Goal: Task Accomplishment & Management: Complete application form

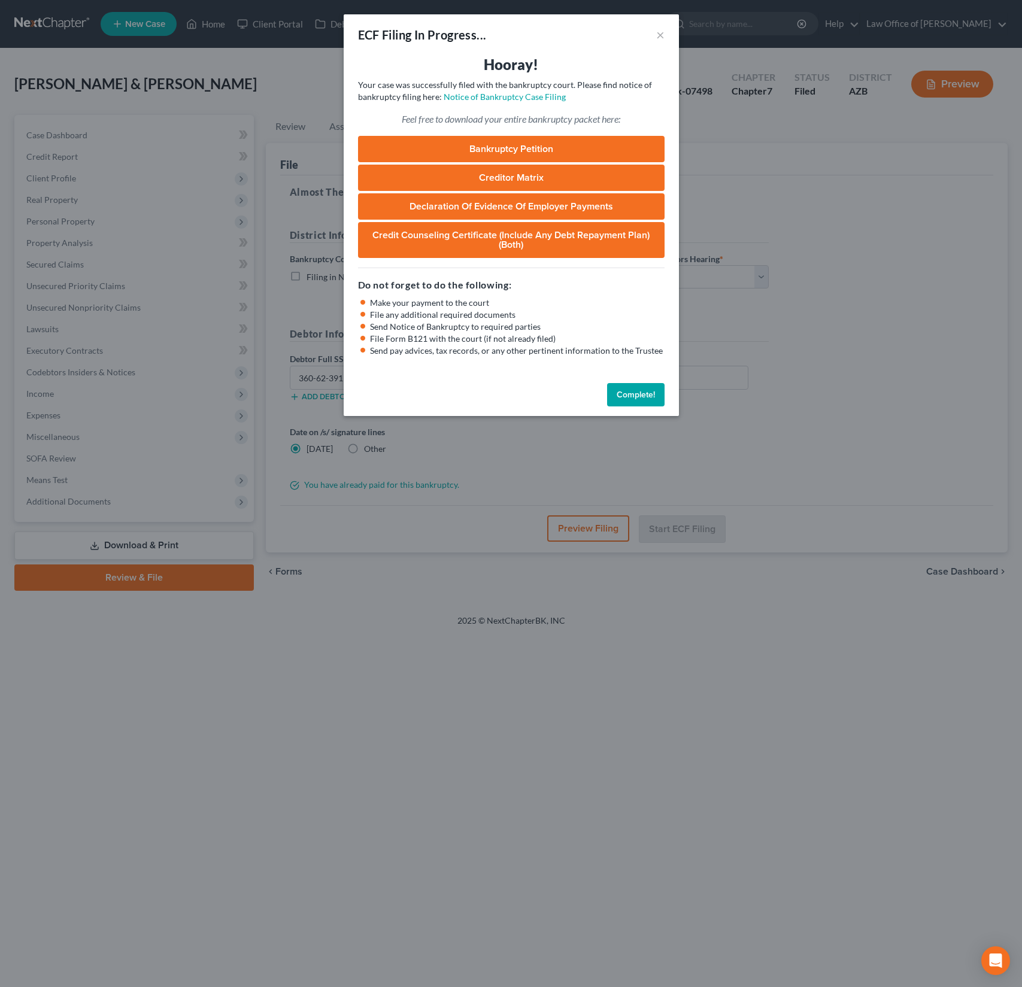
select select "0"
click at [617, 392] on button "Complete!" at bounding box center [635, 395] width 57 height 24
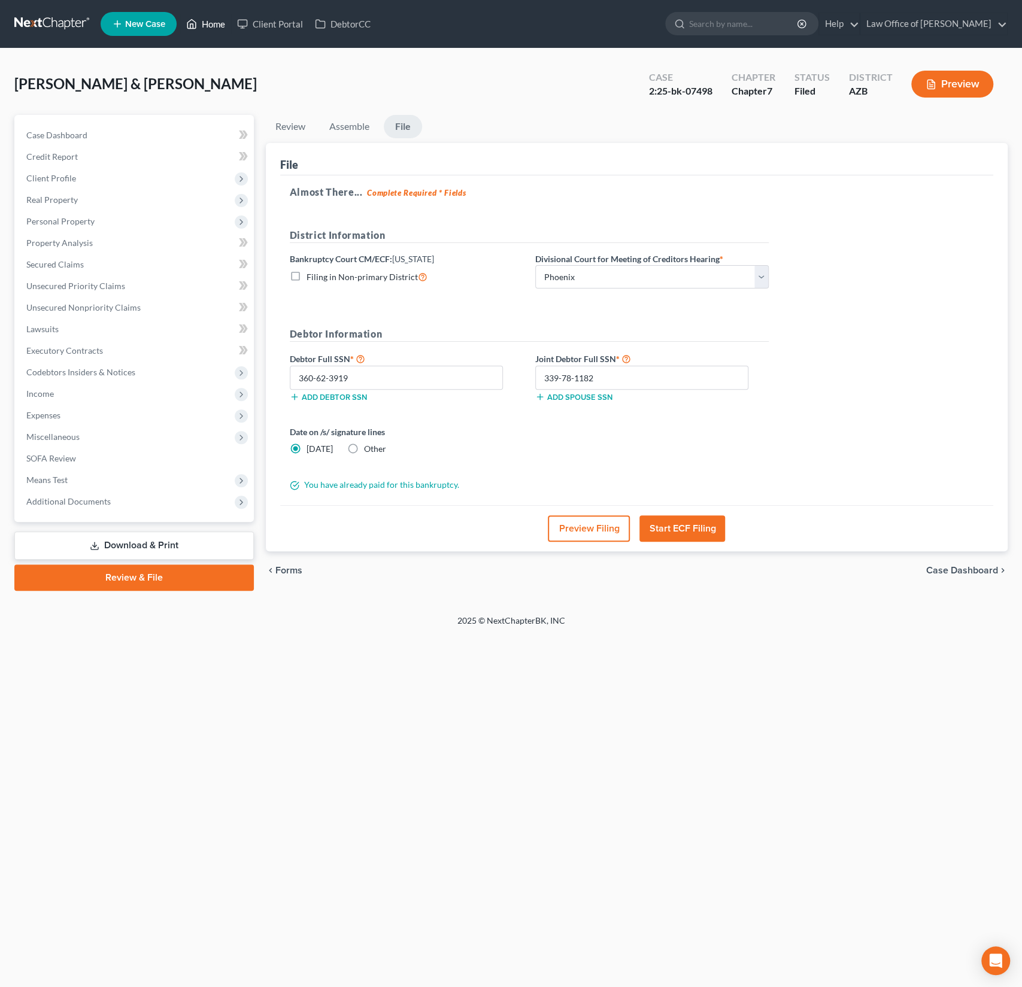
click at [209, 28] on link "Home" at bounding box center [205, 24] width 51 height 22
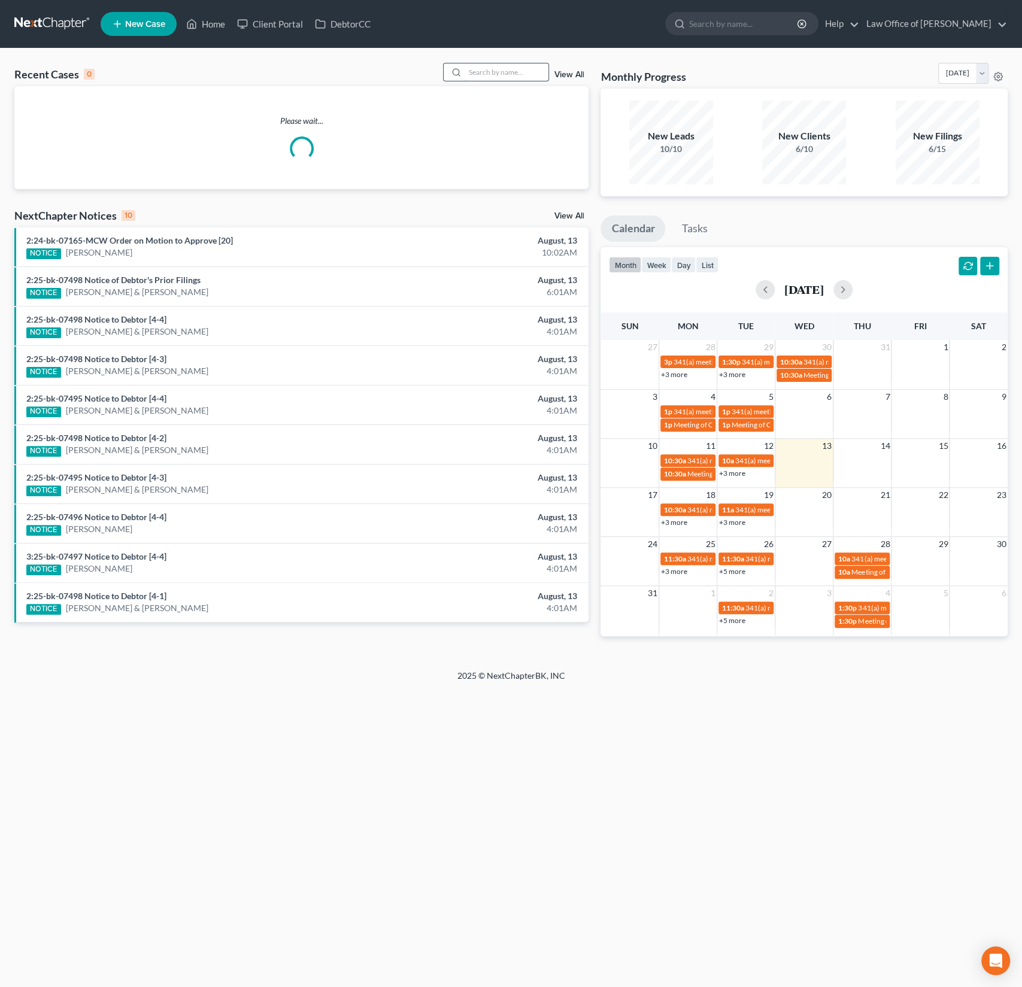
click at [477, 69] on input "search" at bounding box center [507, 71] width 84 height 17
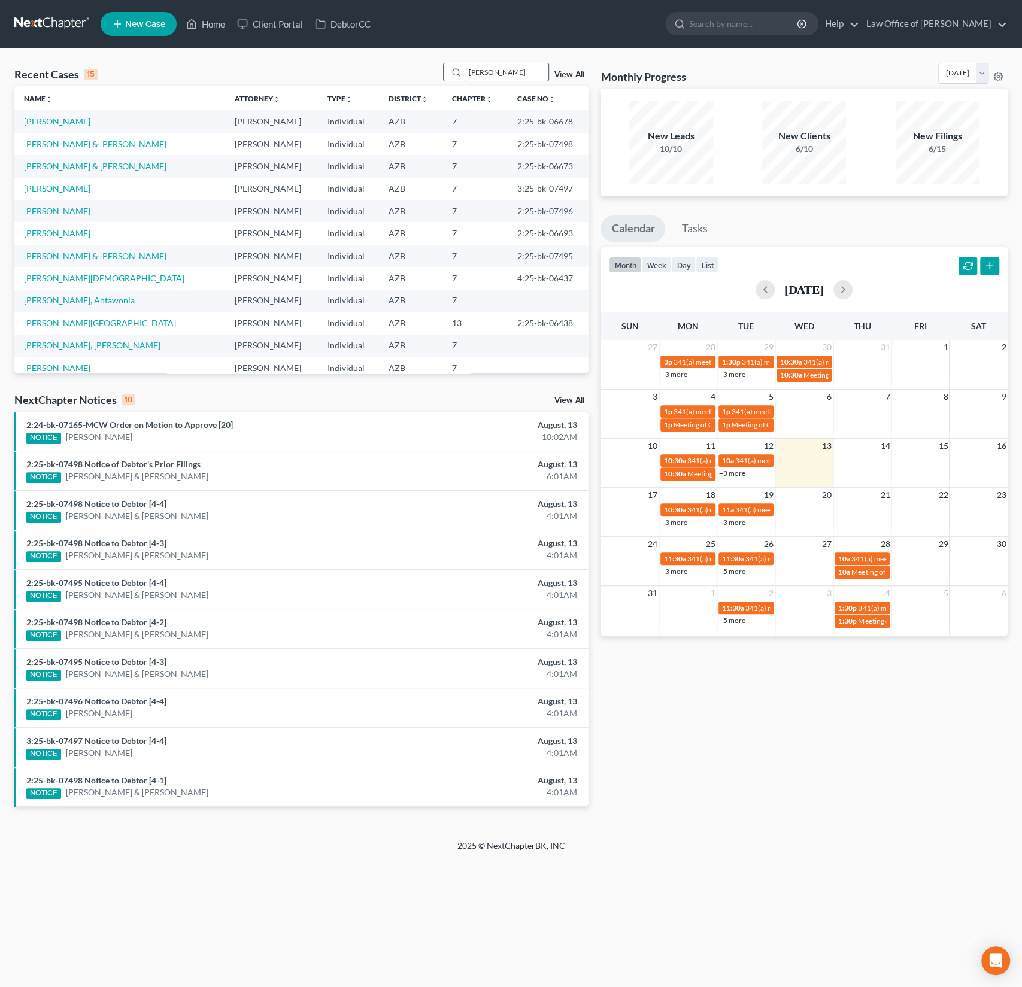
type input "[PERSON_NAME]"
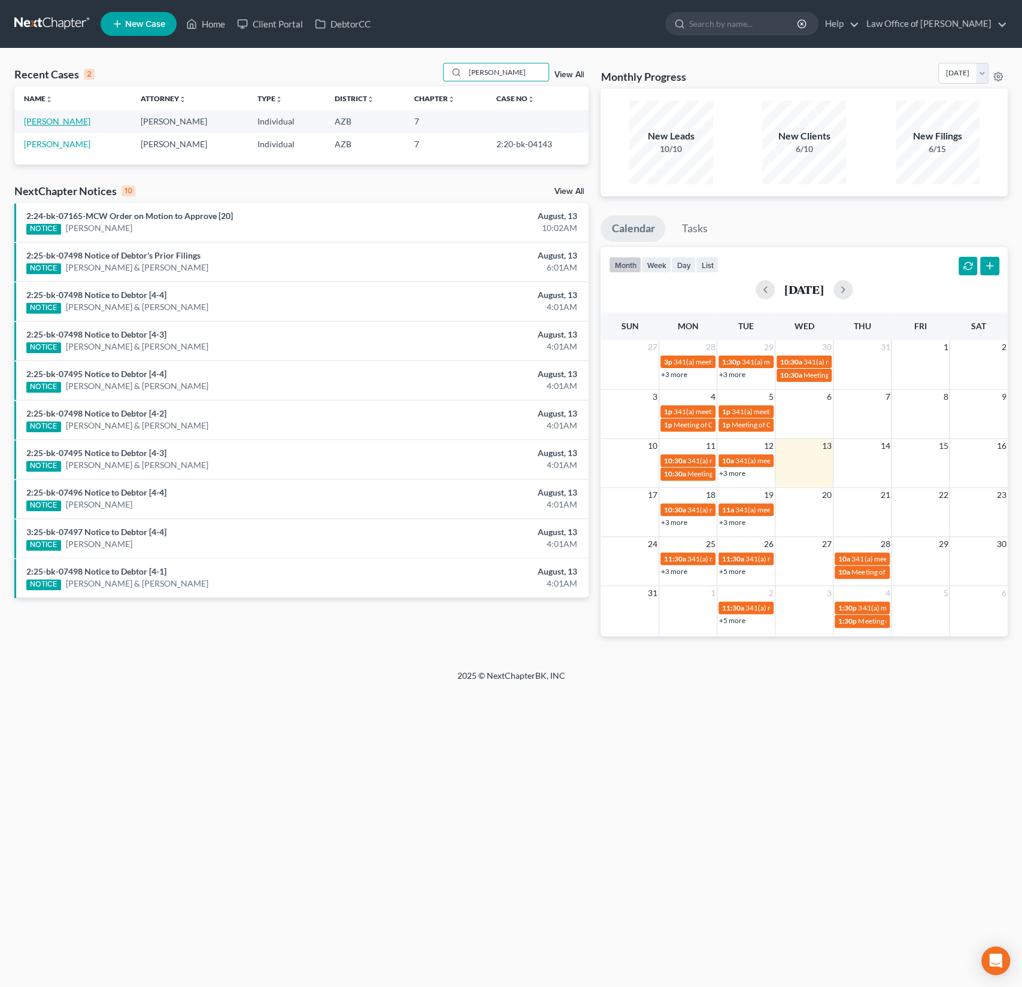
click at [62, 122] on link "[PERSON_NAME]" at bounding box center [57, 121] width 66 height 10
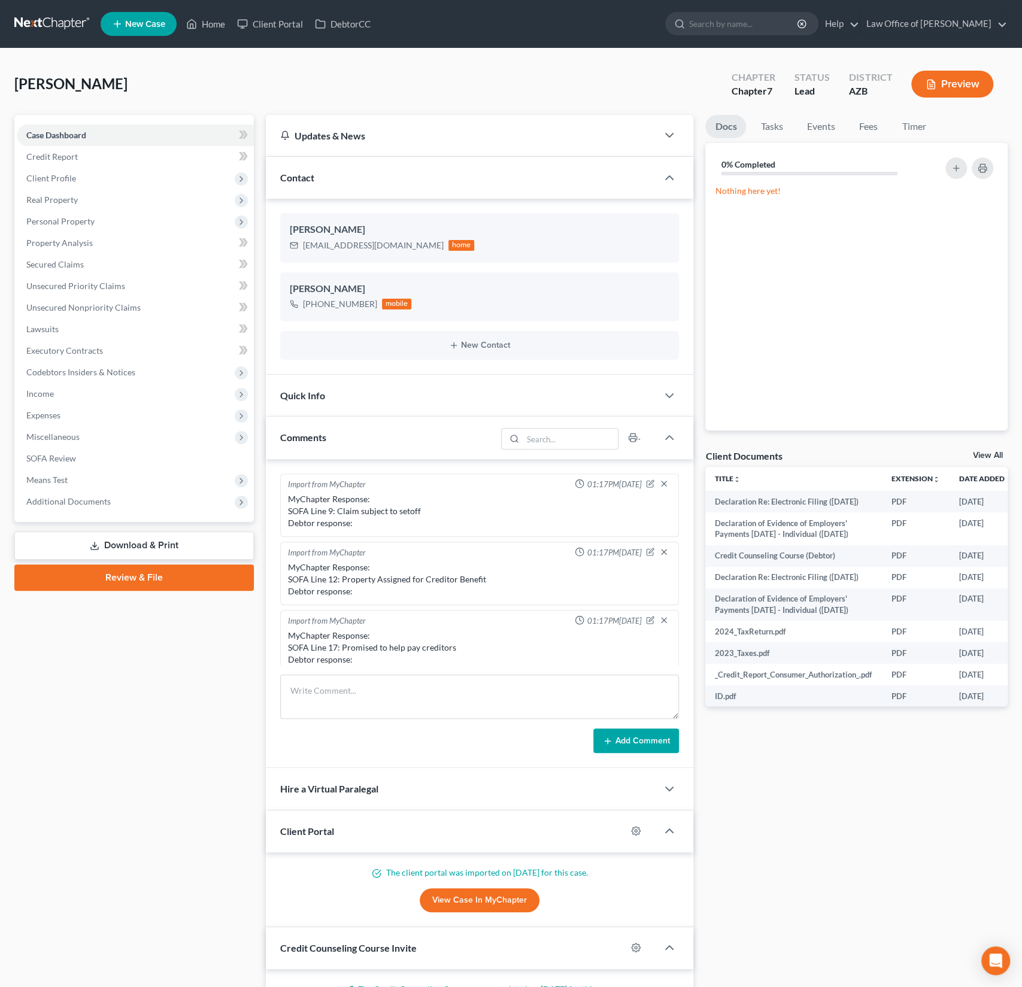
scroll to position [211, 0]
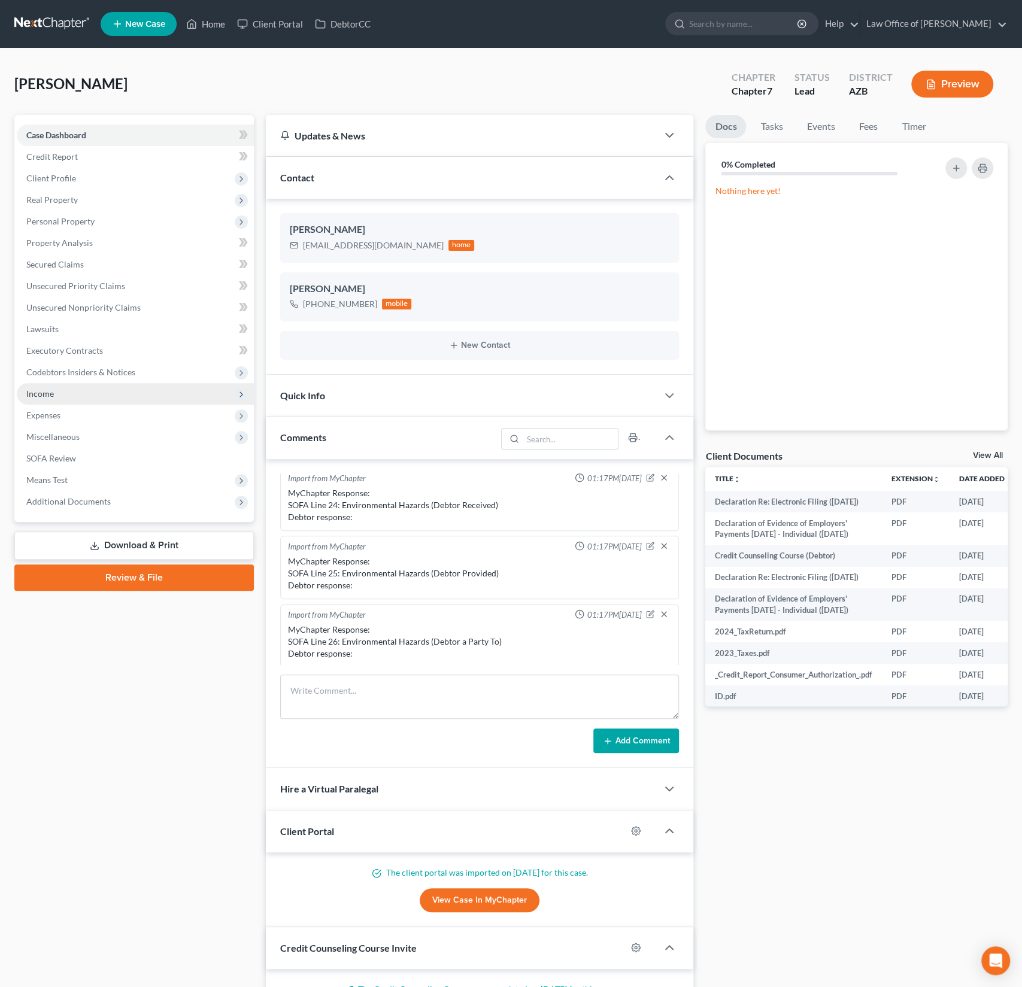
click at [56, 386] on span "Income" at bounding box center [135, 394] width 237 height 22
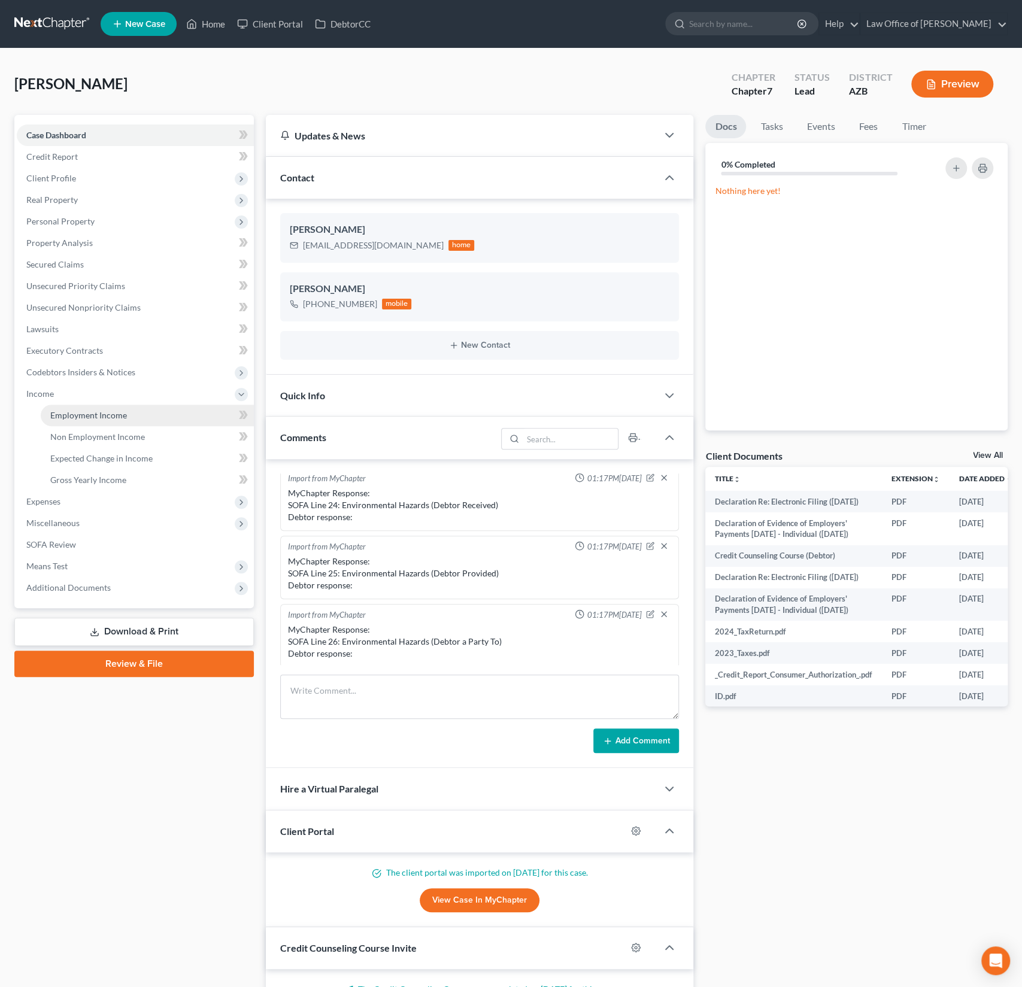
click at [68, 418] on span "Employment Income" at bounding box center [88, 415] width 77 height 10
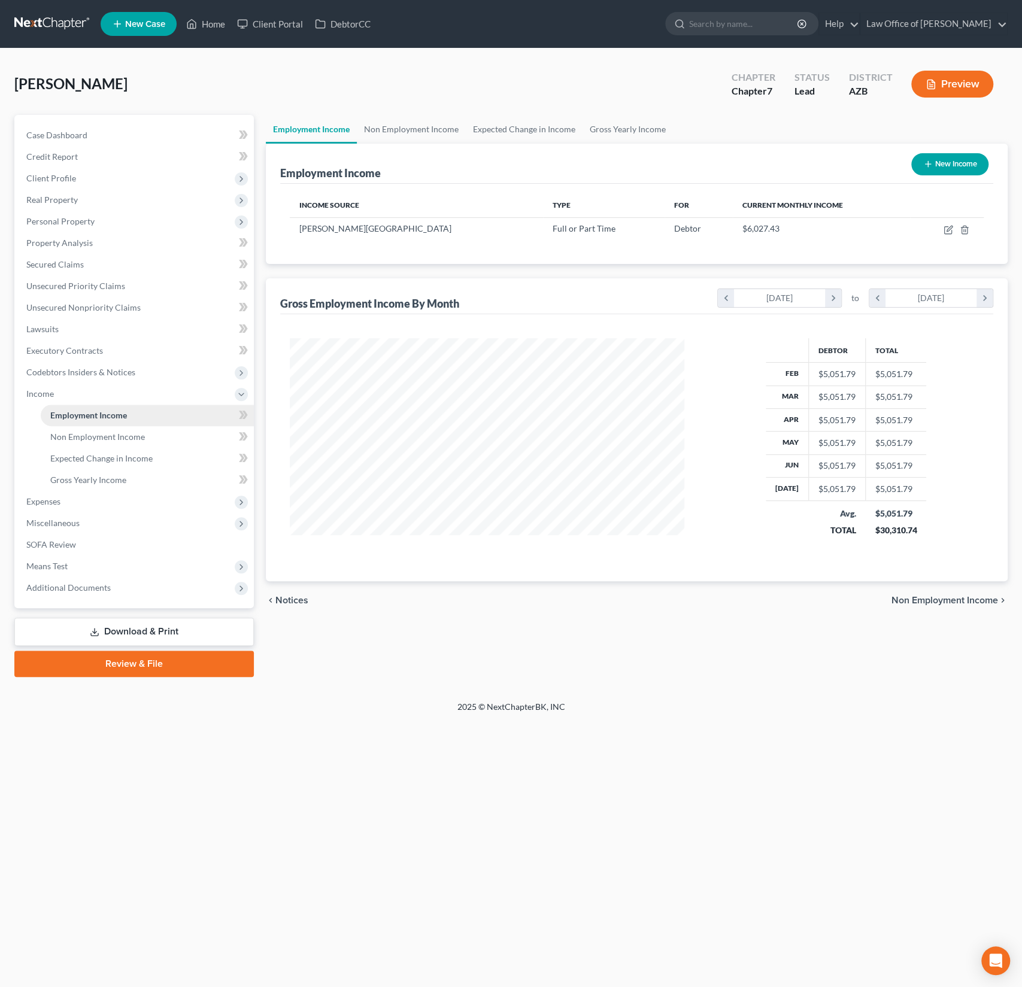
scroll to position [213, 418]
click at [65, 434] on span "Non Employment Income" at bounding box center [97, 437] width 95 height 10
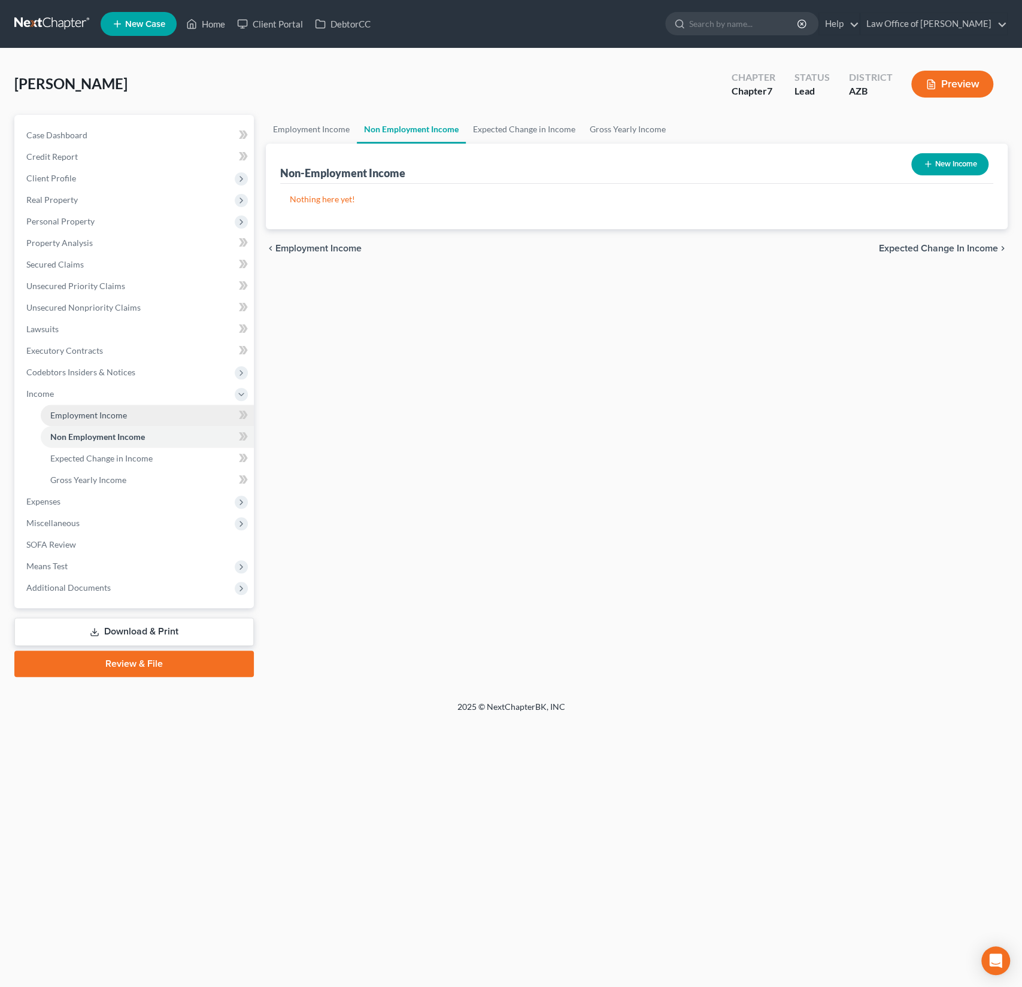
click at [68, 411] on span "Employment Income" at bounding box center [88, 415] width 77 height 10
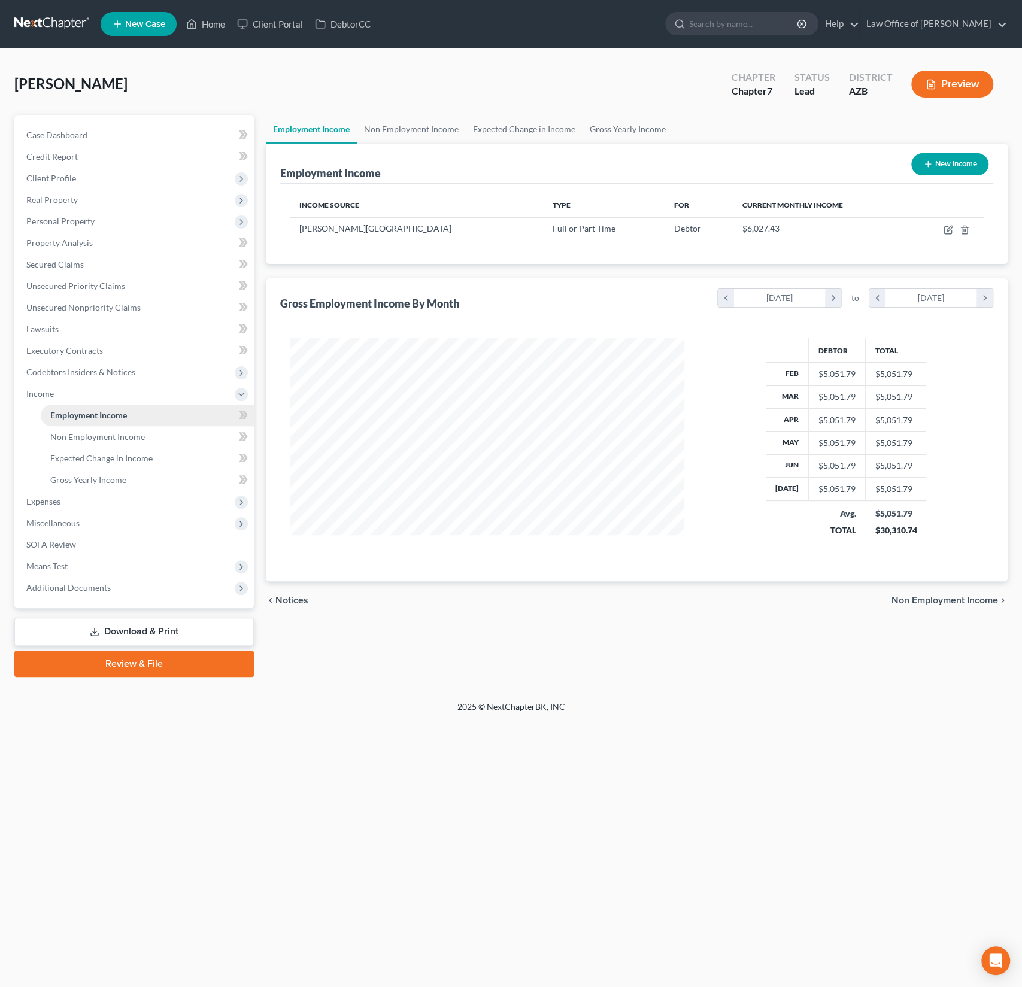
scroll to position [213, 418]
click at [54, 587] on span "Additional Documents" at bounding box center [68, 588] width 84 height 10
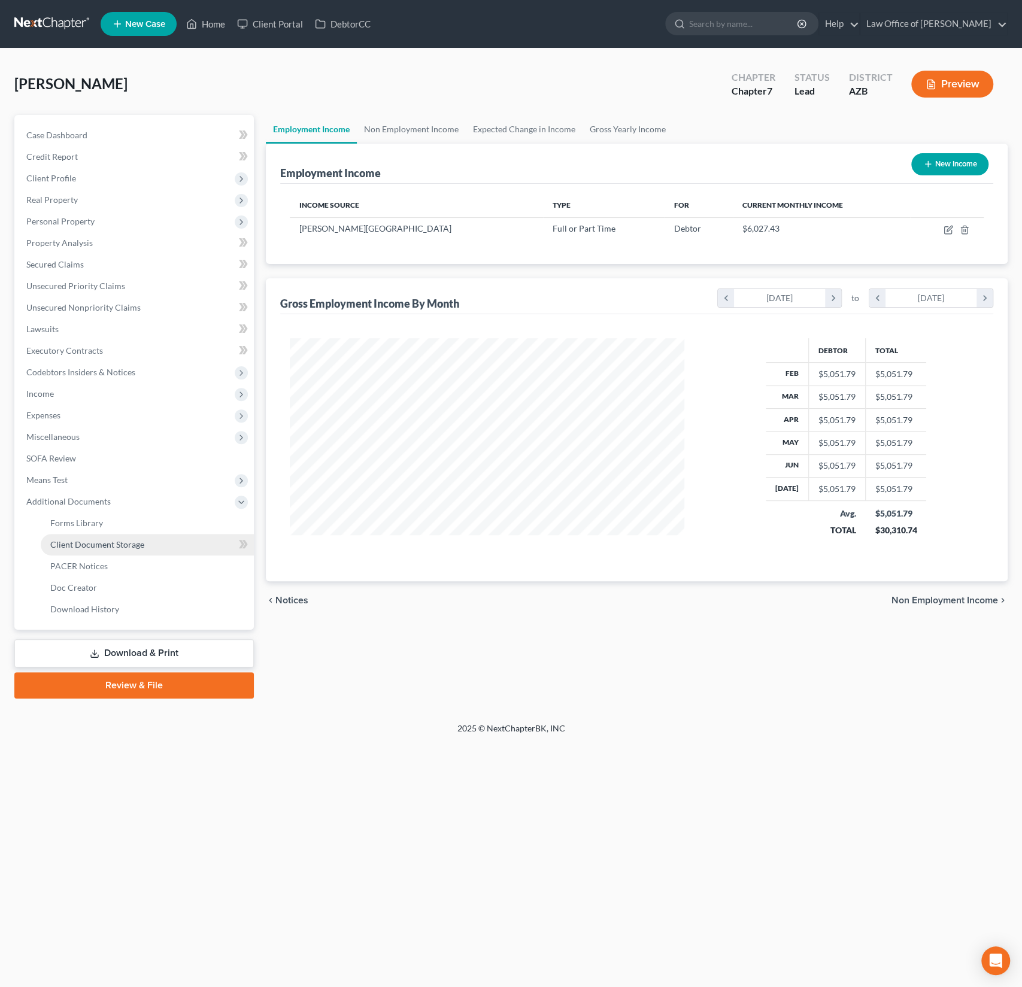
click at [84, 545] on span "Client Document Storage" at bounding box center [97, 544] width 94 height 10
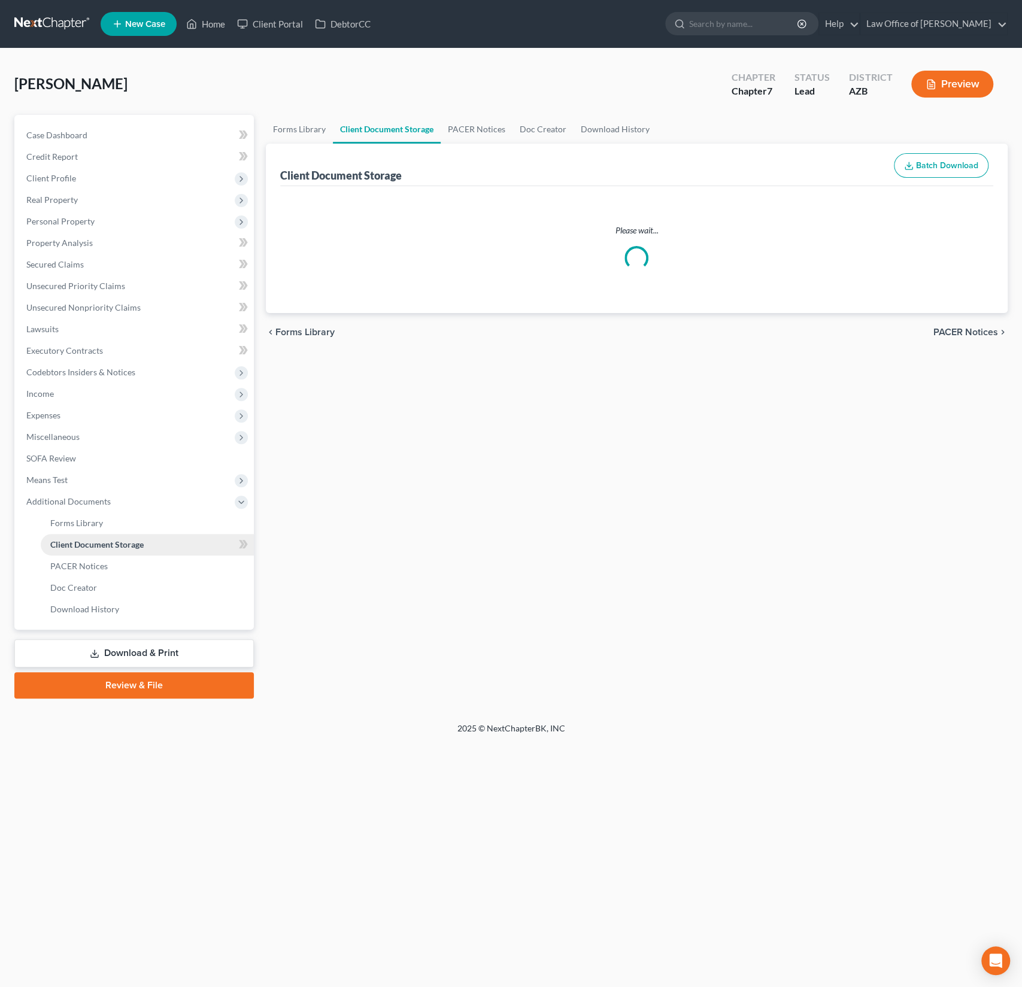
select select "14"
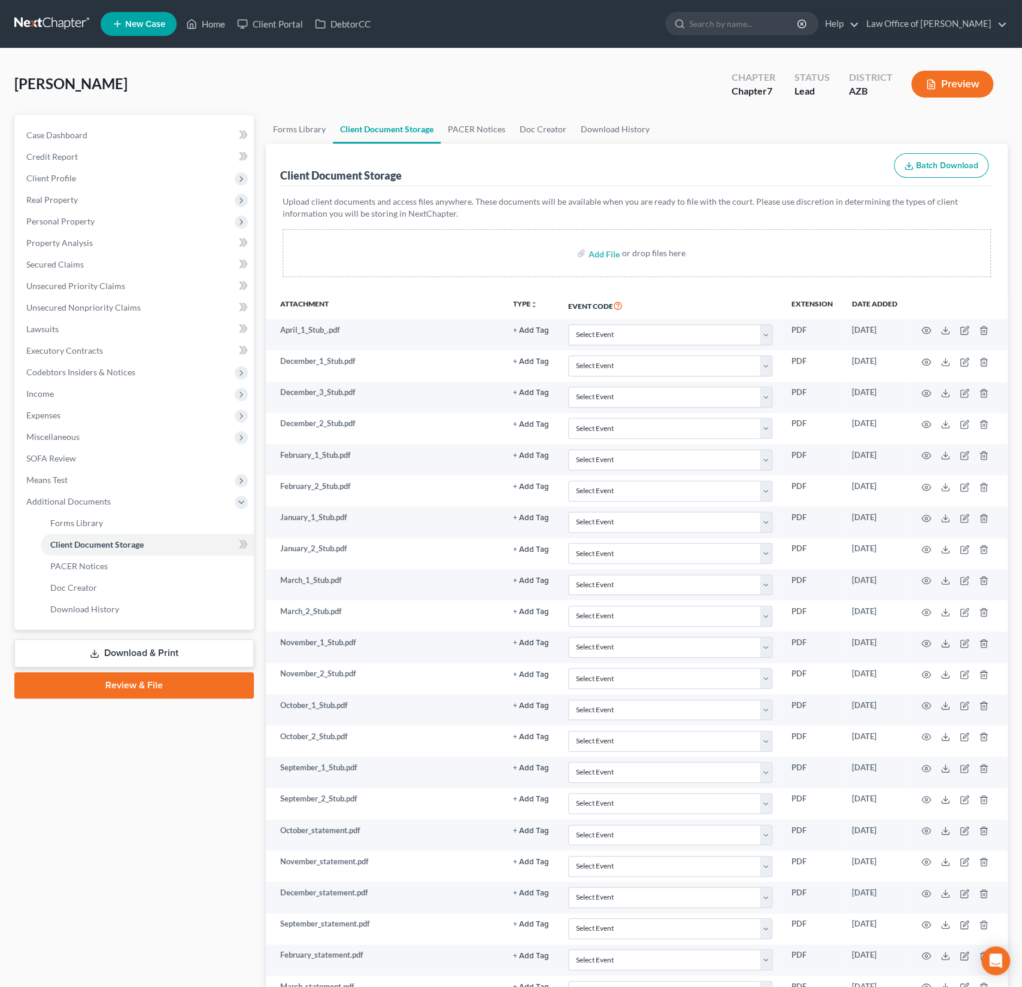
select select "14"
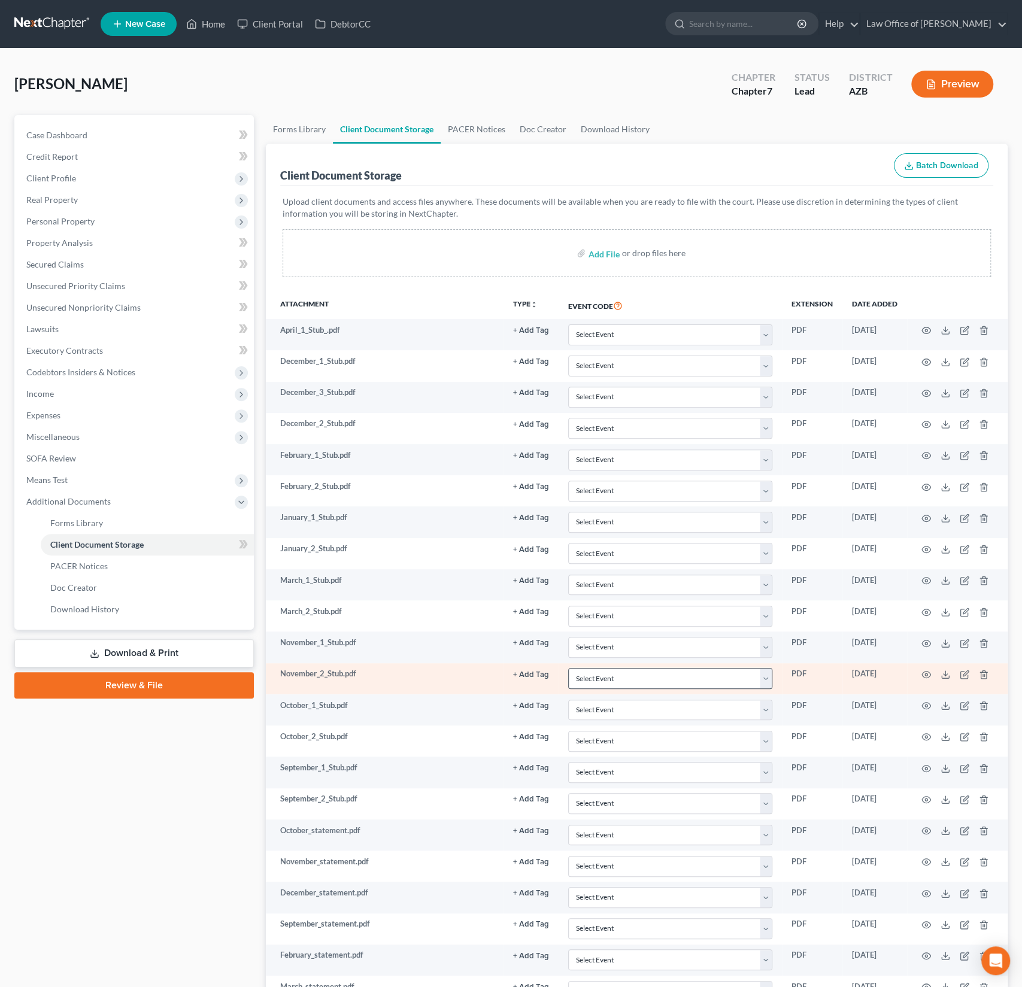
scroll to position [571, 0]
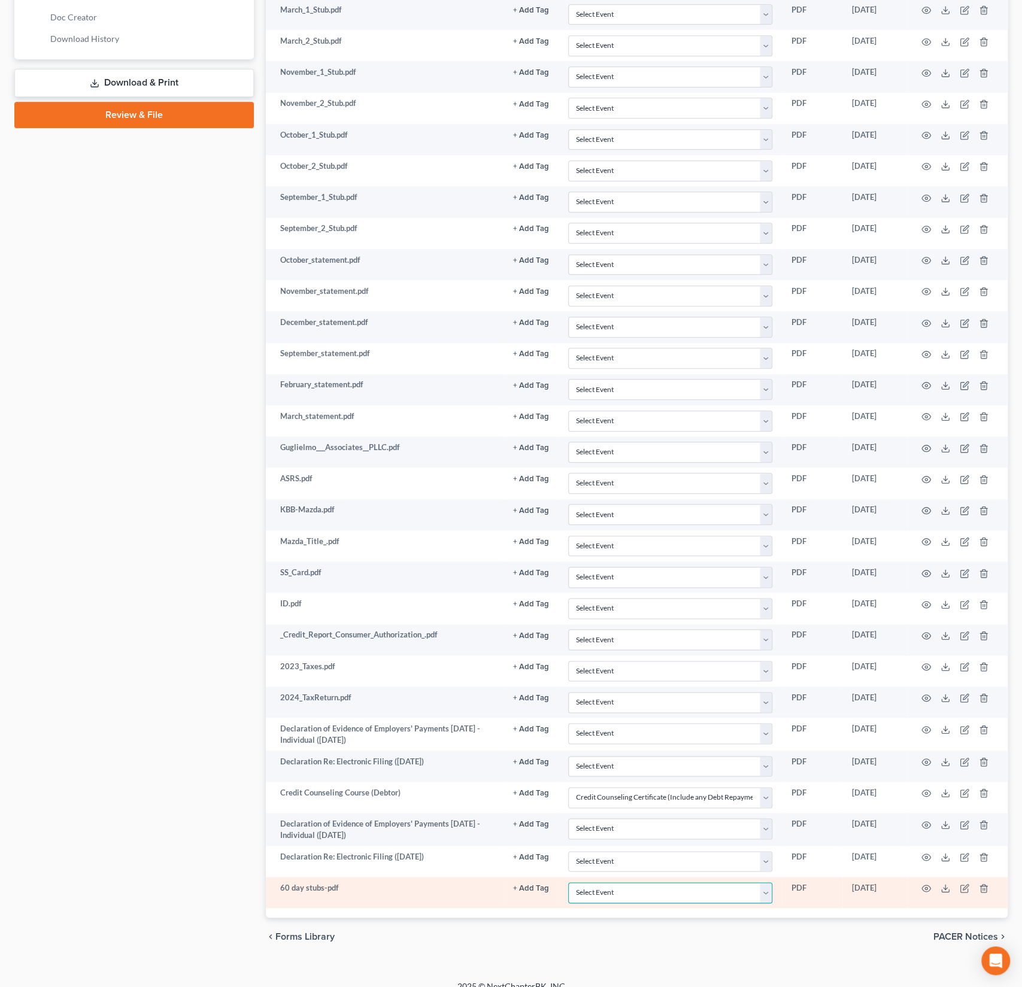
click at [662, 887] on select "Select Event AA Schedules and Statements (Formerly All Required) Amended Chapte…" at bounding box center [670, 892] width 204 height 21
select select "18"
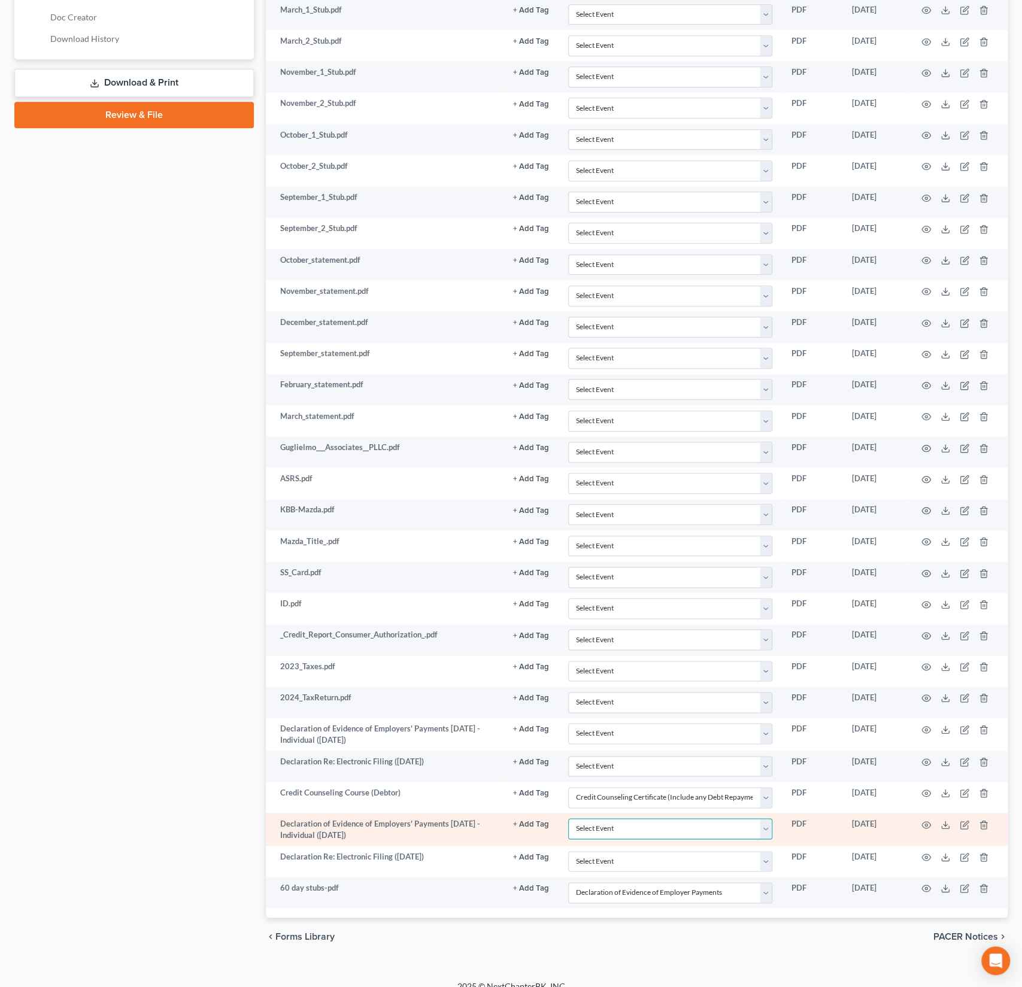
click at [632, 818] on select "Select Event AA Schedules and Statements (Formerly All Required) Amended Chapte…" at bounding box center [670, 828] width 204 height 21
select select "18"
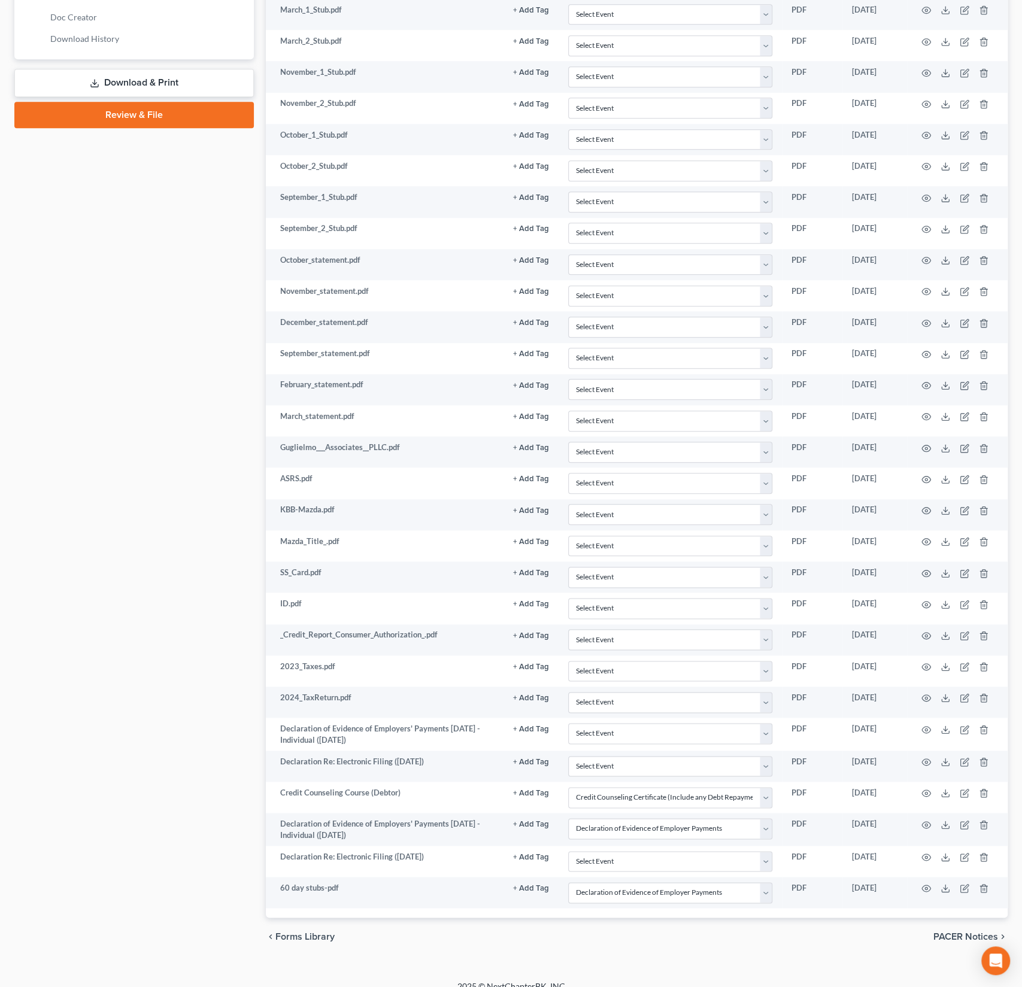
click at [147, 120] on link "Review & File" at bounding box center [133, 115] width 239 height 26
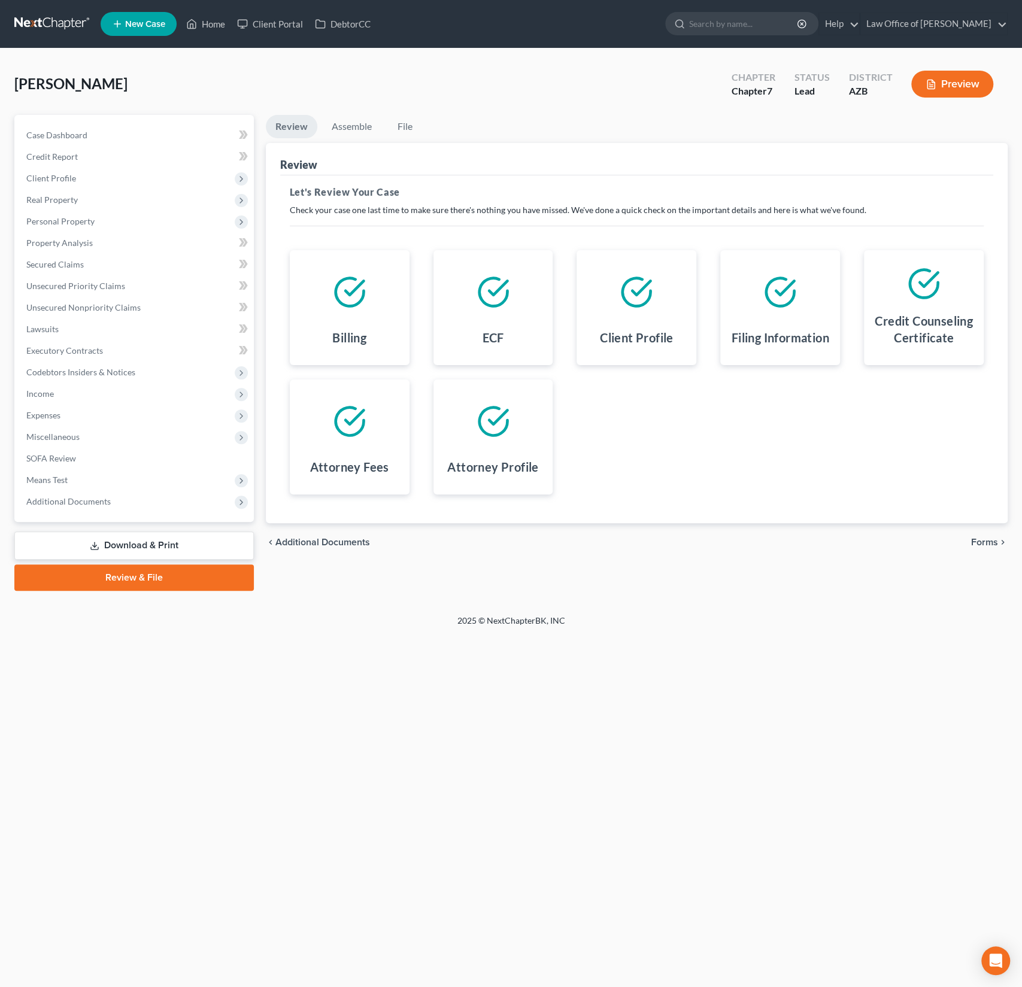
click at [983, 545] on span "Forms" at bounding box center [984, 543] width 27 height 10
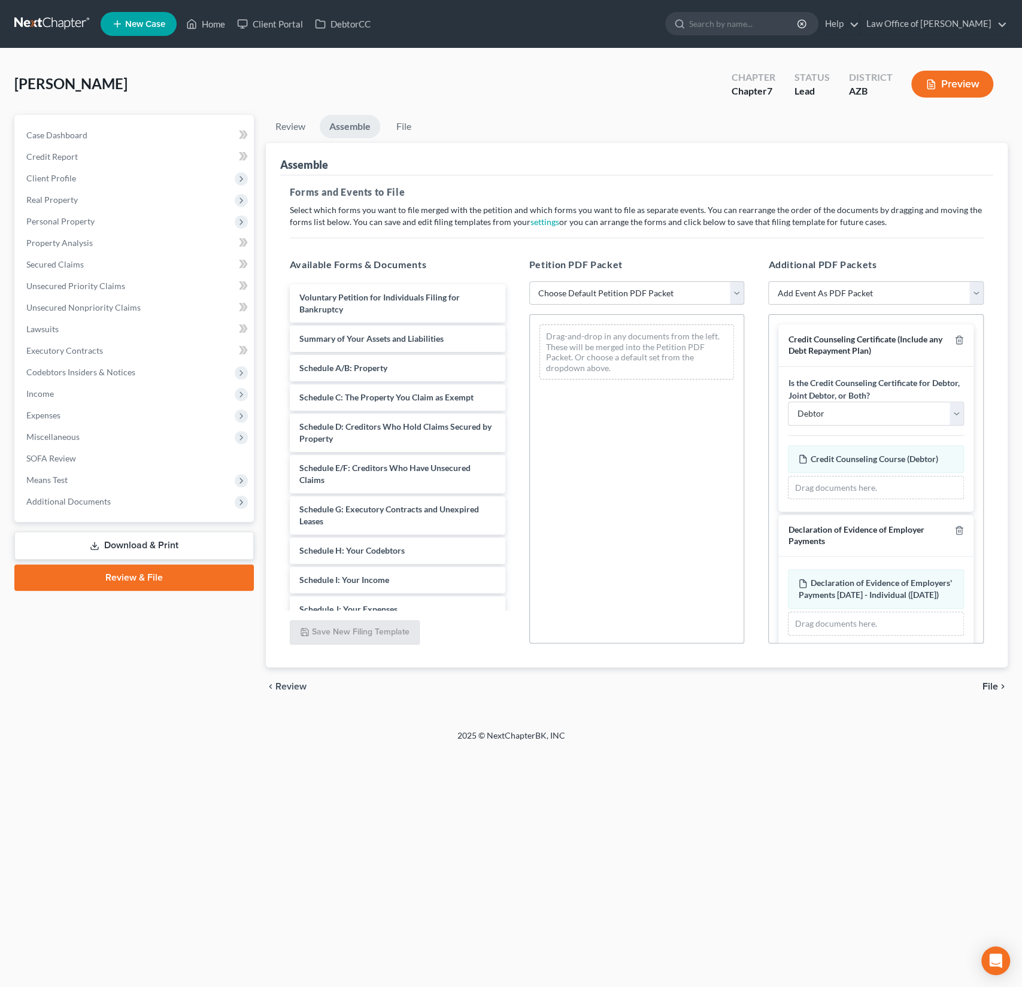
click at [579, 289] on select "Choose Default Petition PDF Packet Complete Bankruptcy Petition (all forms and …" at bounding box center [637, 293] width 216 height 24
select select "0"
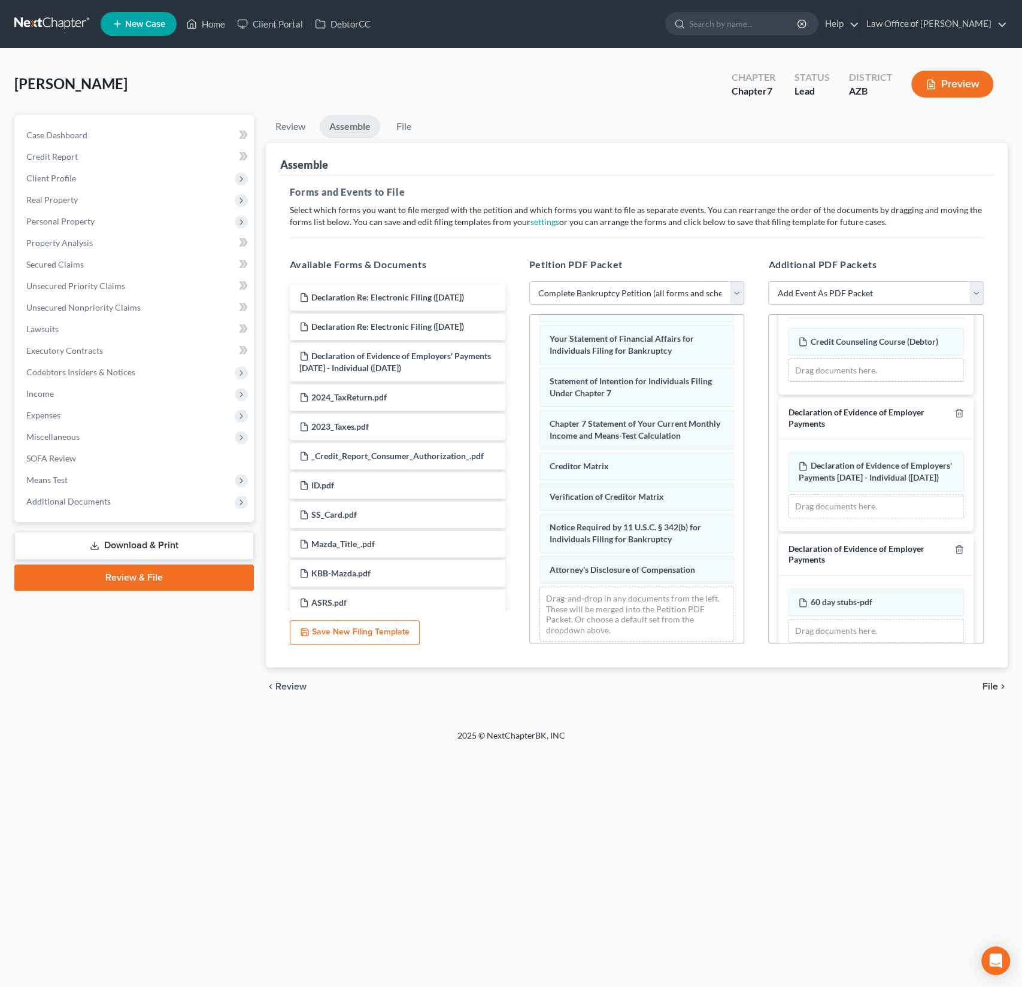
scroll to position [147, 0]
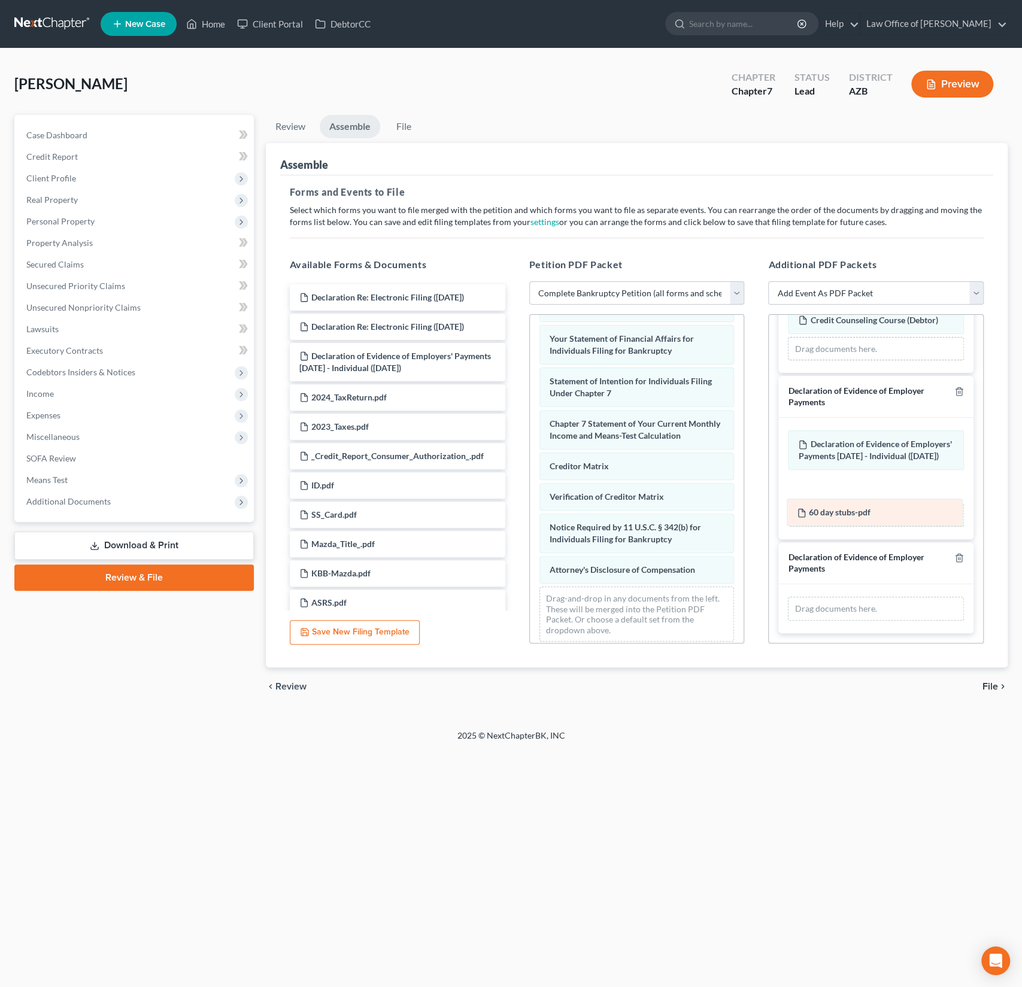
drag, startPoint x: 862, startPoint y: 577, endPoint x: 862, endPoint y: 505, distance: 71.8
click at [862, 597] on div "60 day stubs-pdf Amended 60 day stubs-pdf 60 day stubs-pdf Amended 60 day stubs…" at bounding box center [876, 609] width 176 height 24
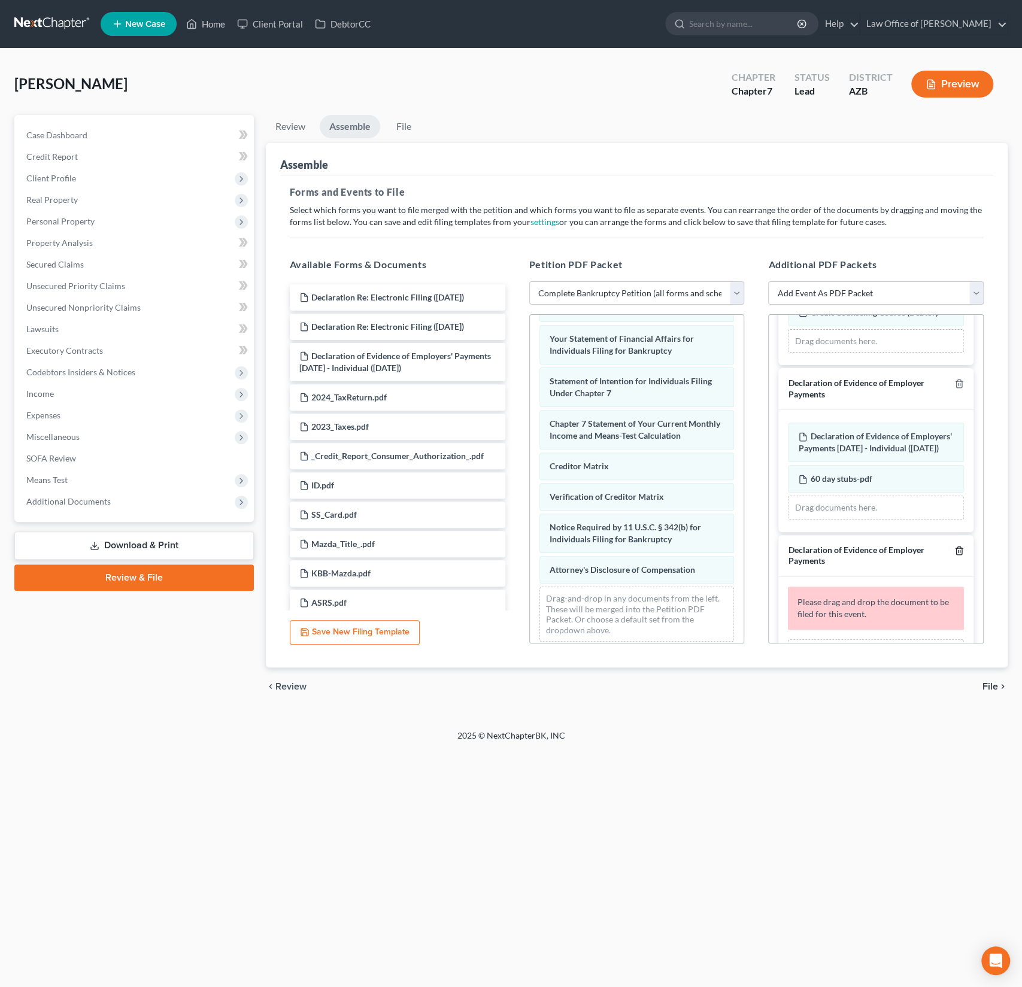
click at [957, 554] on icon "button" at bounding box center [958, 551] width 5 height 8
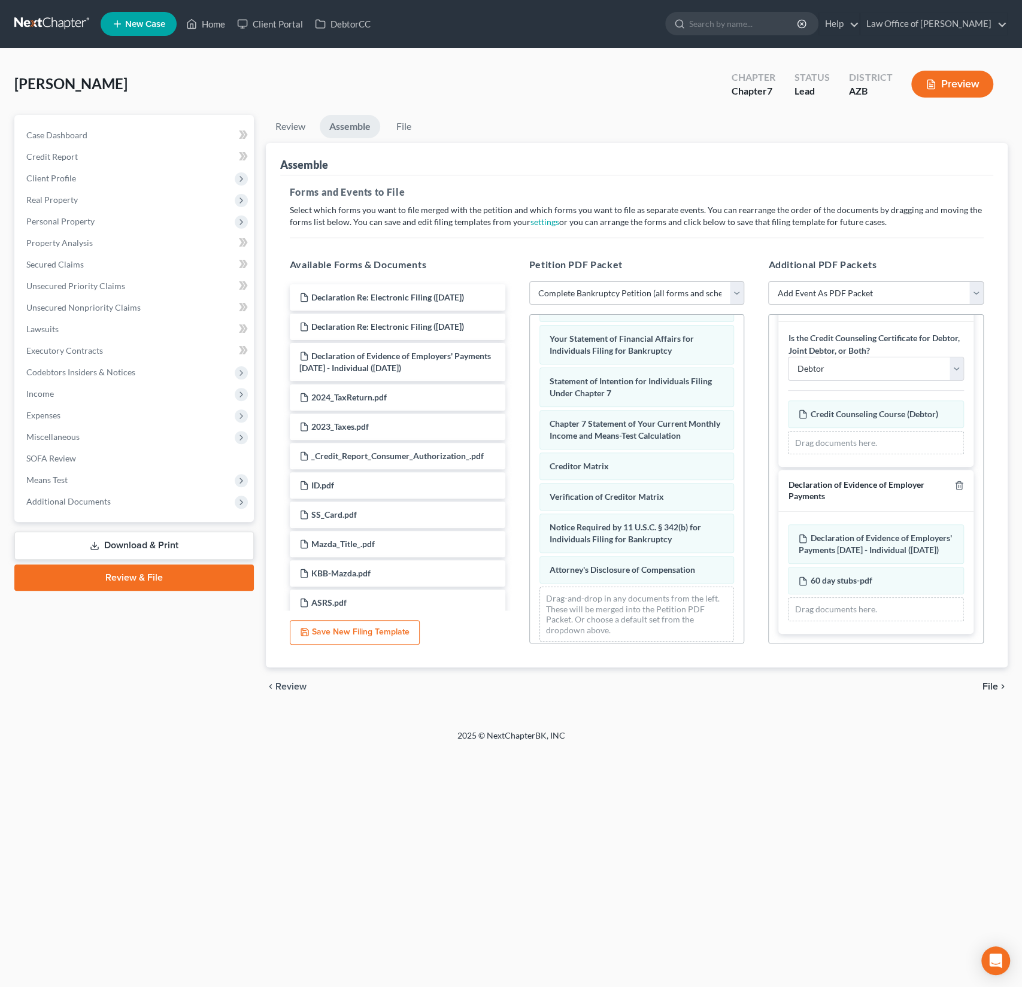
click at [985, 688] on span "File" at bounding box center [990, 687] width 16 height 10
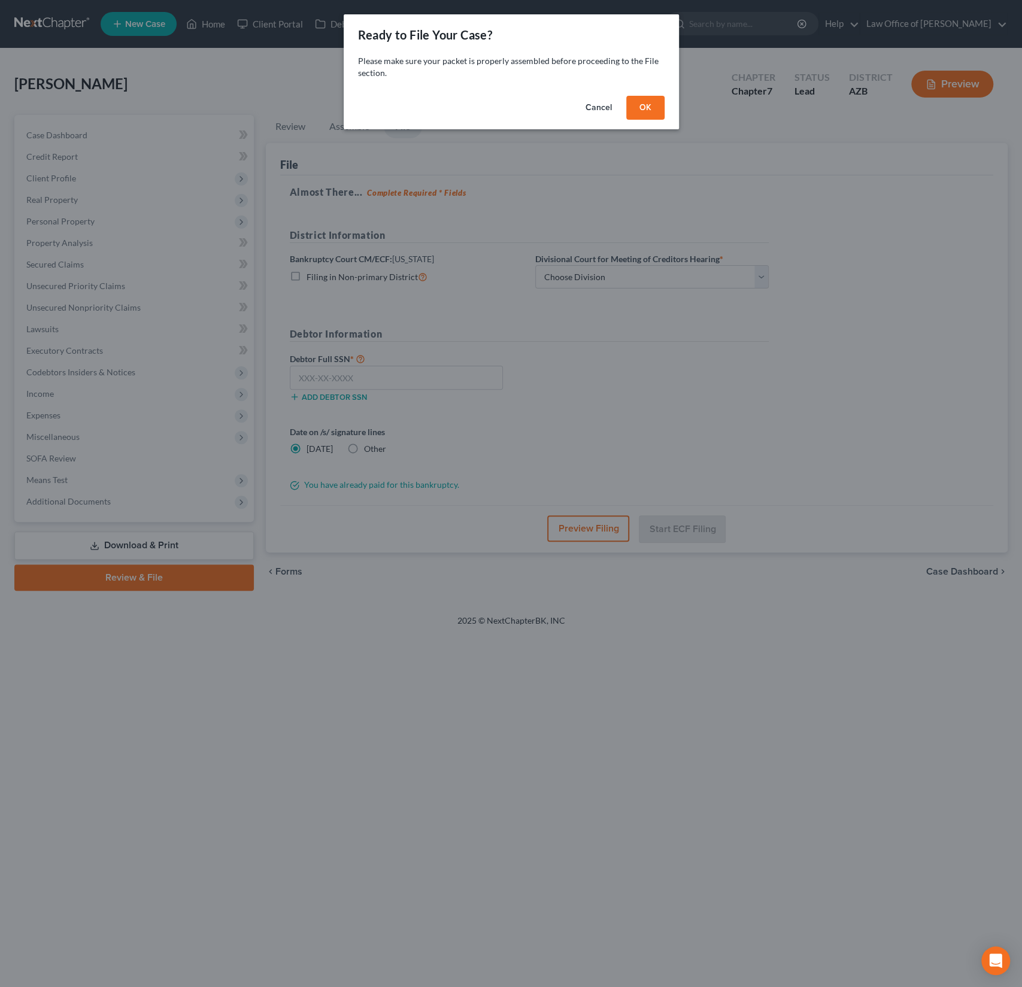
click at [641, 125] on div "Cancel OK" at bounding box center [511, 110] width 335 height 38
click at [645, 108] on button "OK" at bounding box center [645, 108] width 38 height 24
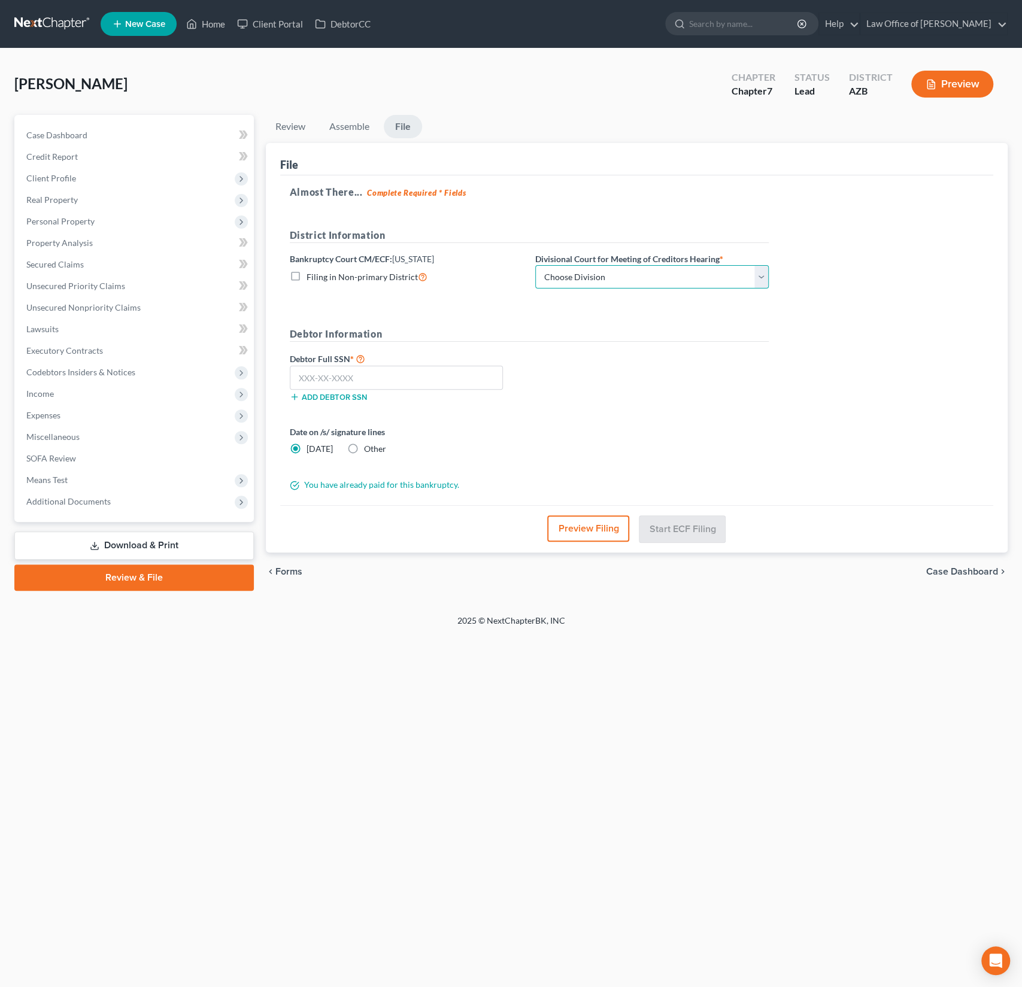
click at [598, 277] on select "Choose Division Phoenix Tucson Yuma Prescott" at bounding box center [651, 277] width 233 height 24
select select "0"
click at [311, 371] on input "text" at bounding box center [396, 378] width 213 height 24
type input "601-31-4270"
click at [593, 529] on button "Preview Filing" at bounding box center [589, 528] width 82 height 26
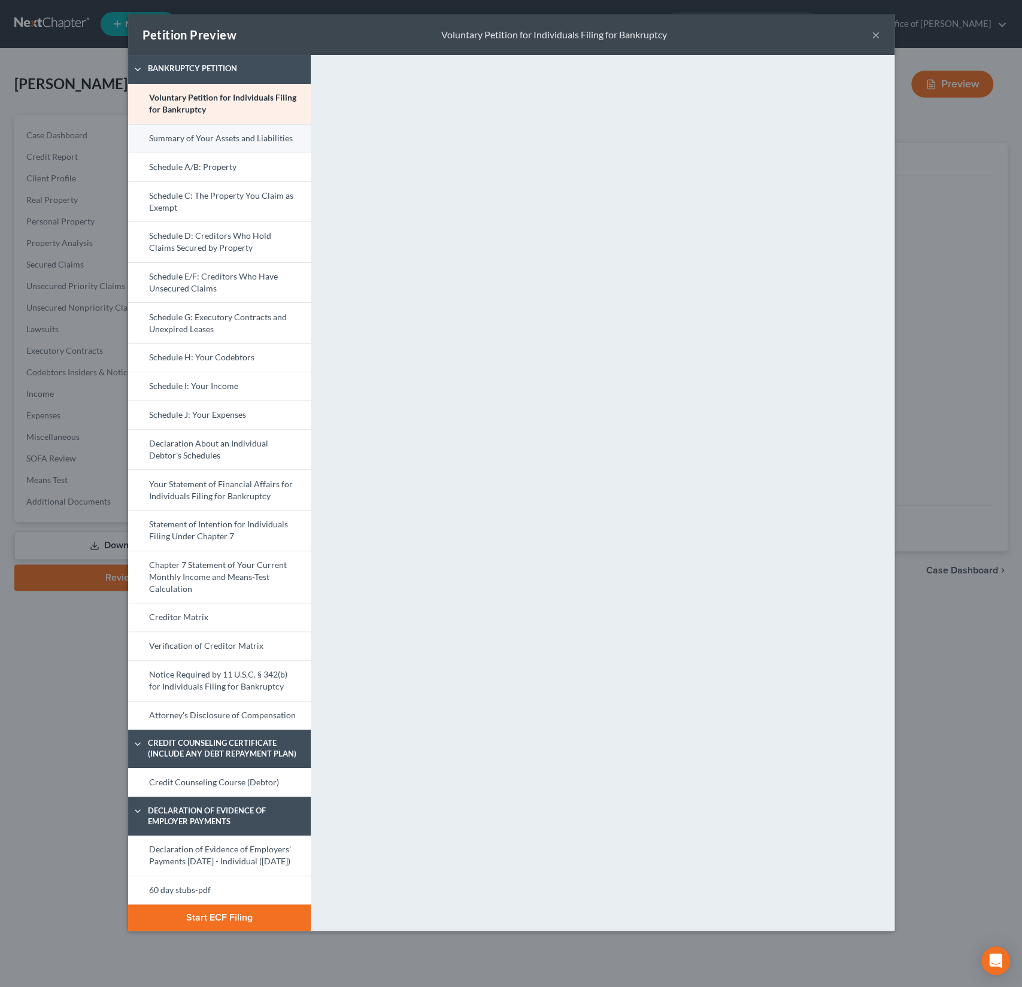
click at [202, 147] on link "Summary of Your Assets and Liabilities" at bounding box center [219, 138] width 183 height 29
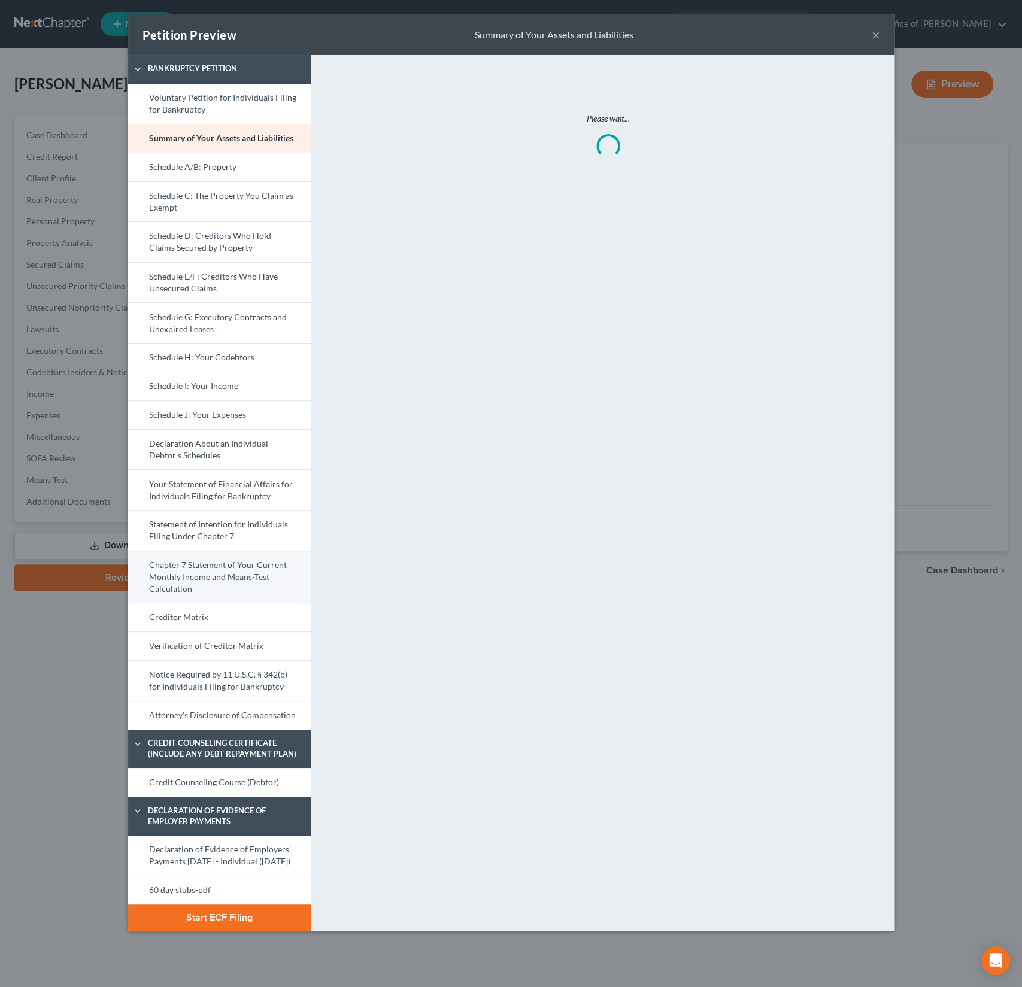
click at [211, 571] on link "Chapter 7 Statement of Your Current Monthly Income and Means-Test Calculation" at bounding box center [219, 577] width 183 height 53
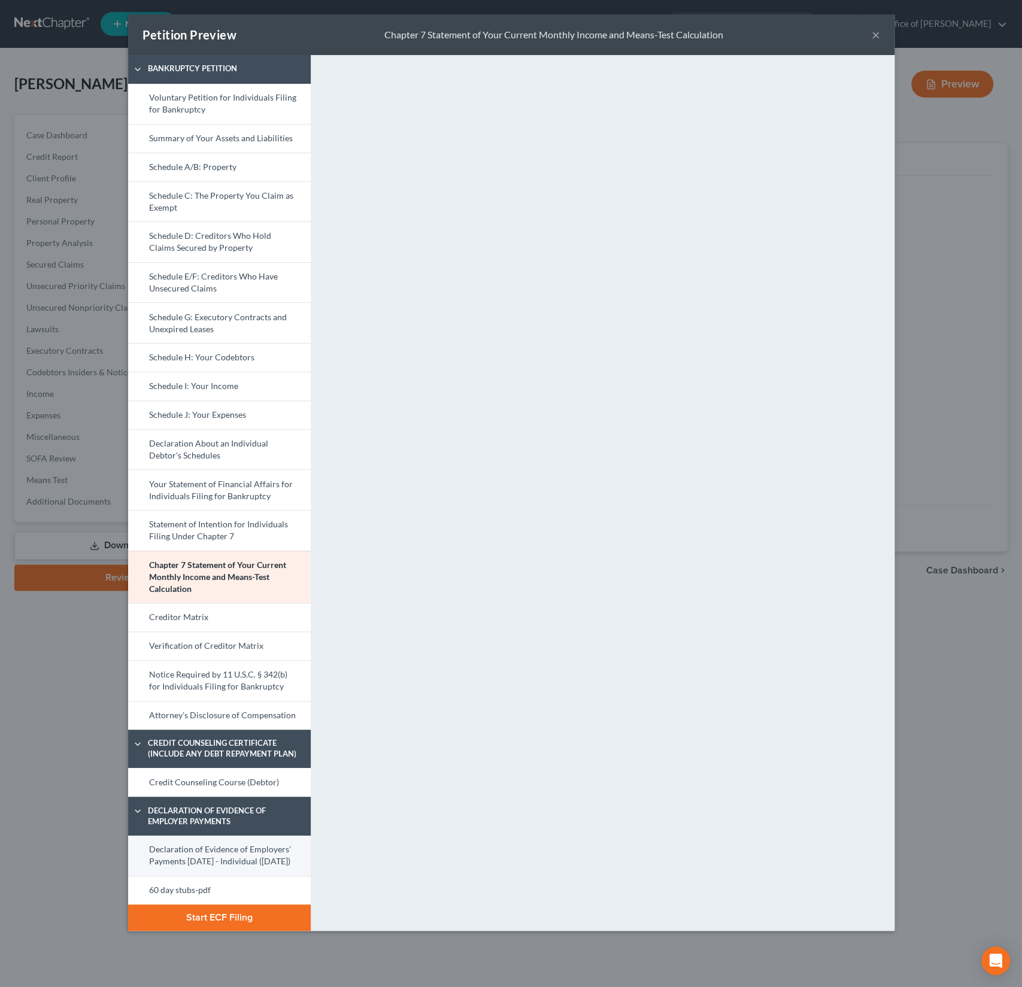
click at [215, 853] on link "Declaration of Evidence of Employers' Payments [DATE] - Individual ([DATE])" at bounding box center [219, 856] width 183 height 40
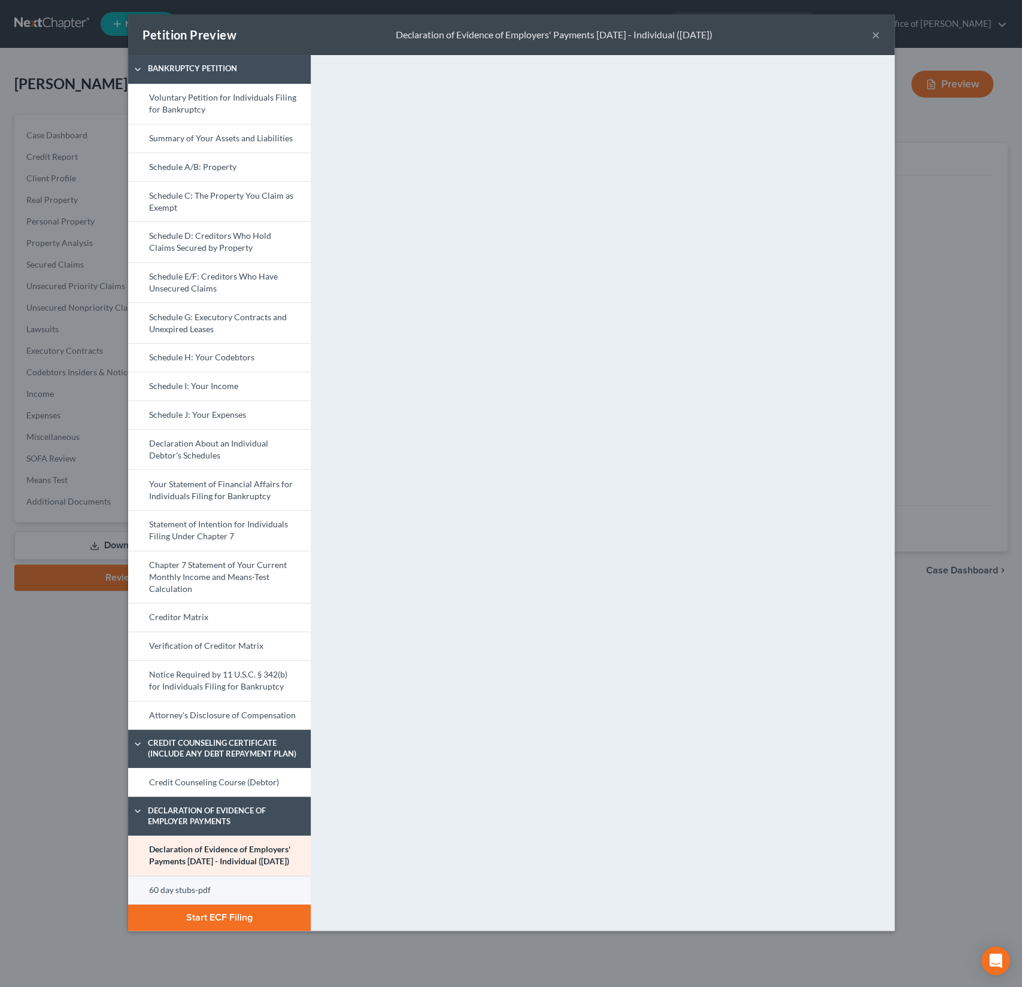
click at [201, 897] on link "60 day stubs-pdf" at bounding box center [219, 890] width 183 height 29
click at [210, 858] on link "Declaration of Evidence of Employers' Payments [DATE] - Individual ([DATE])" at bounding box center [219, 856] width 183 height 40
click at [231, 787] on link "Credit Counseling Course (Debtor)" at bounding box center [219, 782] width 183 height 29
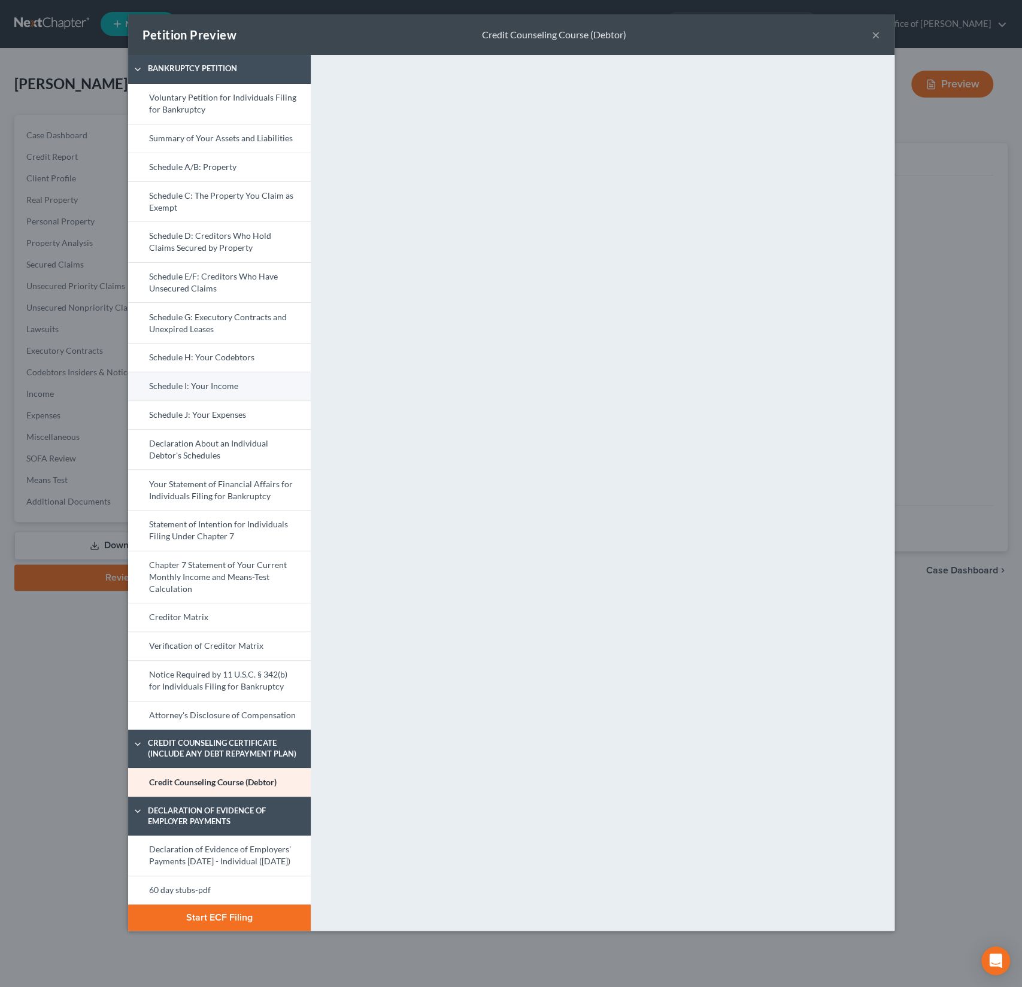
click at [197, 381] on link "Schedule I: Your Income" at bounding box center [219, 386] width 183 height 29
click at [205, 927] on button "Start ECF Filing" at bounding box center [219, 918] width 183 height 26
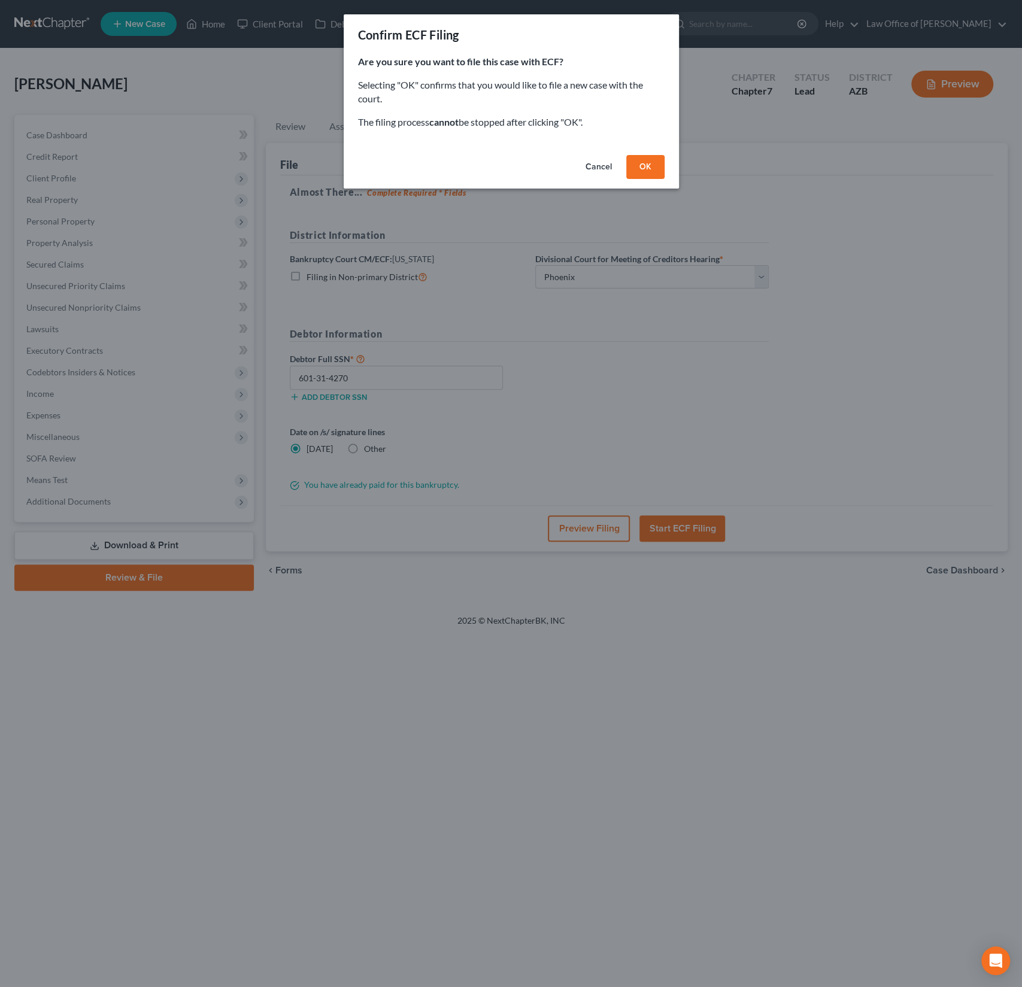
click at [642, 163] on button "OK" at bounding box center [645, 167] width 38 height 24
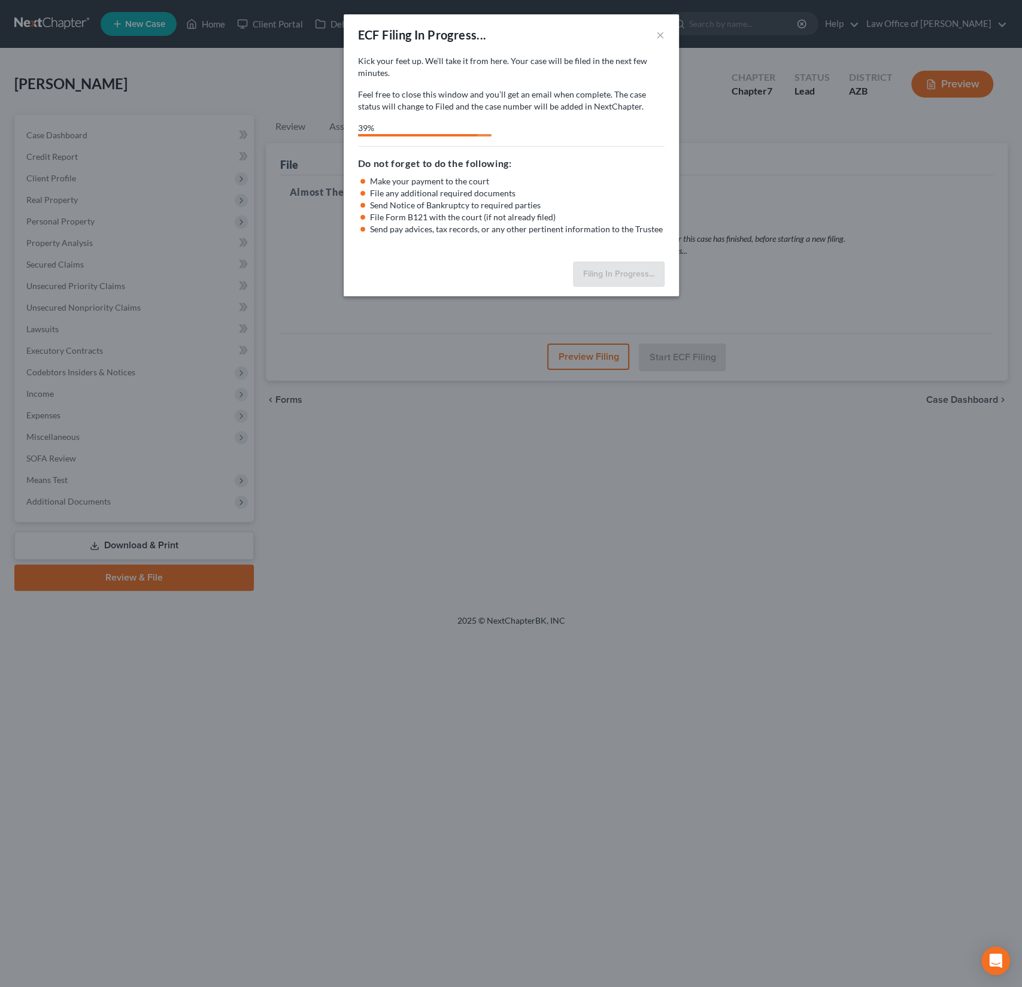
select select "0"
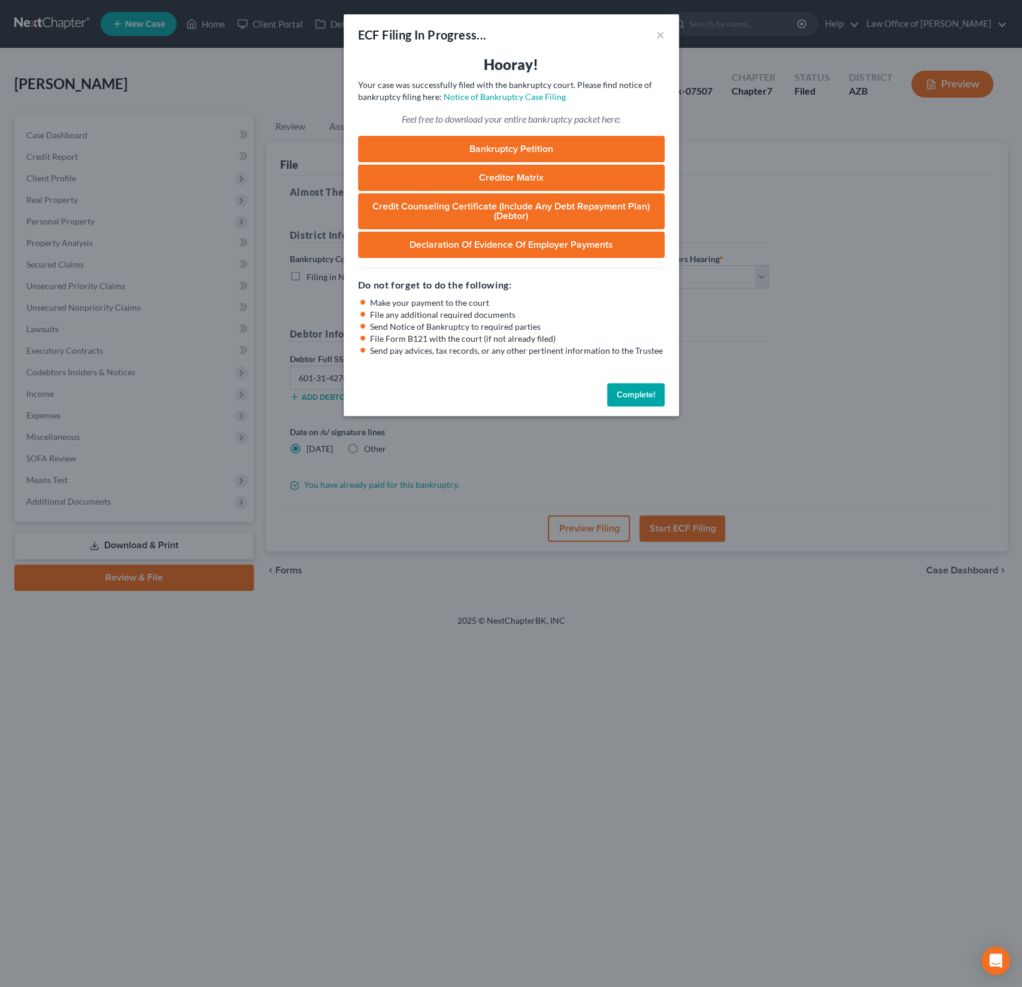
click at [534, 143] on link "Bankruptcy Petition" at bounding box center [511, 149] width 307 height 26
click at [638, 392] on button "Complete!" at bounding box center [635, 395] width 57 height 24
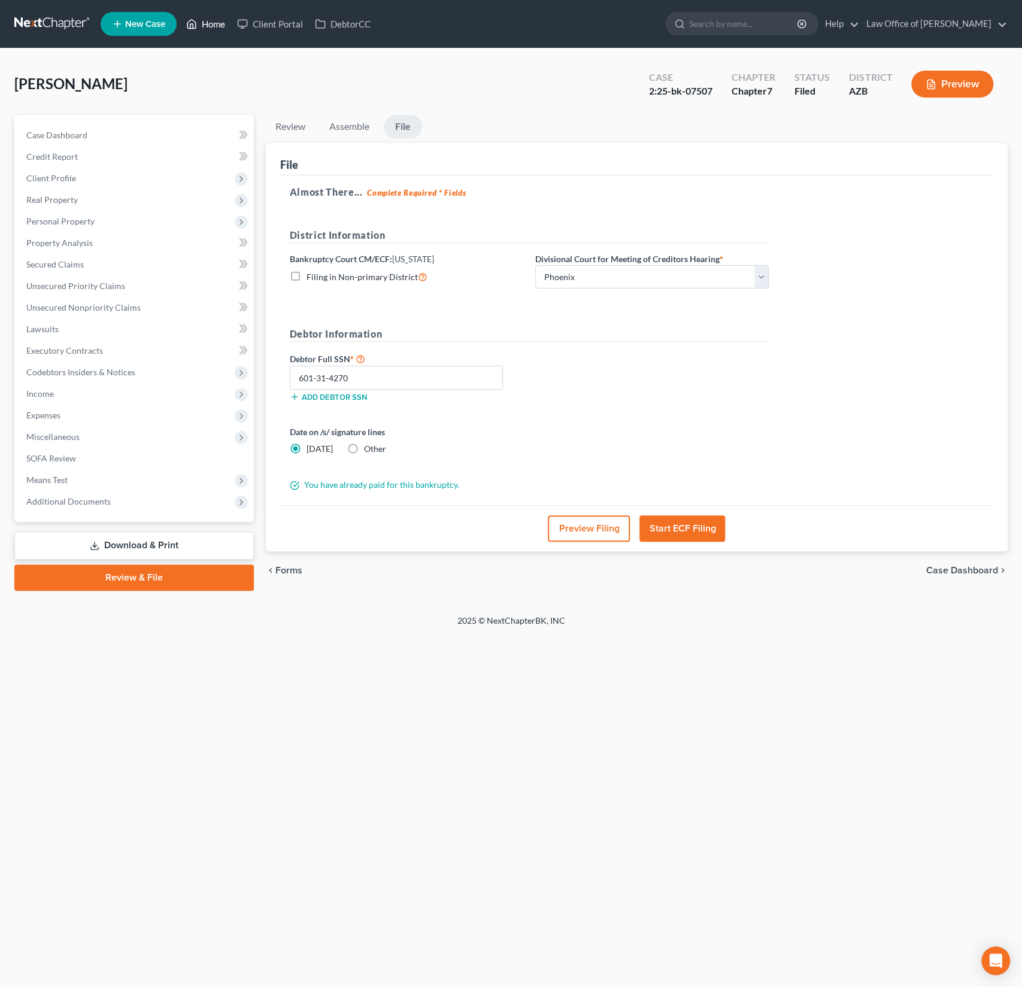
click at [207, 17] on link "Home" at bounding box center [205, 24] width 51 height 22
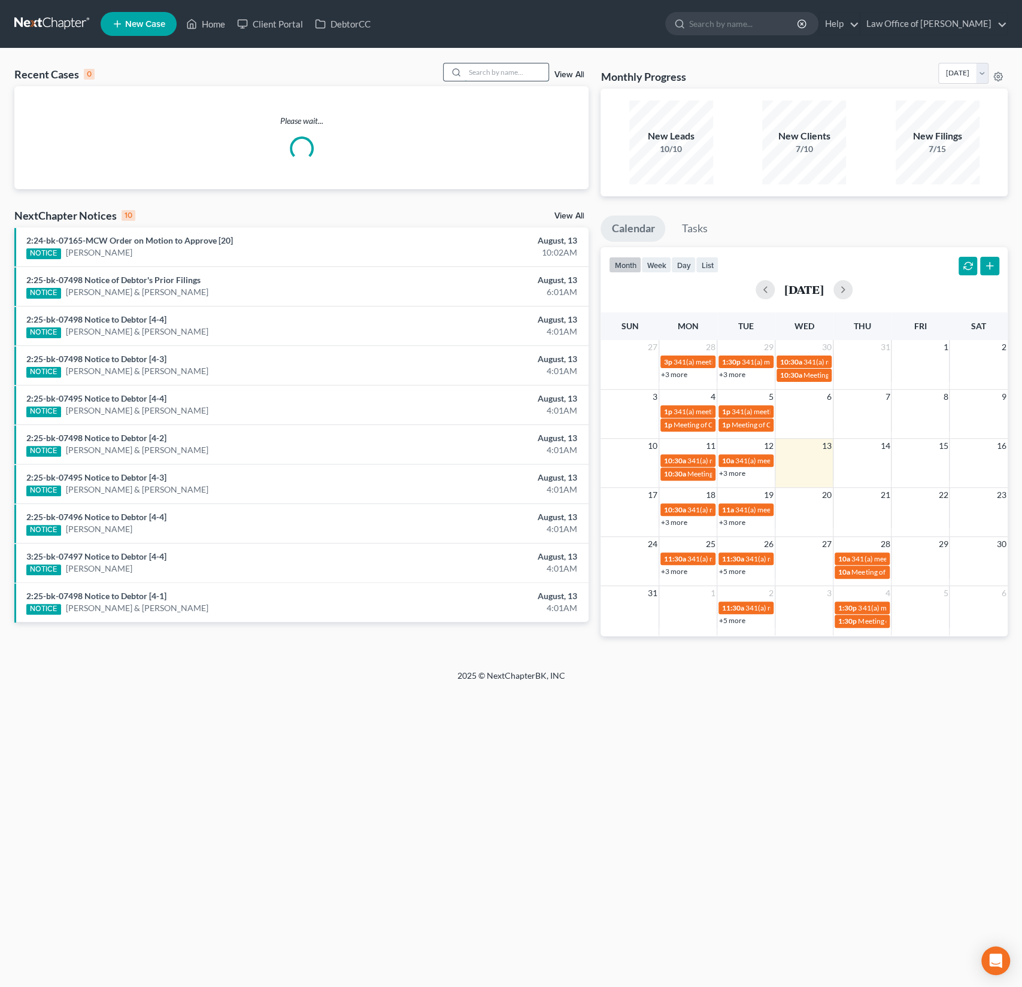
click at [511, 81] on input "search" at bounding box center [507, 71] width 84 height 17
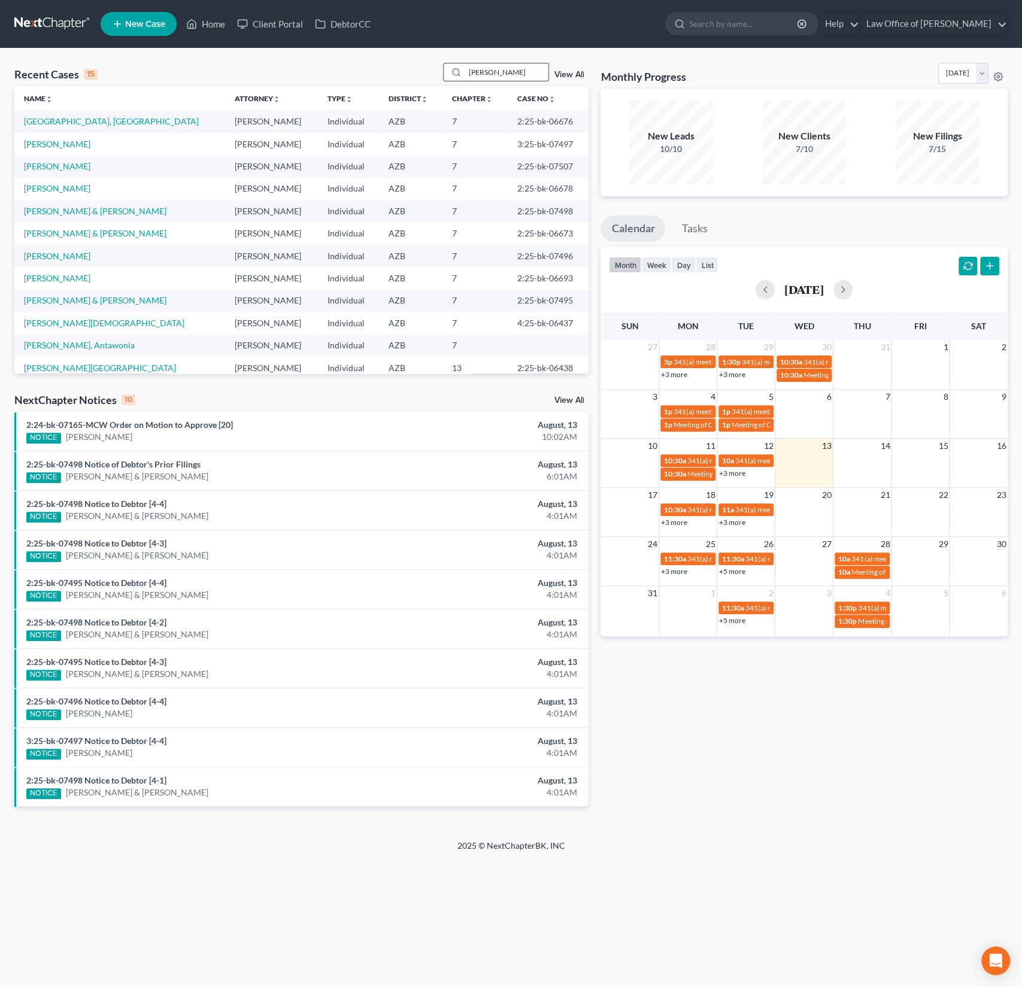
type input "mathis"
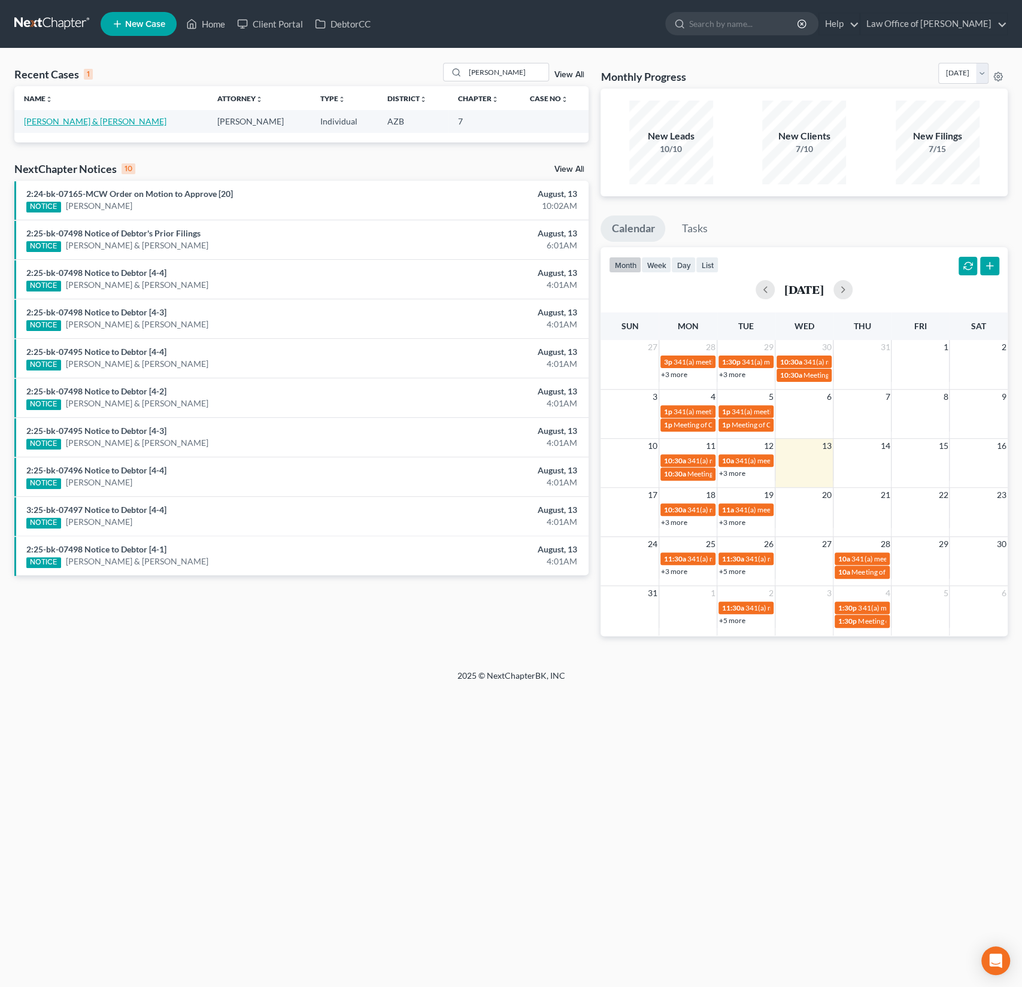
click at [87, 117] on link "[PERSON_NAME] & [PERSON_NAME]" at bounding box center [95, 121] width 142 height 10
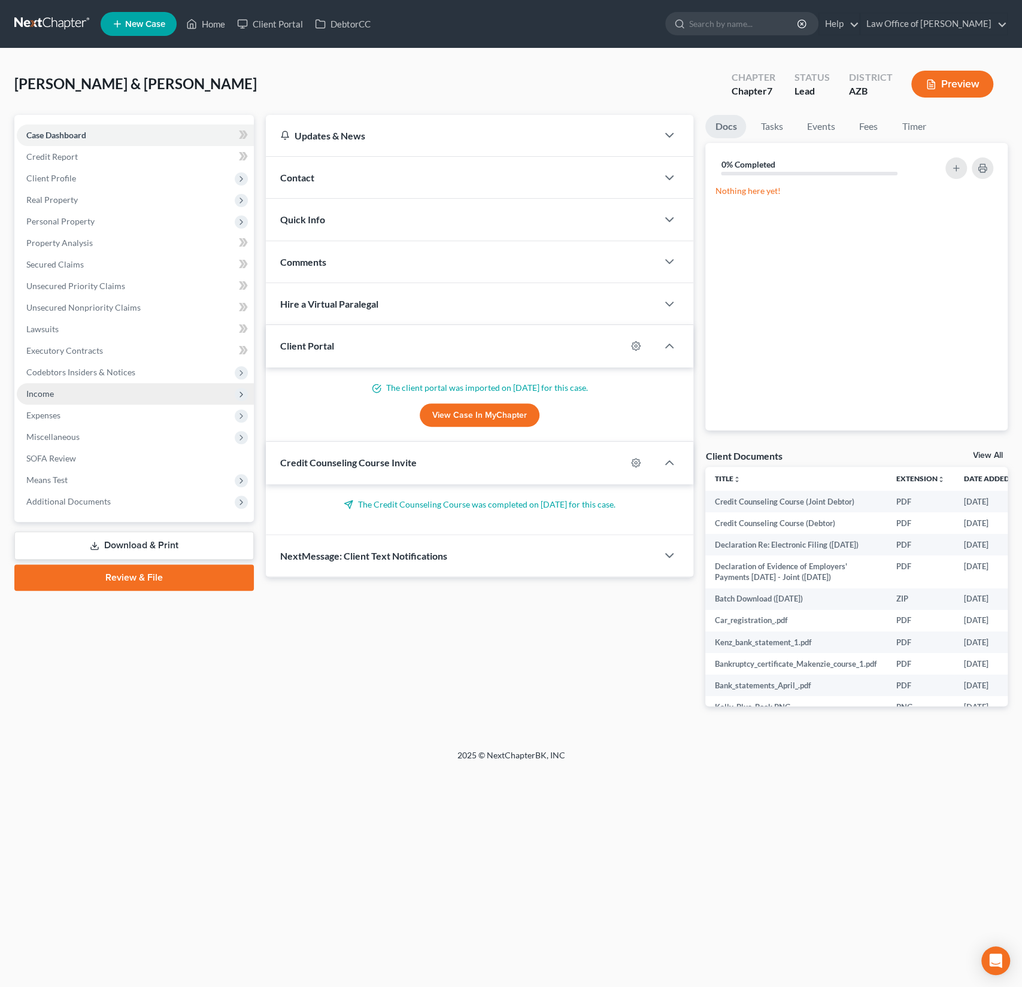
click at [48, 393] on span "Income" at bounding box center [40, 394] width 28 height 10
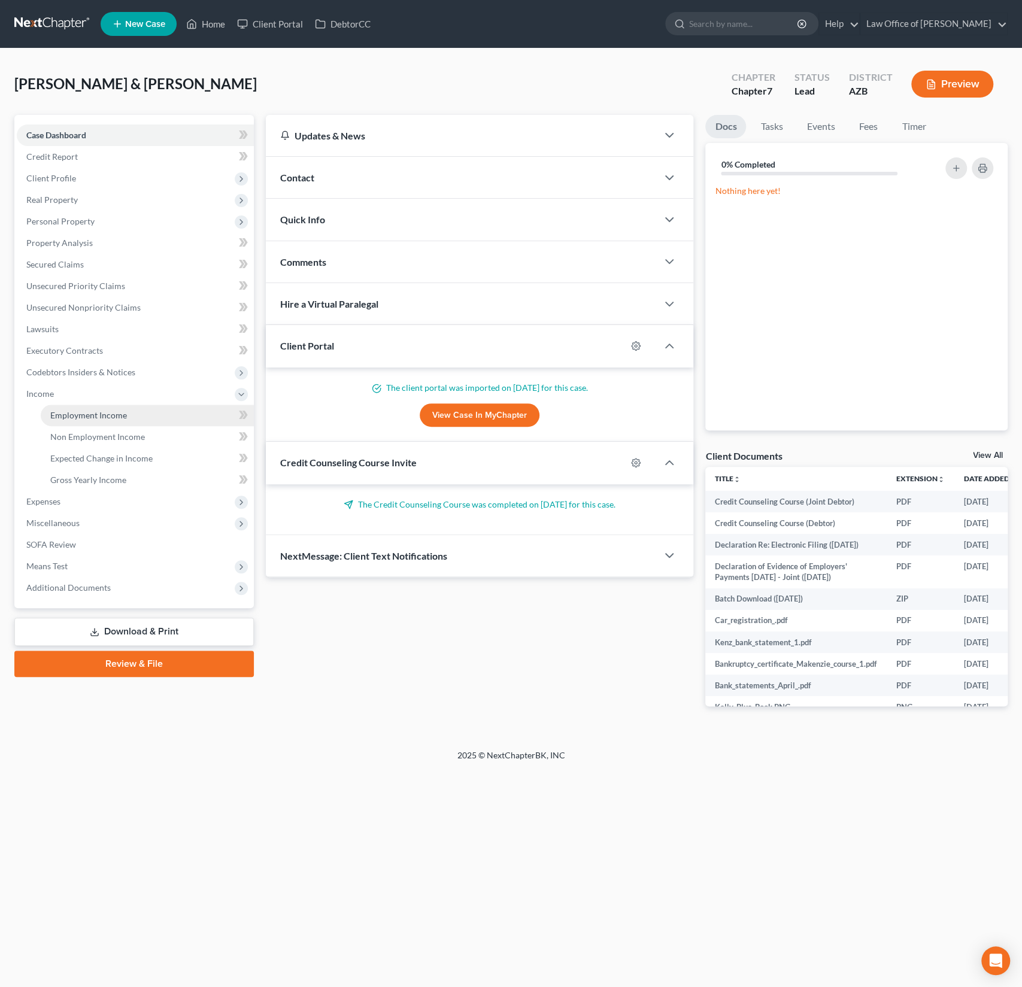
click at [71, 410] on span "Employment Income" at bounding box center [88, 415] width 77 height 10
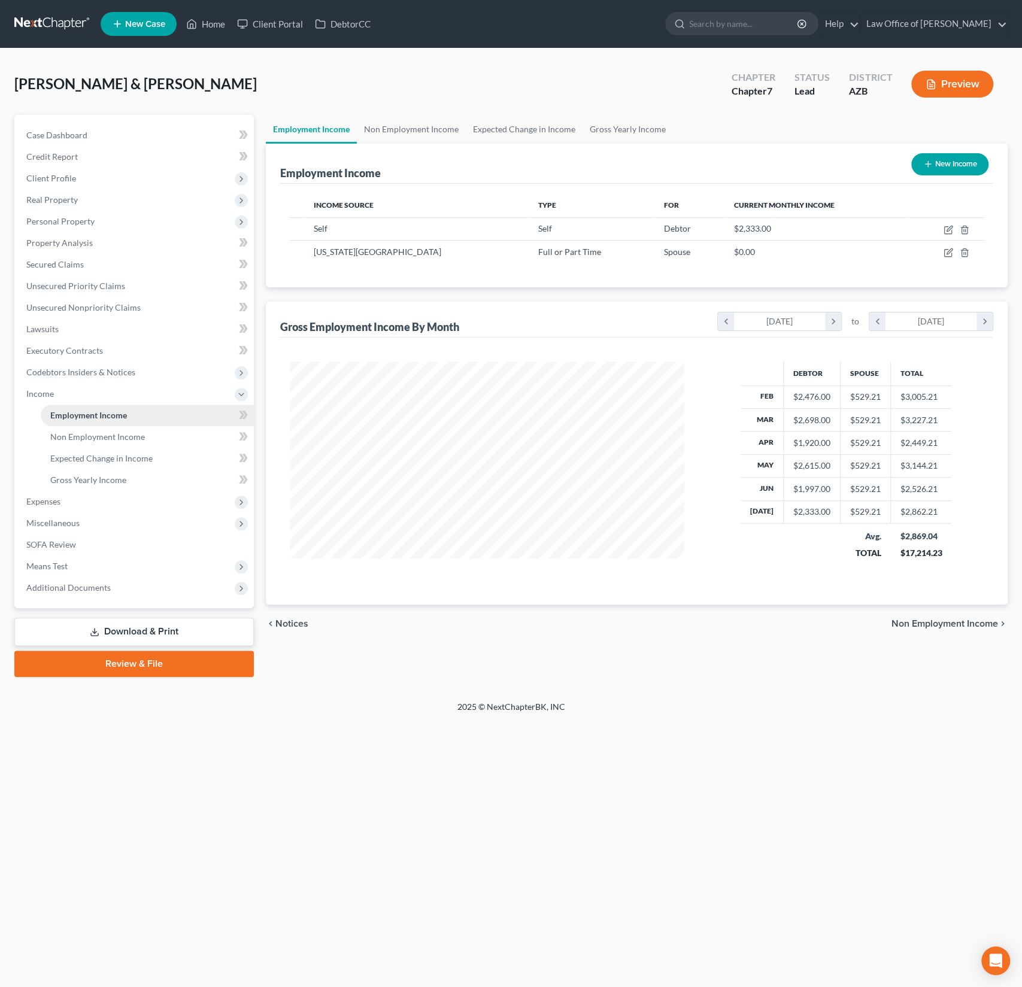
scroll to position [213, 418]
click at [59, 592] on span "Additional Documents" at bounding box center [68, 588] width 84 height 10
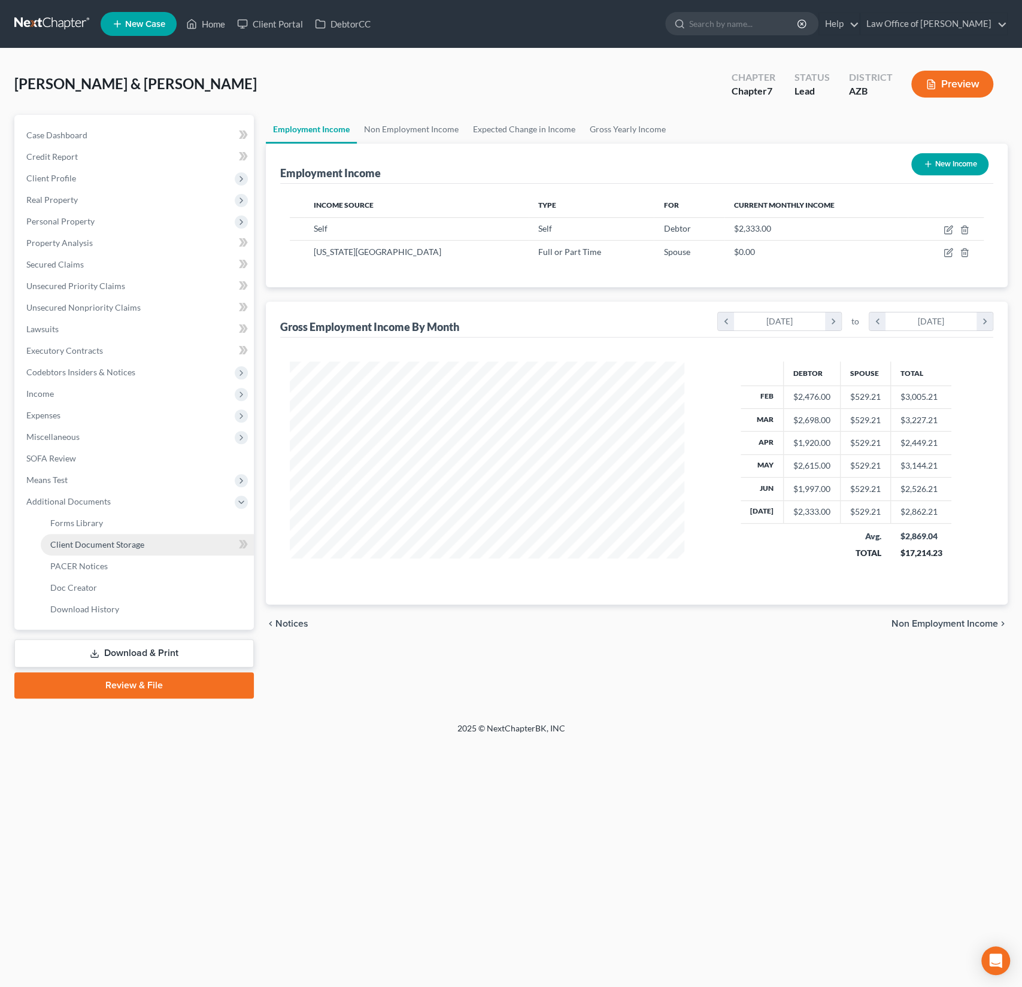
click at [79, 548] on span "Client Document Storage" at bounding box center [97, 544] width 94 height 10
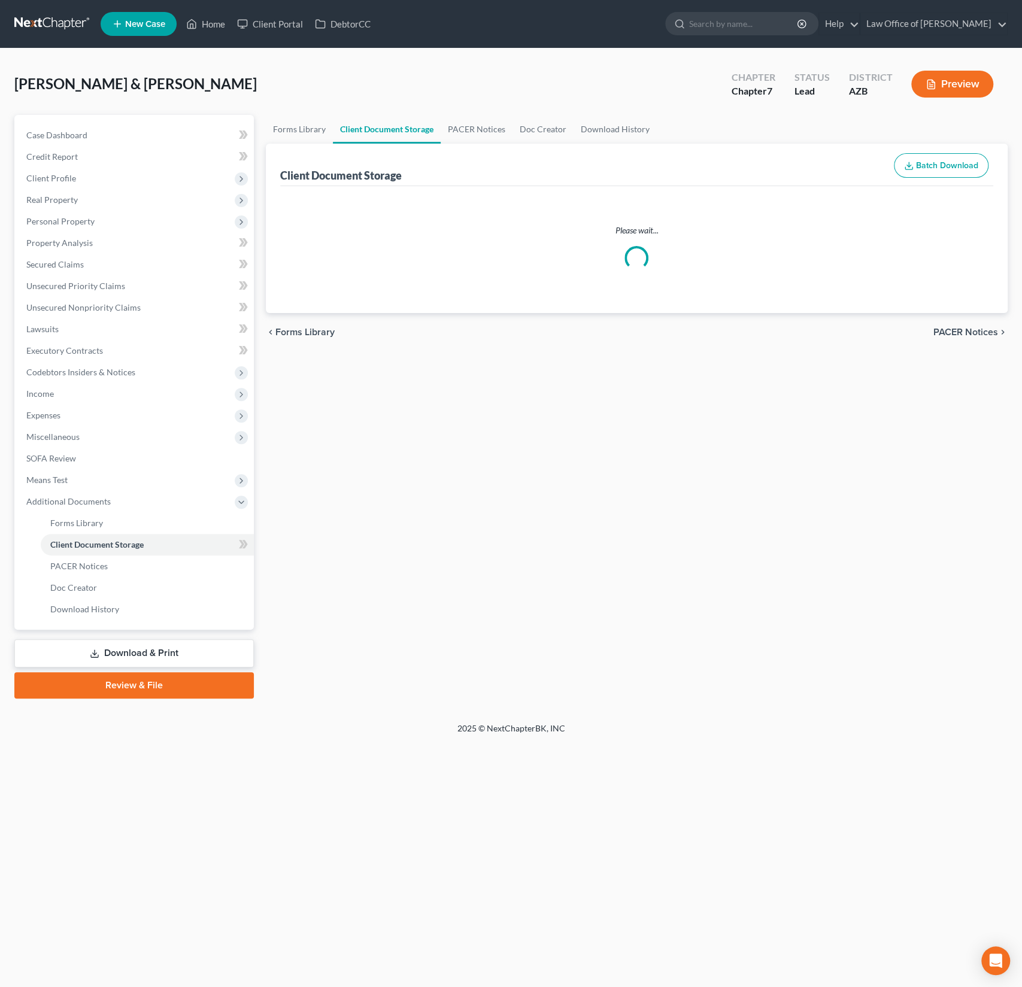
select select "14"
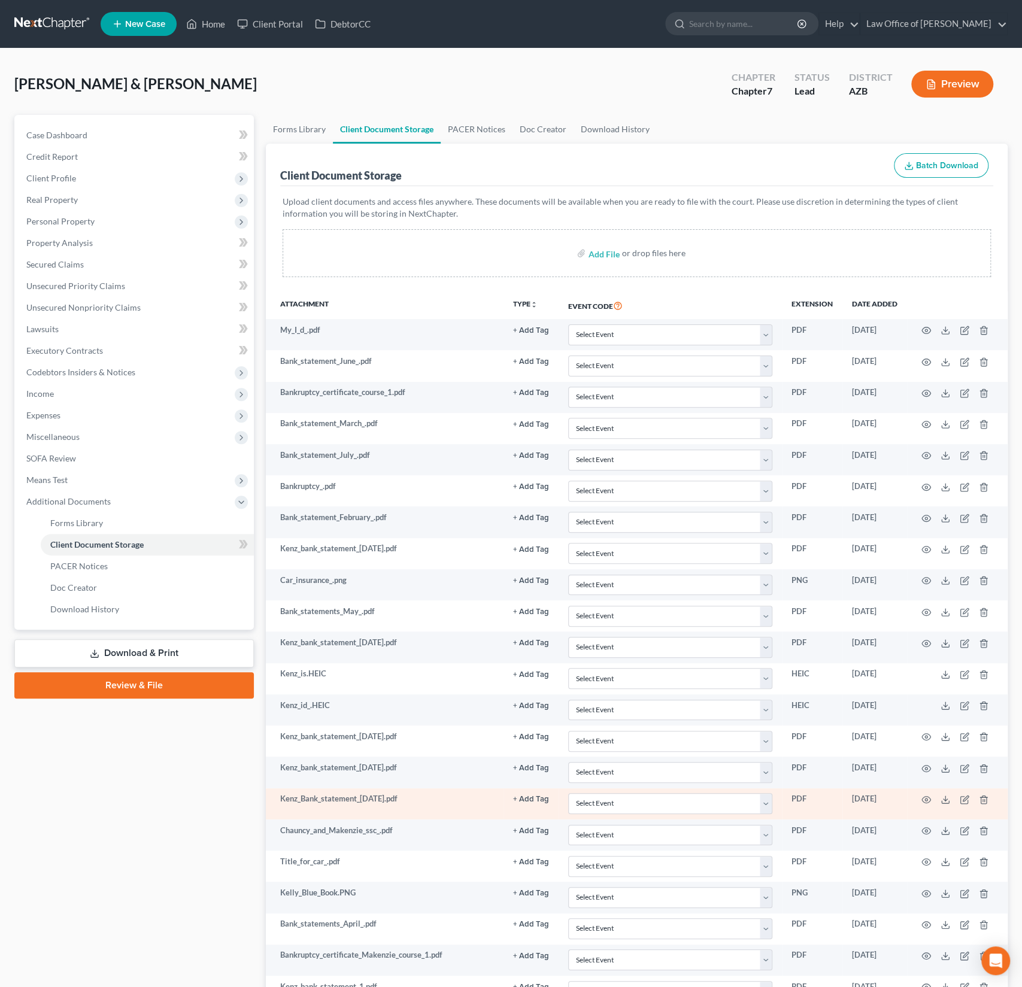
scroll to position [291, 0]
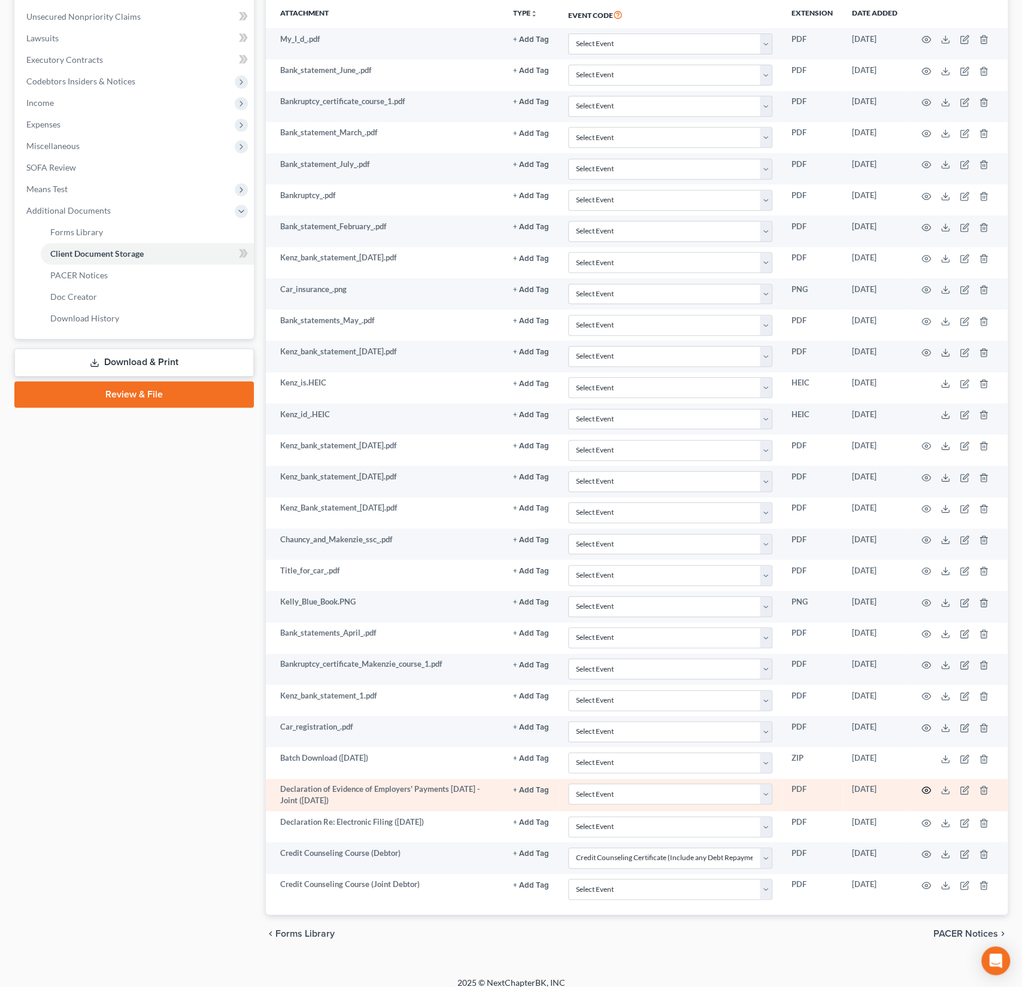
click at [924, 786] on icon "button" at bounding box center [926, 791] width 10 height 10
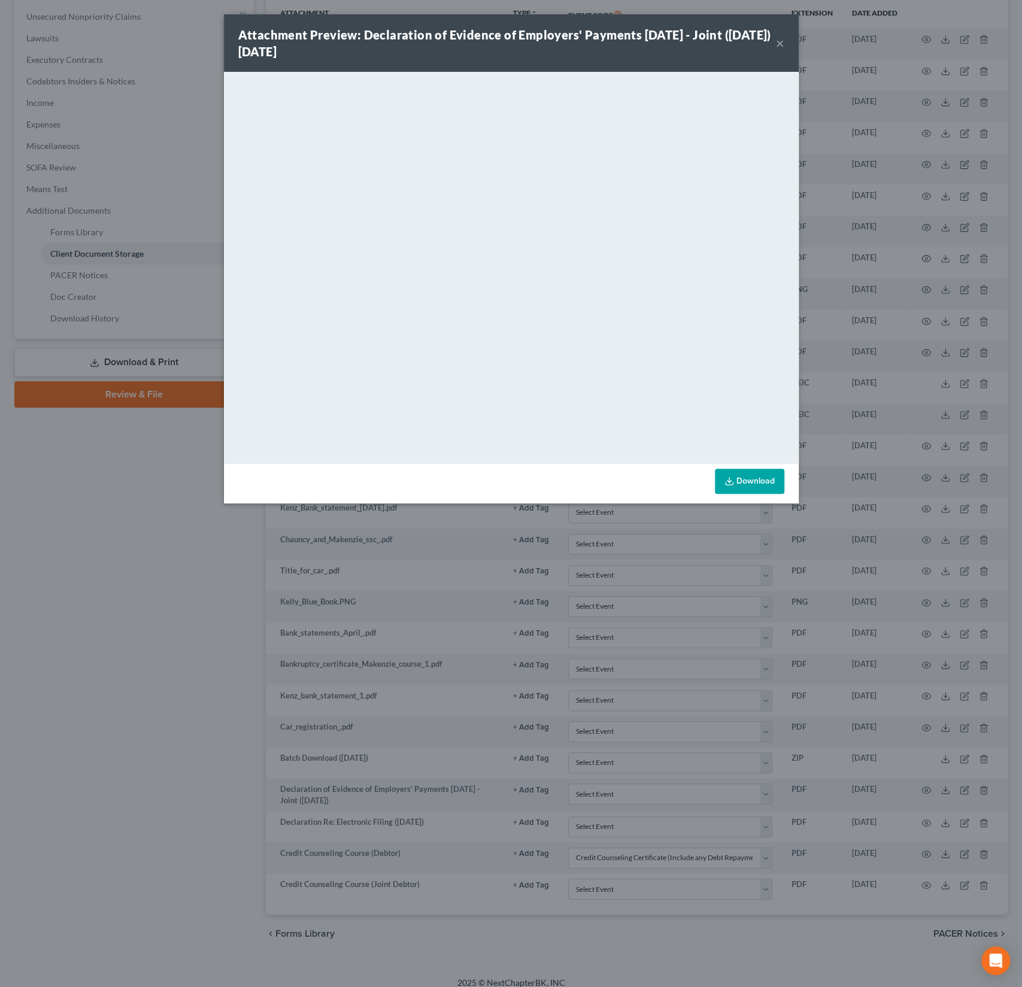
click at [778, 44] on button "×" at bounding box center [780, 43] width 8 height 14
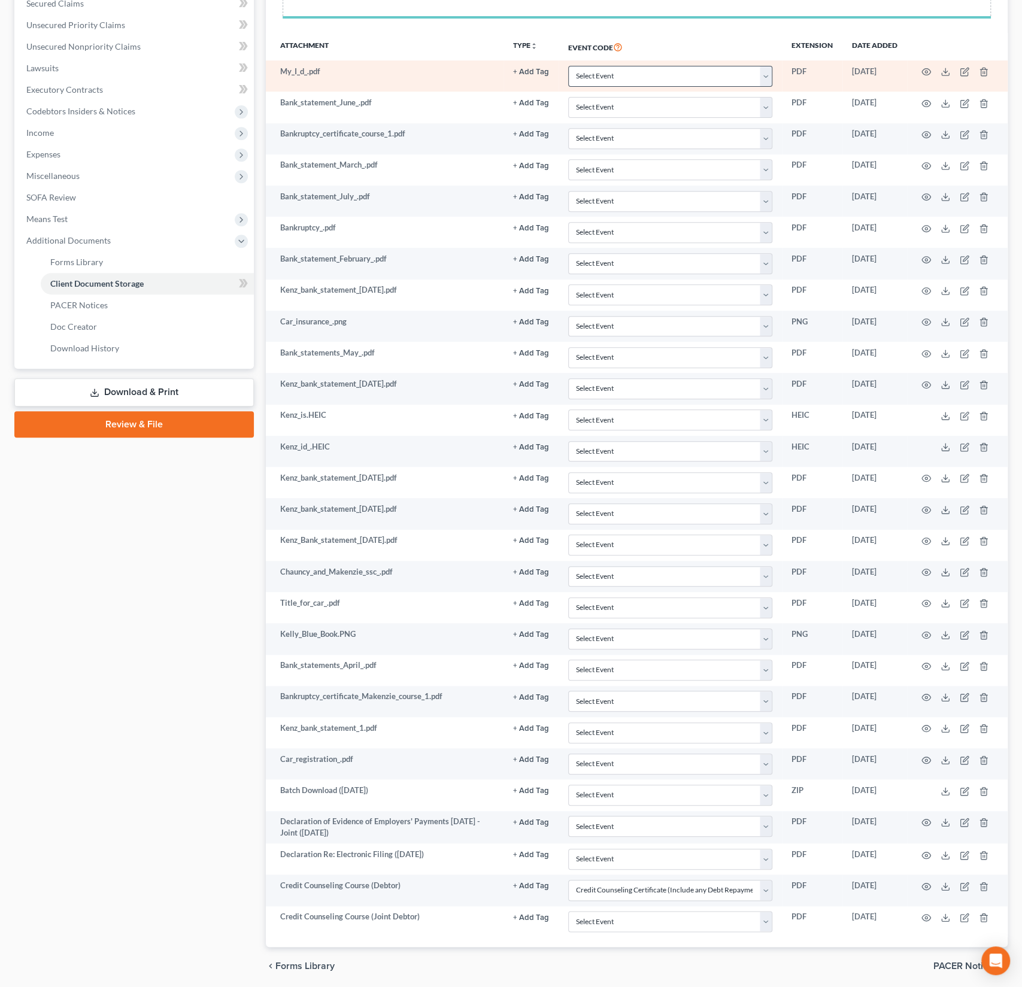
scroll to position [293, 0]
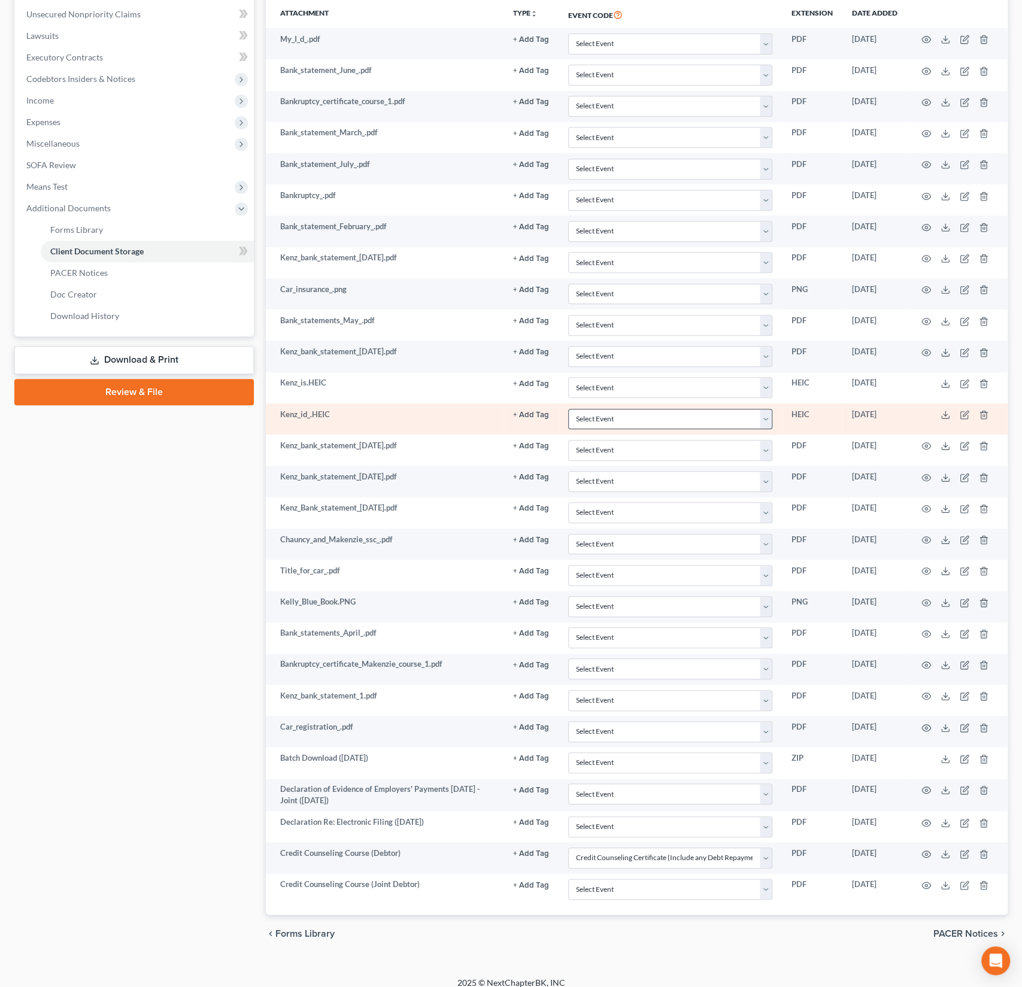
select select "14"
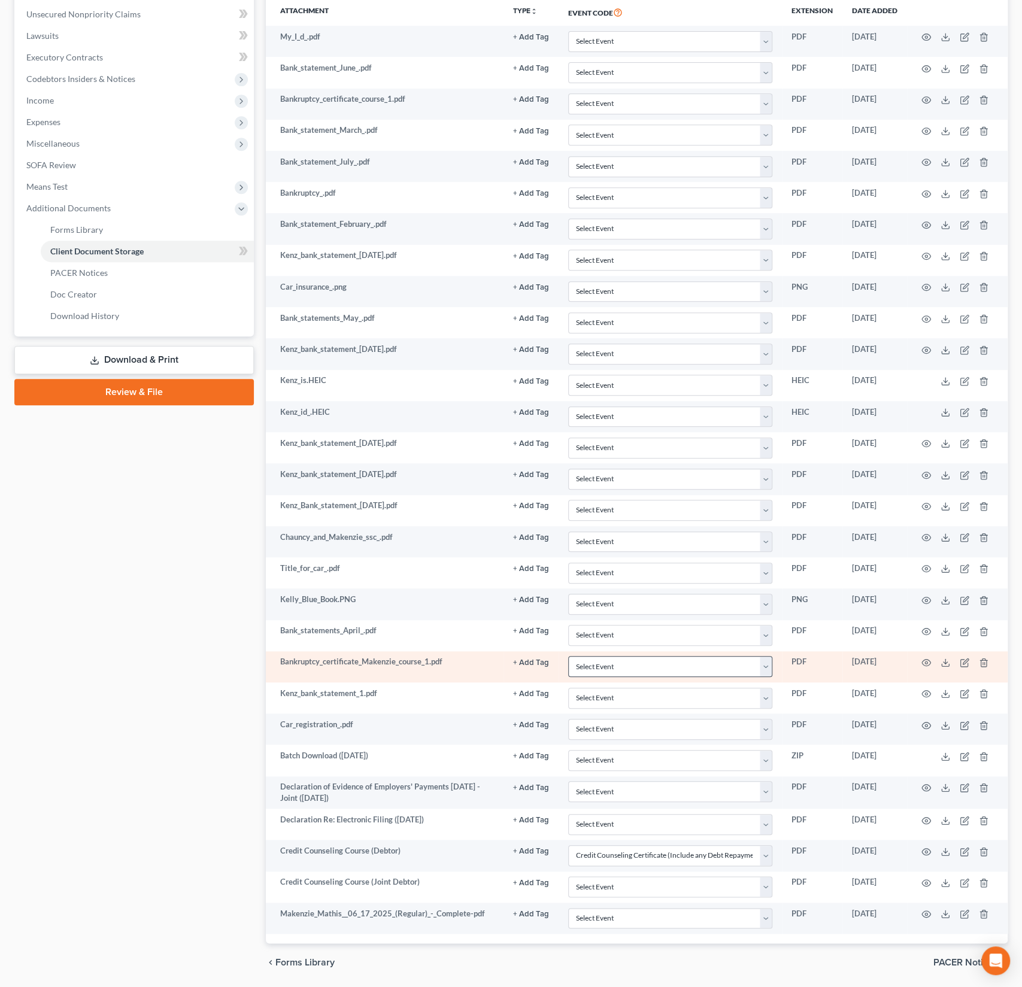
select select "14"
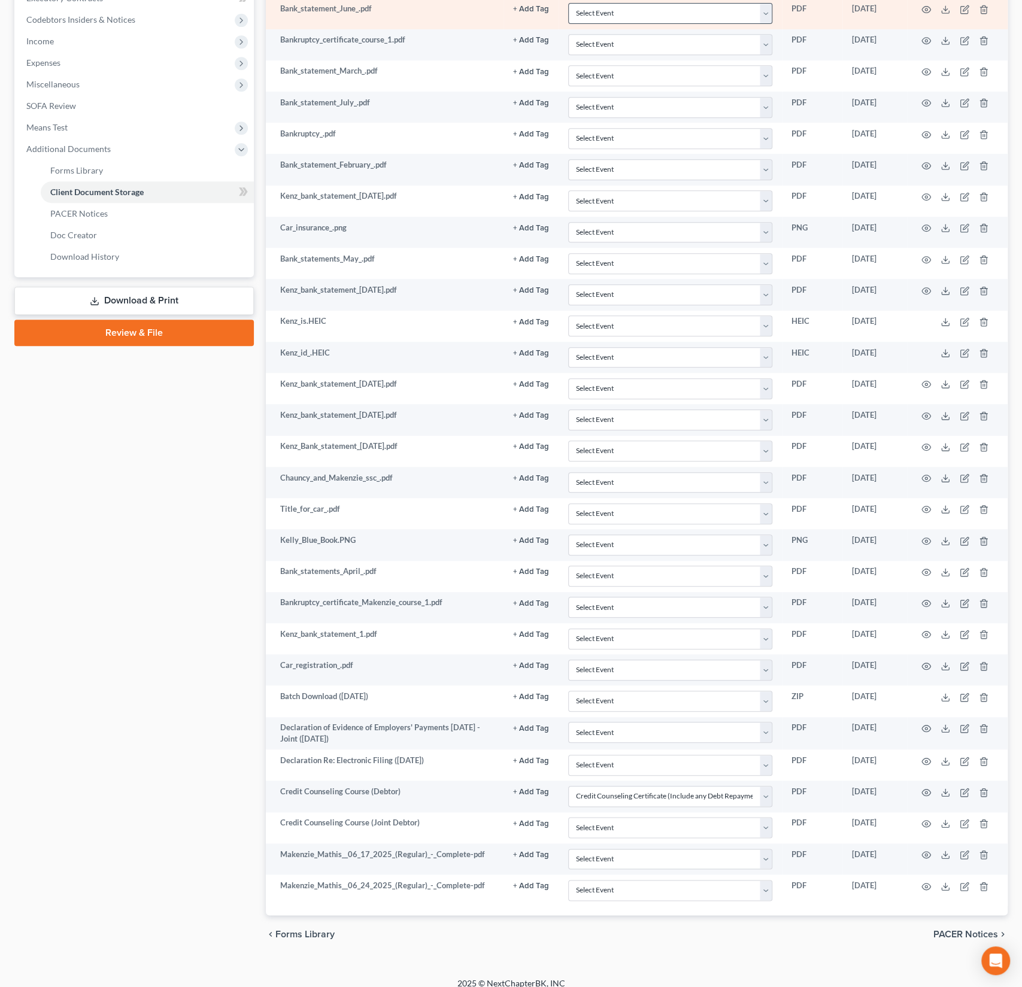
scroll to position [357, 0]
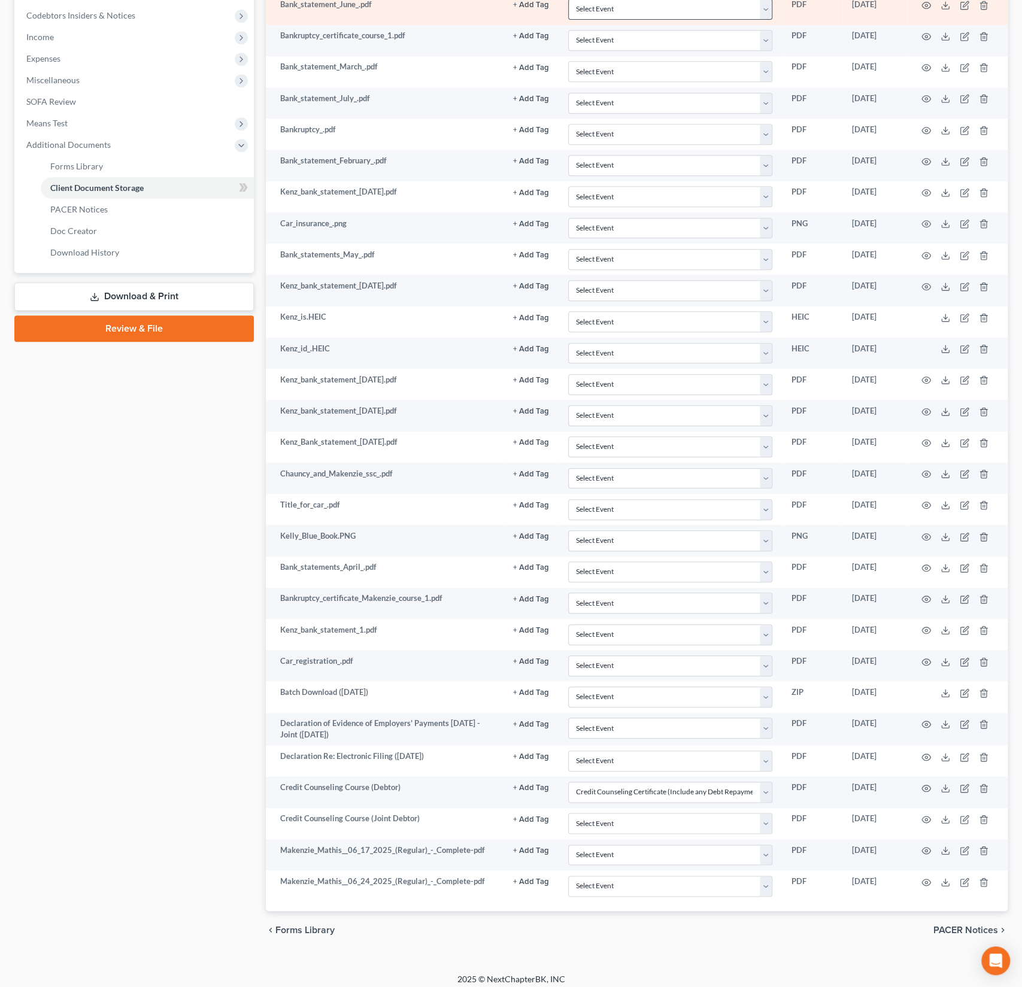
select select "14"
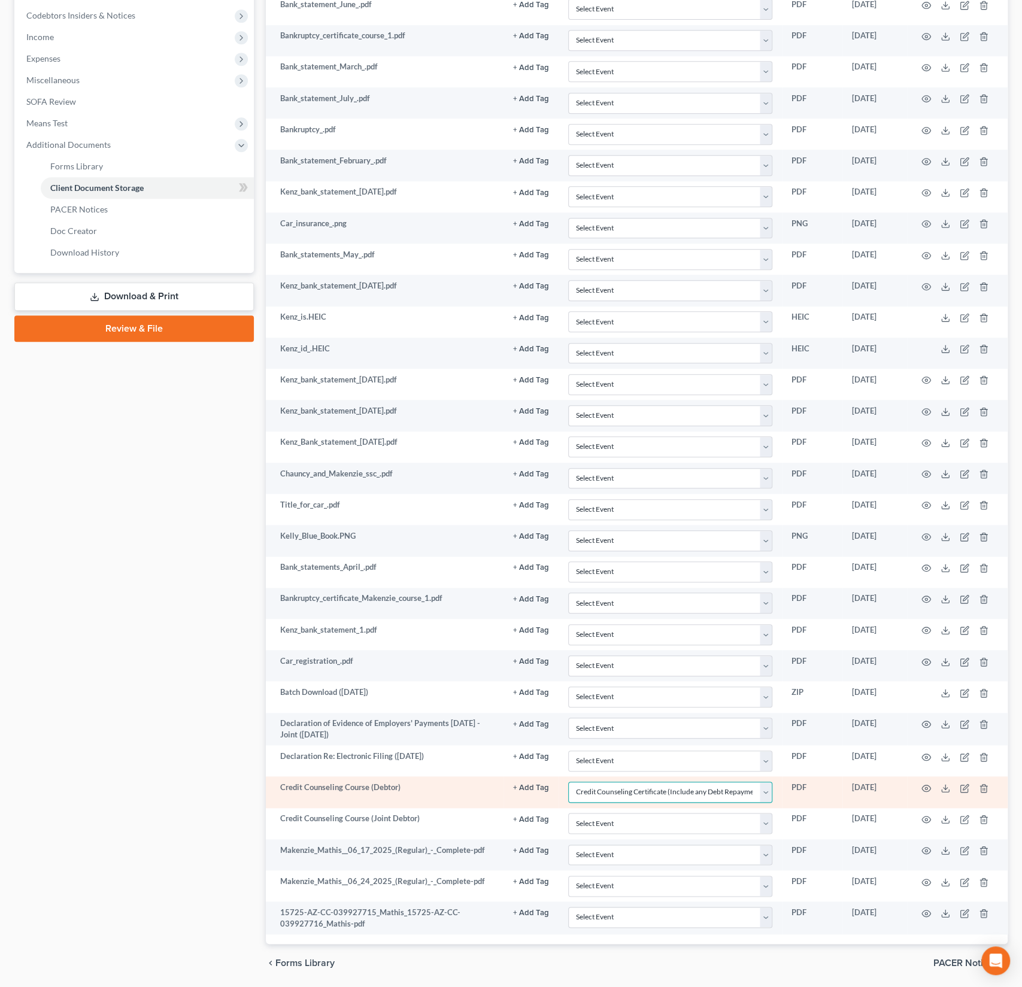
click at [640, 782] on select "Select Event AA Schedules and Statements (Formerly All Required) Amended Chapte…" at bounding box center [670, 792] width 204 height 21
select select
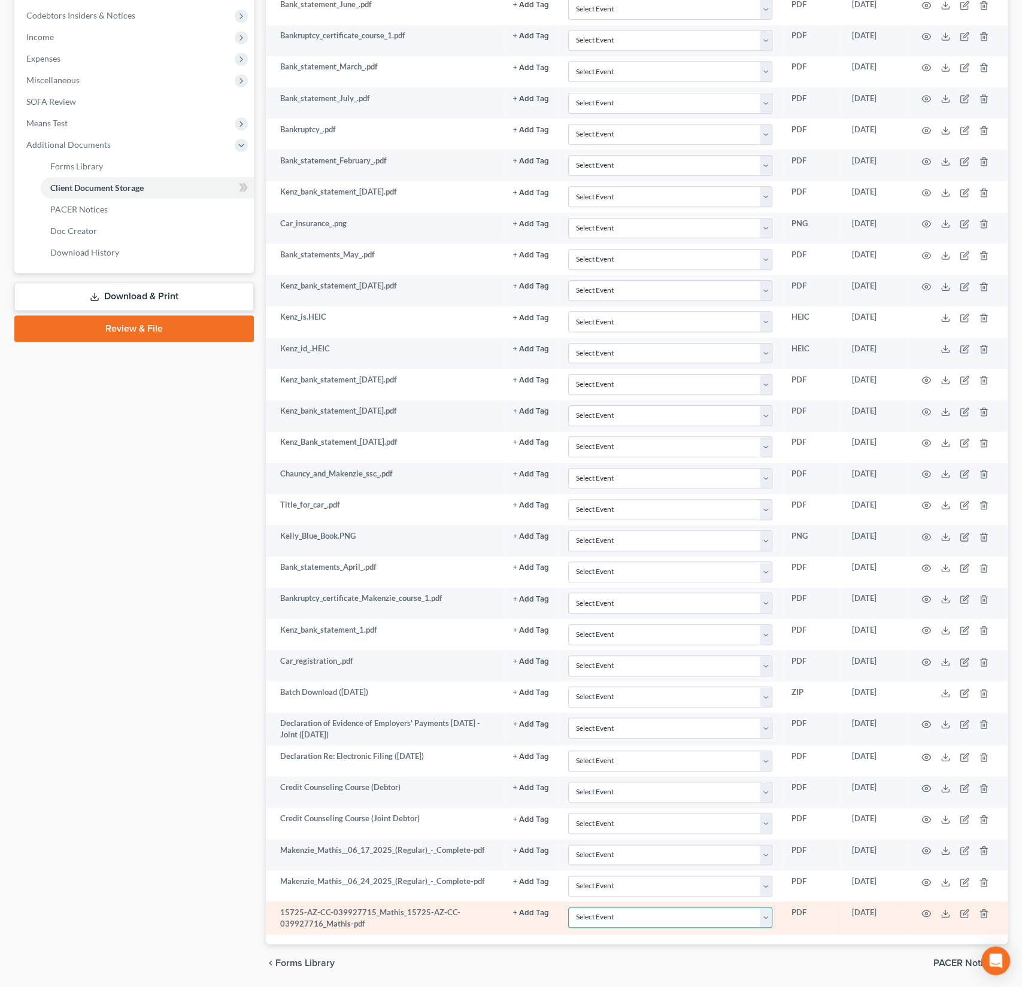
click at [619, 907] on select "Select Event AA Schedules and Statements (Formerly All Required) Amended Chapte…" at bounding box center [670, 917] width 204 height 21
select select "14"
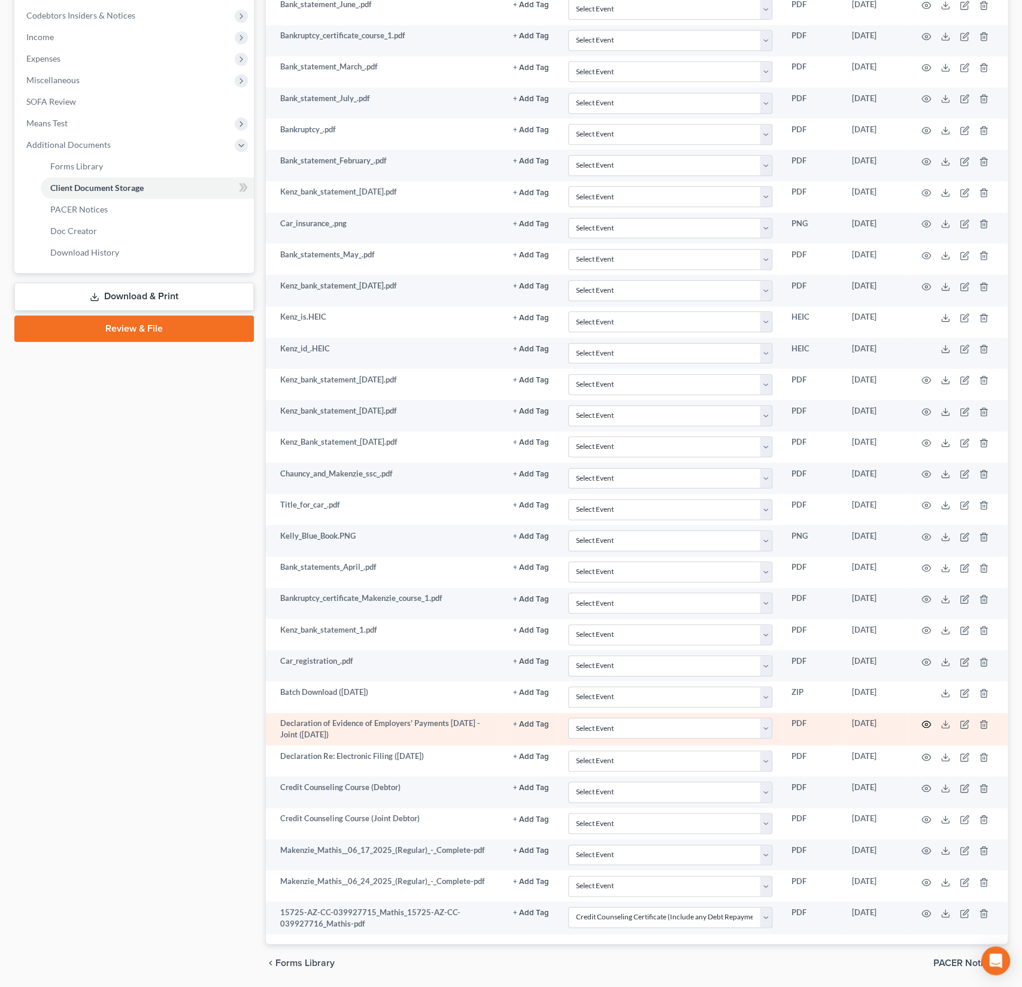
click at [927, 720] on icon "button" at bounding box center [926, 725] width 10 height 10
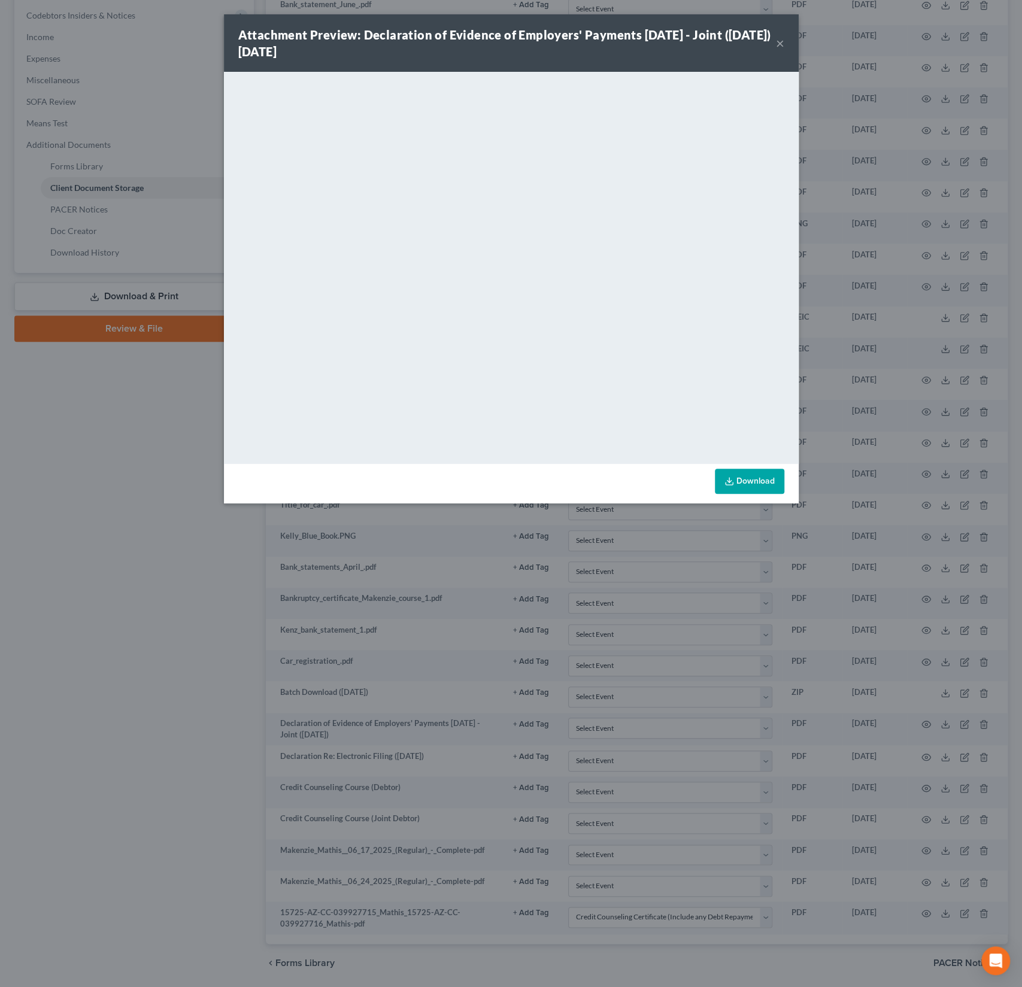
click at [778, 43] on button "×" at bounding box center [780, 43] width 8 height 14
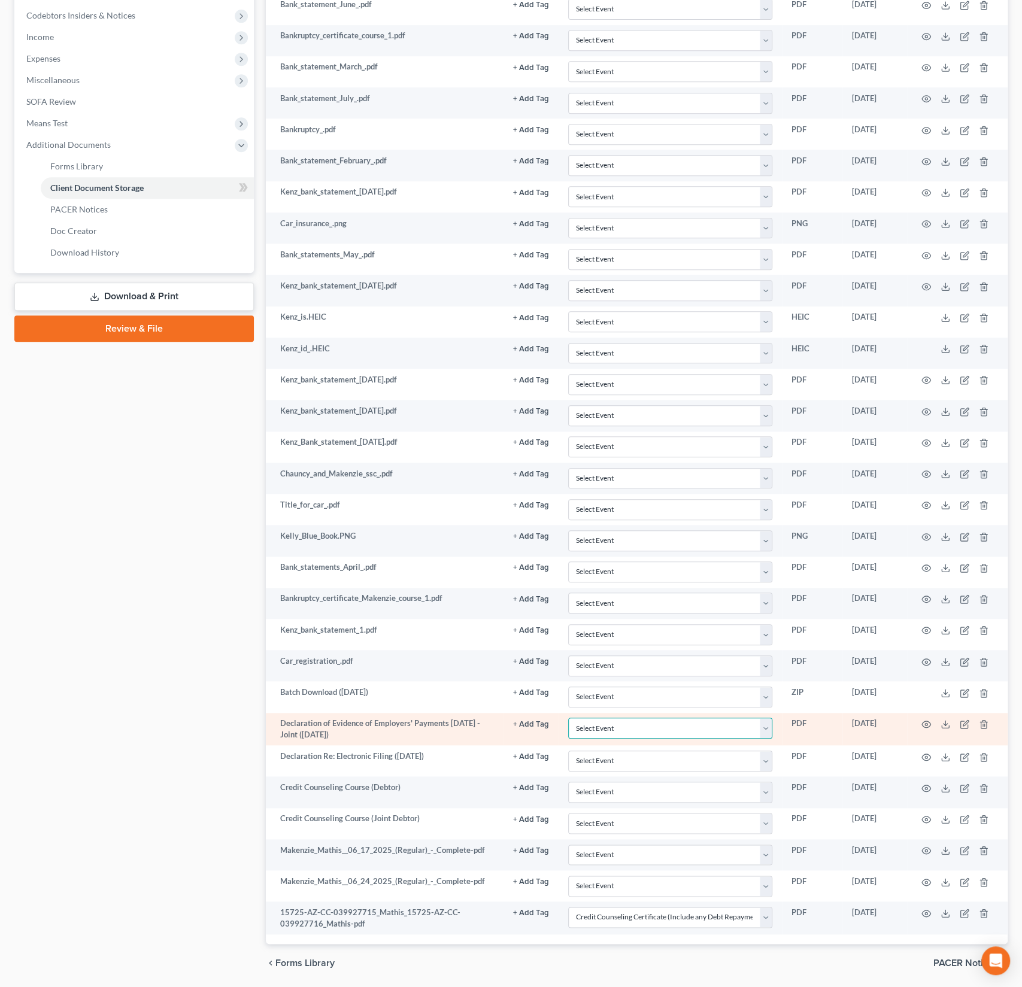
click at [632, 718] on select "Select Event AA Schedules and Statements (Formerly All Required) Amended Chapte…" at bounding box center [670, 728] width 204 height 21
select select "18"
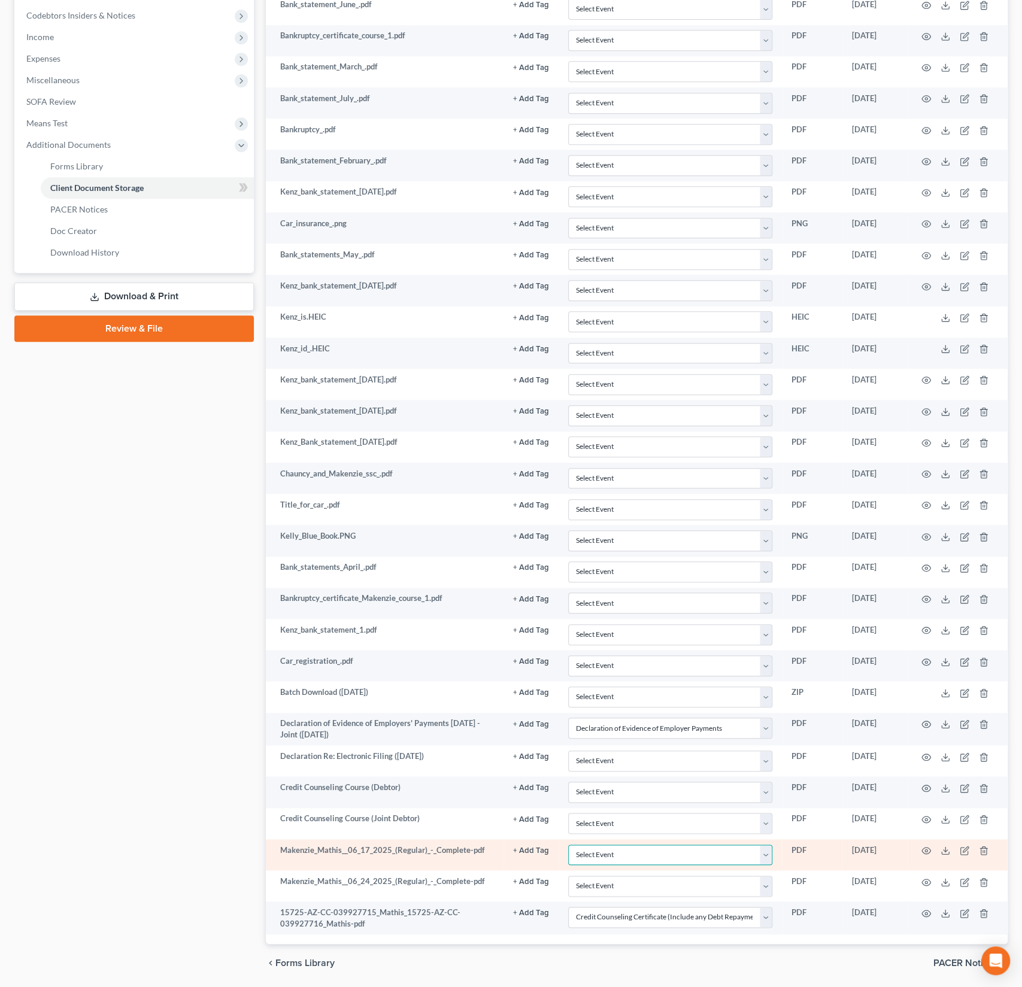
click at [613, 845] on select "Select Event AA Schedules and Statements (Formerly All Required) Amended Chapte…" at bounding box center [670, 855] width 204 height 21
select select "18"
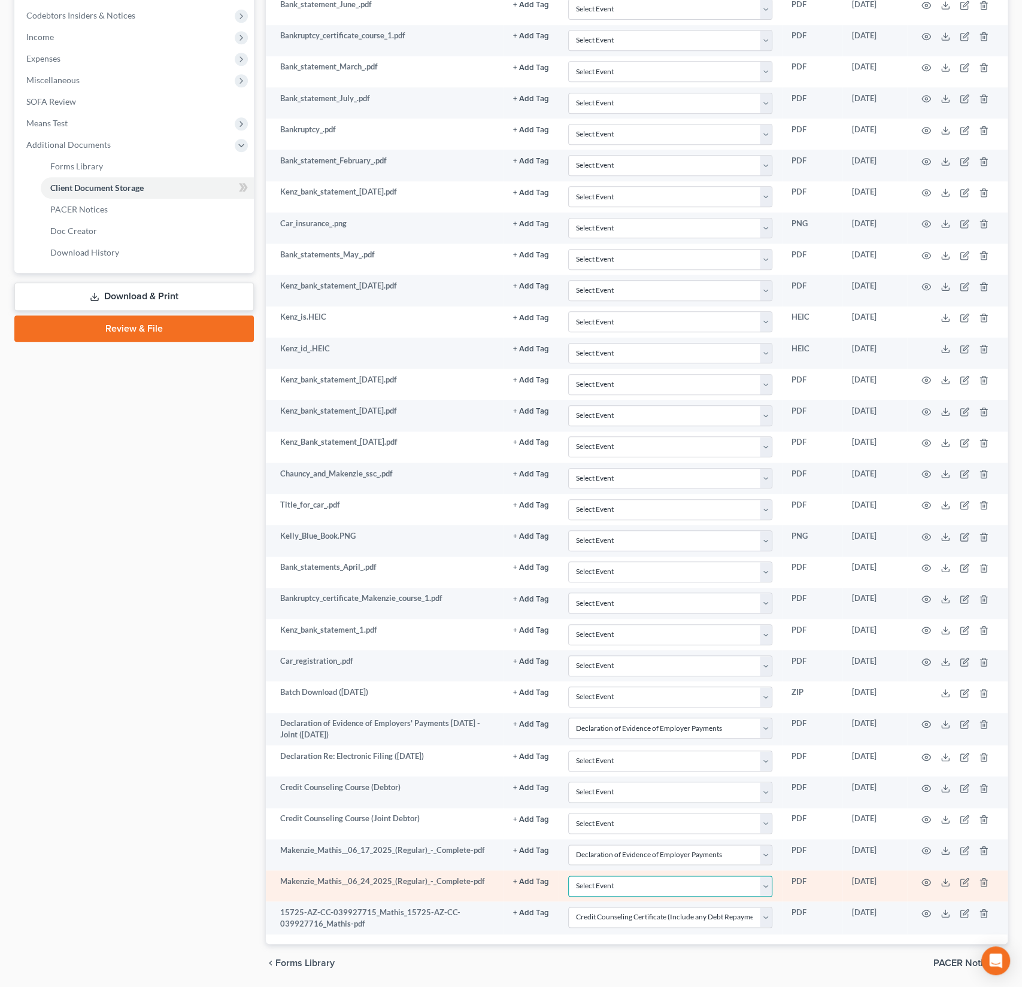
click at [612, 877] on select "Select Event AA Schedules and Statements (Formerly All Required) Amended Chapte…" at bounding box center [670, 886] width 204 height 21
select select "18"
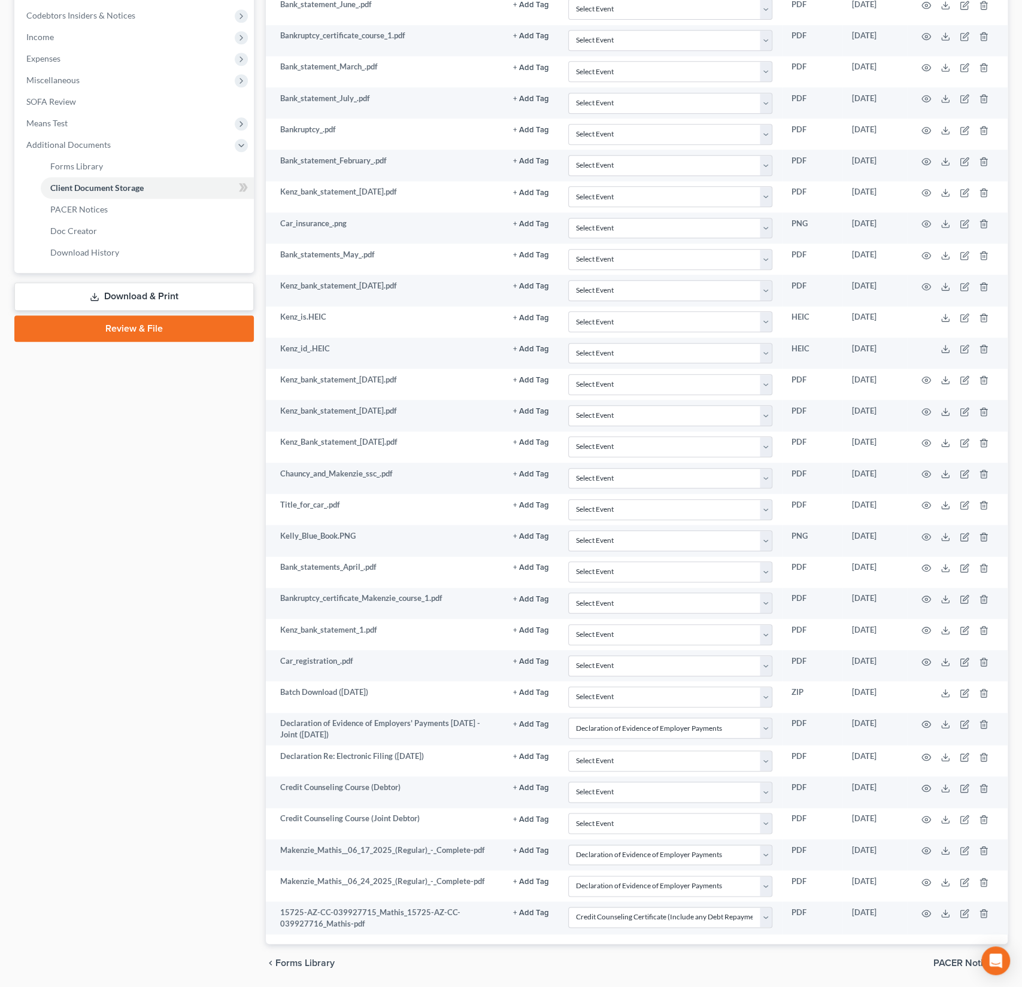
click at [149, 326] on link "Review & File" at bounding box center [133, 329] width 239 height 26
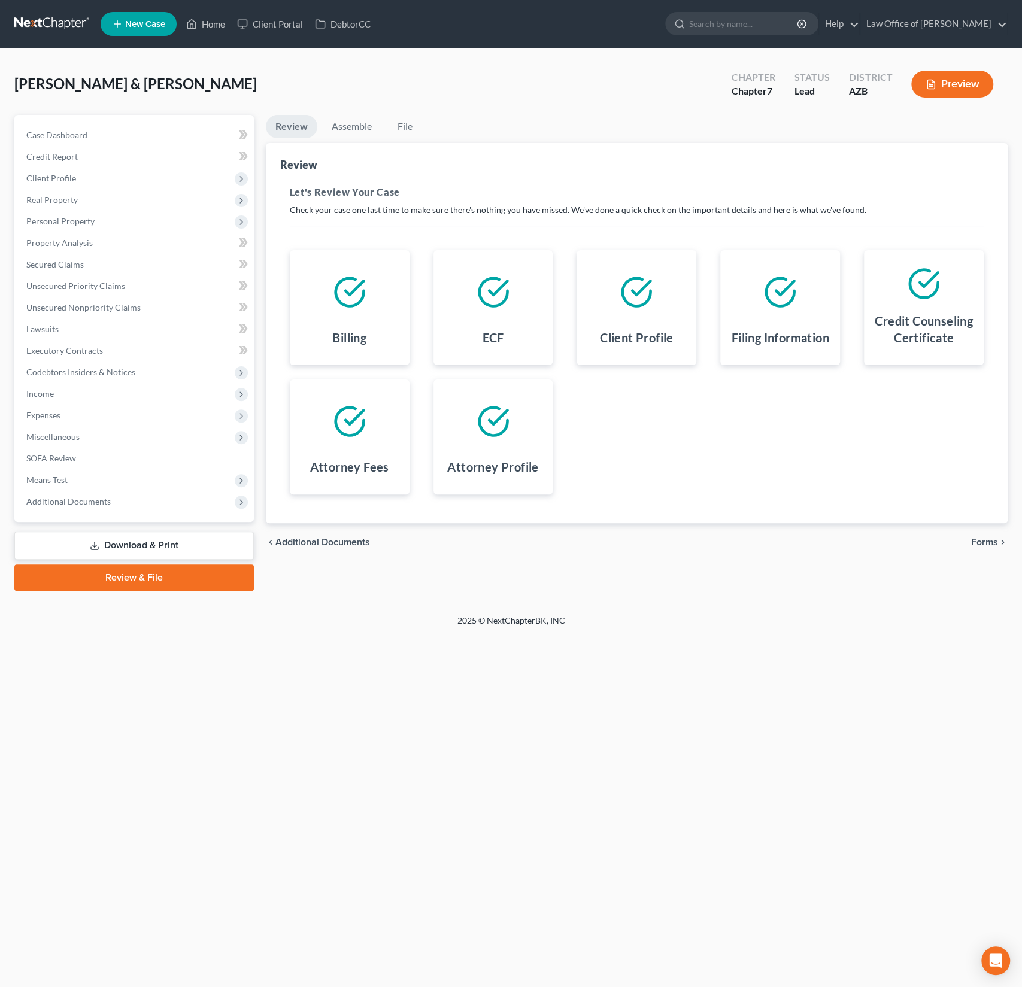
click at [980, 544] on span "Forms" at bounding box center [984, 543] width 27 height 10
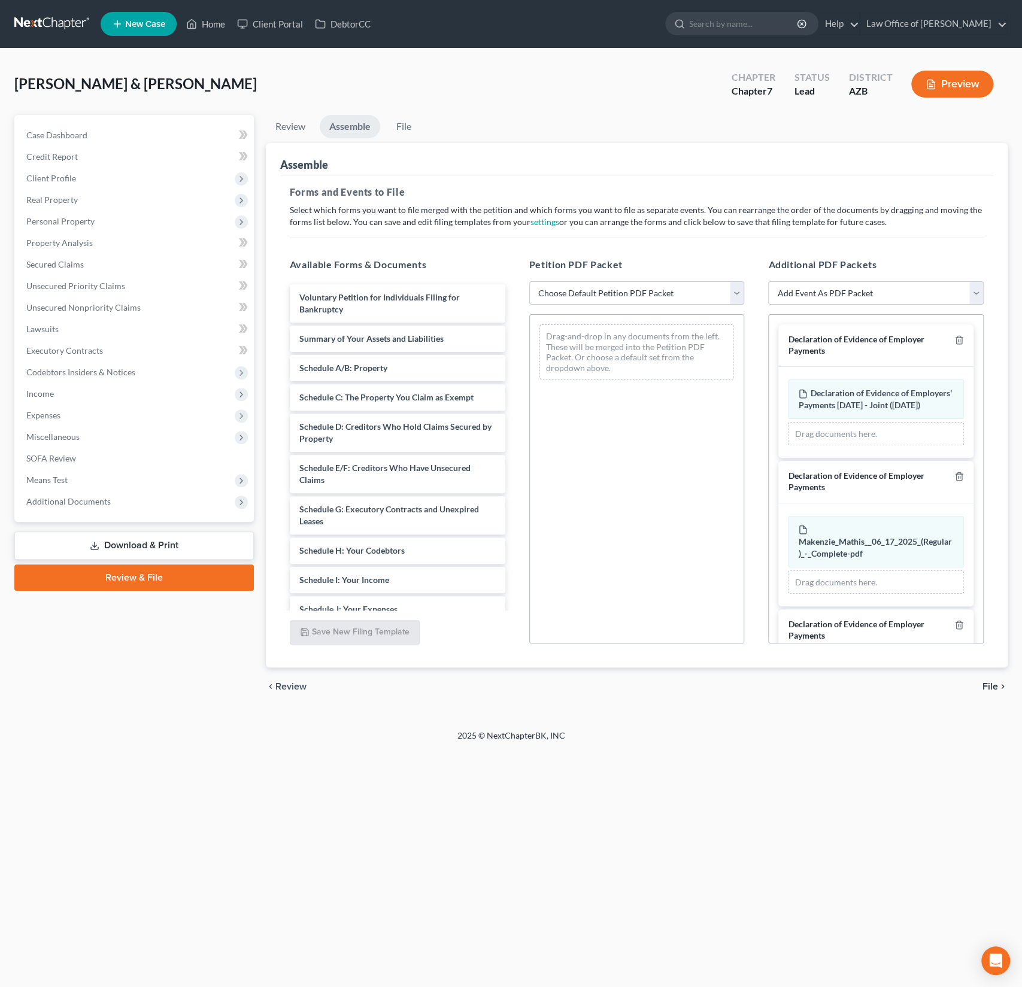
click at [592, 296] on select "Choose Default Petition PDF Packet Complete Bankruptcy Petition (all forms and …" at bounding box center [637, 293] width 216 height 24
select select "0"
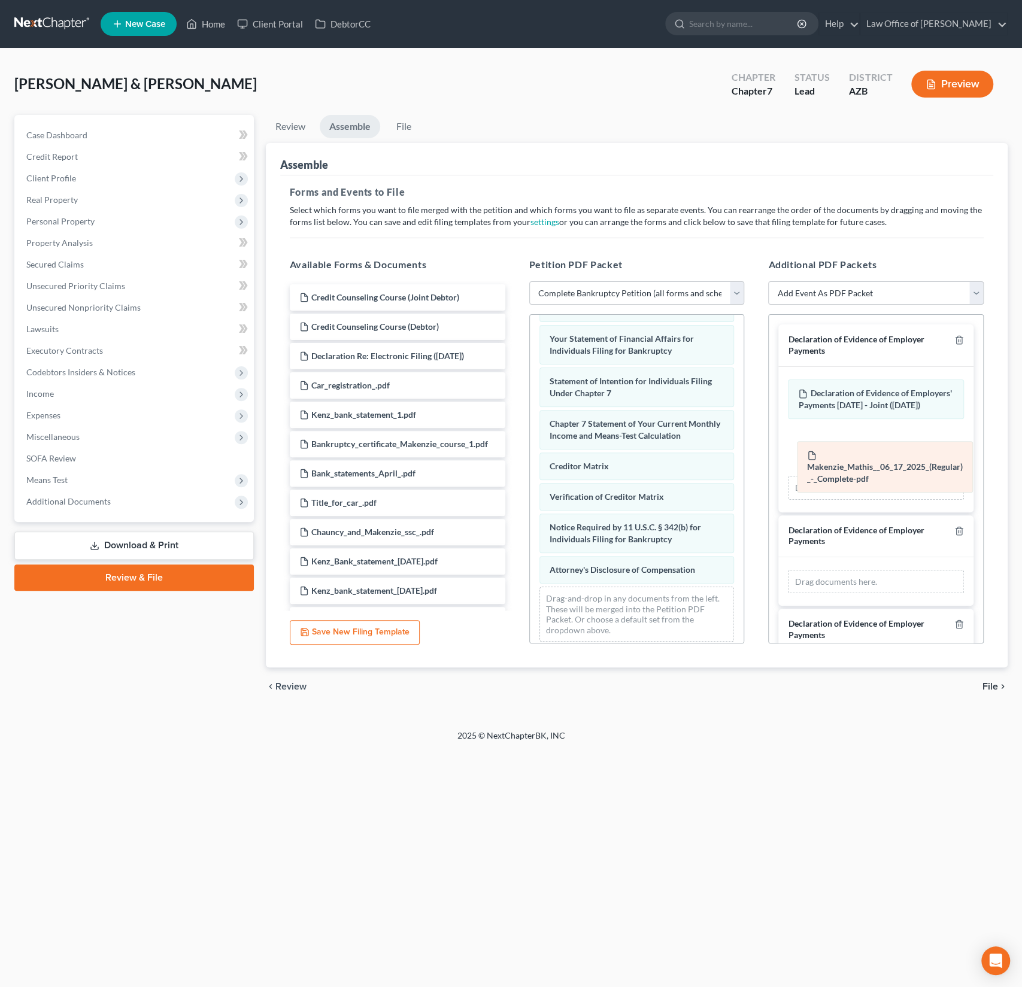
drag, startPoint x: 868, startPoint y: 542, endPoint x: 877, endPoint y: 458, distance: 84.9
click at [877, 570] on div "Makenzie_Mathis__06_17_2025_(Regular)_-_Complete-pdf Amended Makenzie_Mathis__0…" at bounding box center [876, 582] width 176 height 24
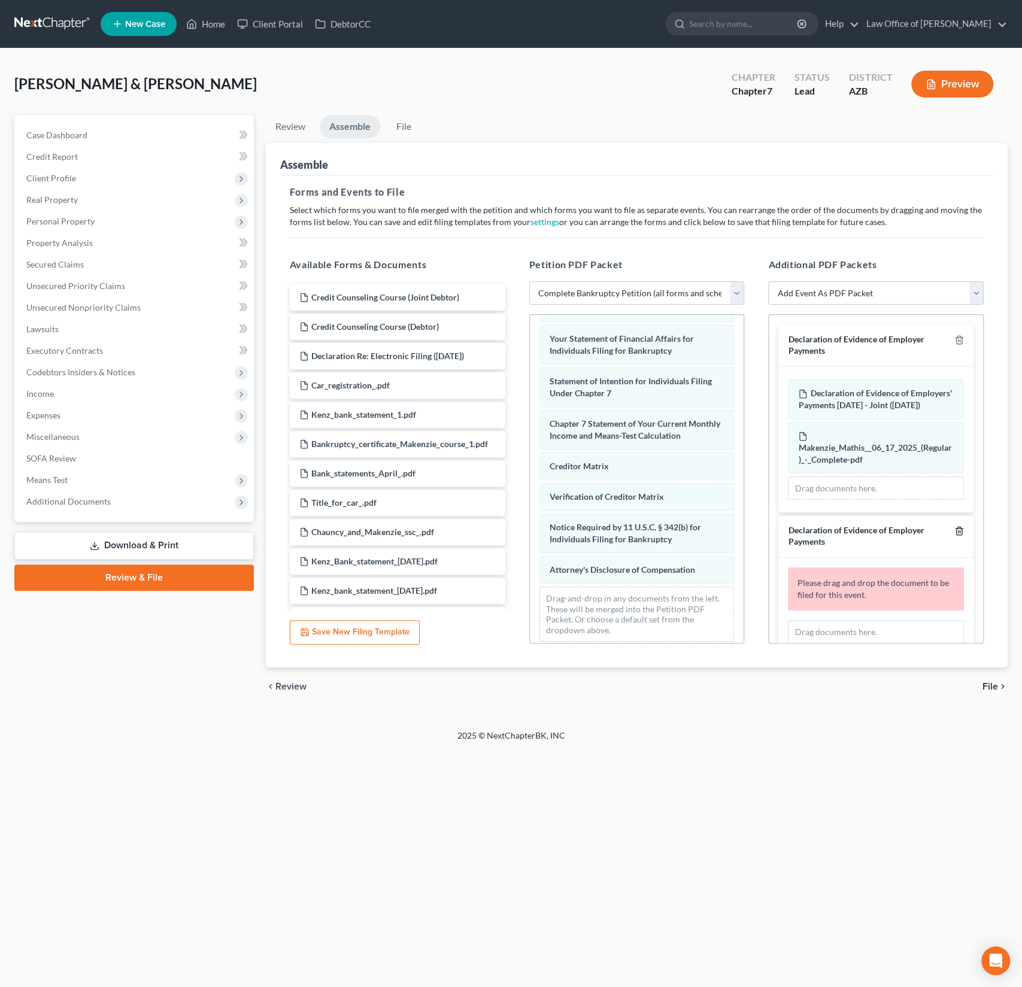
click at [956, 536] on icon "button" at bounding box center [959, 531] width 10 height 10
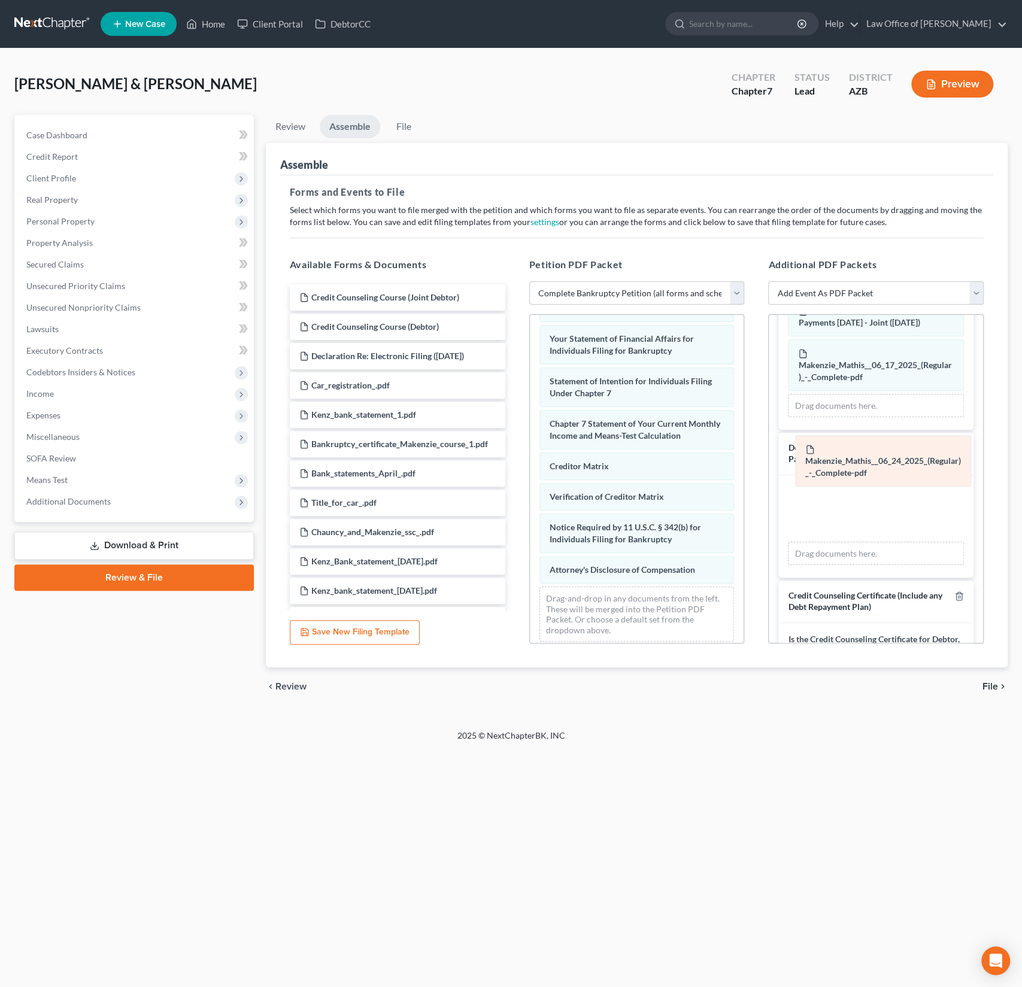
drag, startPoint x: 877, startPoint y: 510, endPoint x: 886, endPoint y: 434, distance: 76.6
click at [886, 488] on div "Makenzie_Mathis__06_24_2025_(Regular)_-_Complete-pdf Amended Makenzie_Mathis__0…" at bounding box center [876, 527] width 176 height 78
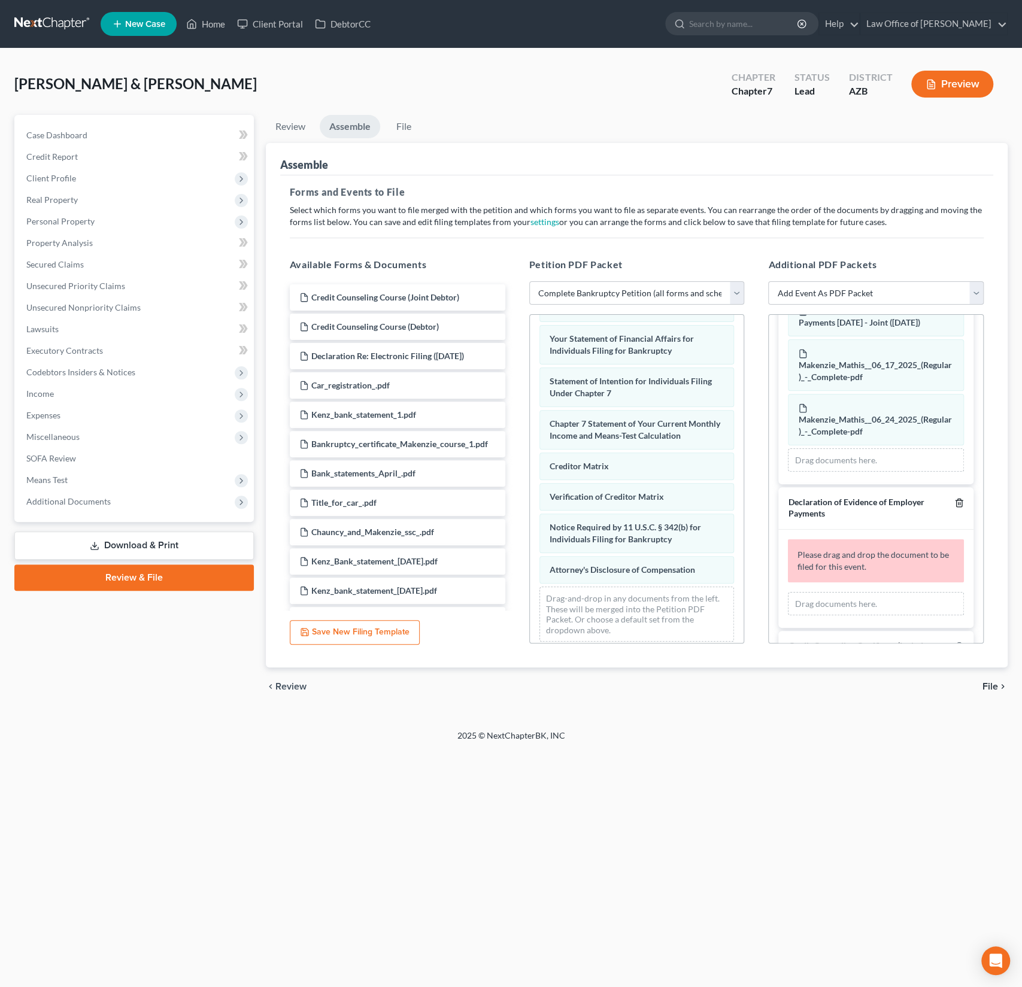
click at [955, 508] on icon "button" at bounding box center [959, 503] width 10 height 10
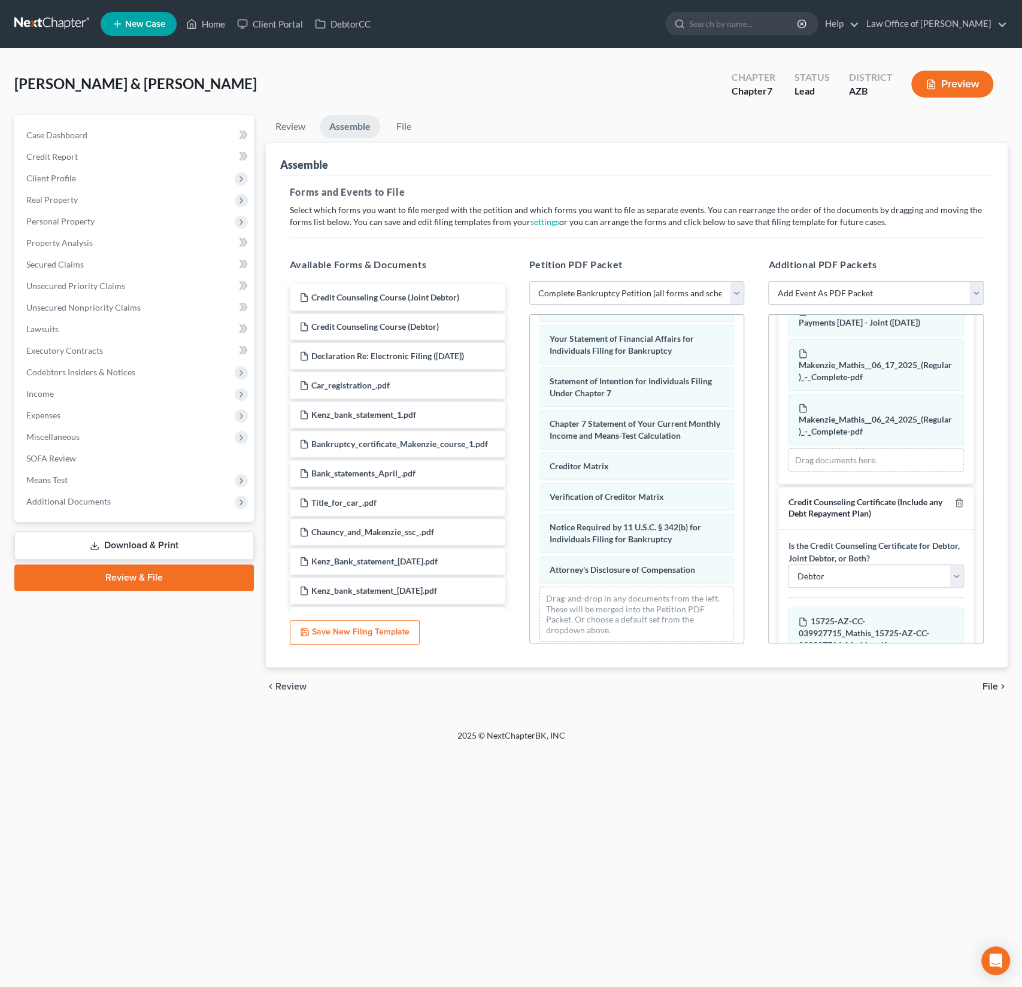
click at [990, 687] on span "File" at bounding box center [990, 687] width 16 height 10
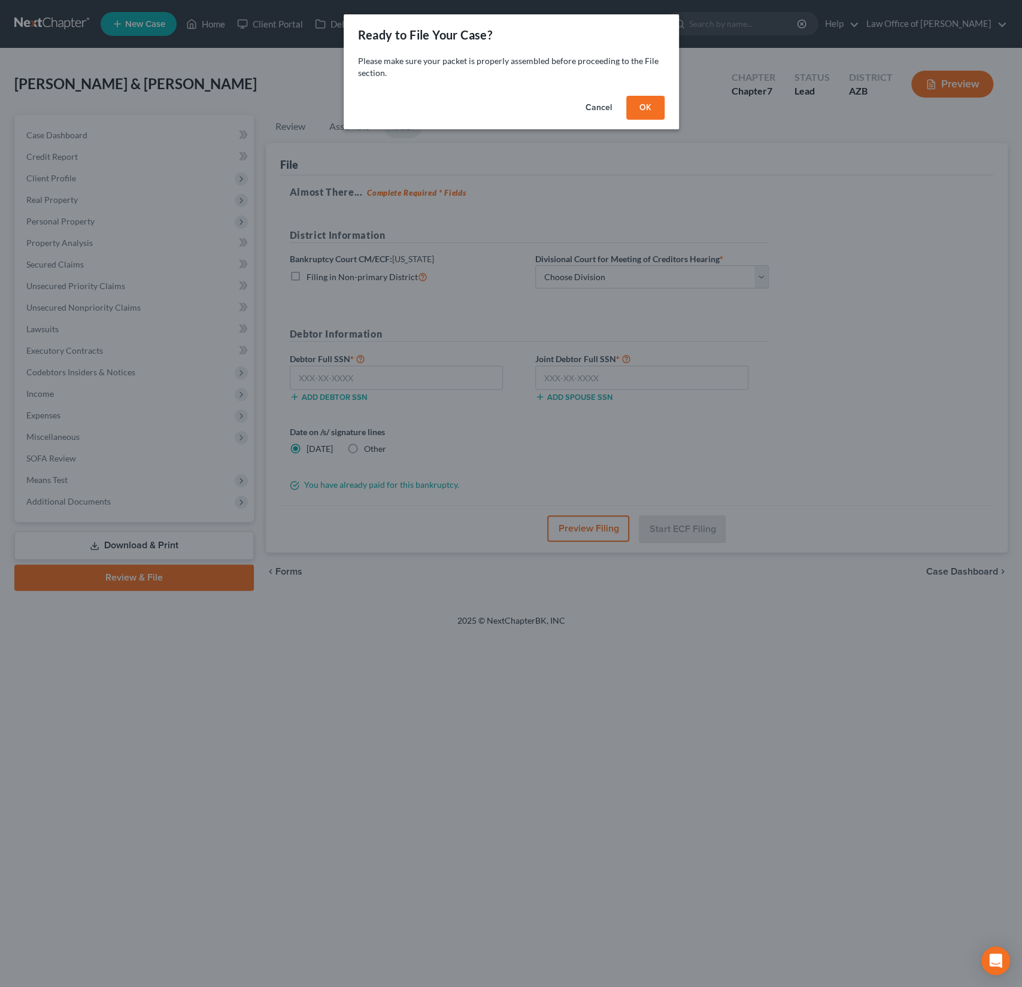
click at [645, 114] on button "OK" at bounding box center [645, 108] width 38 height 24
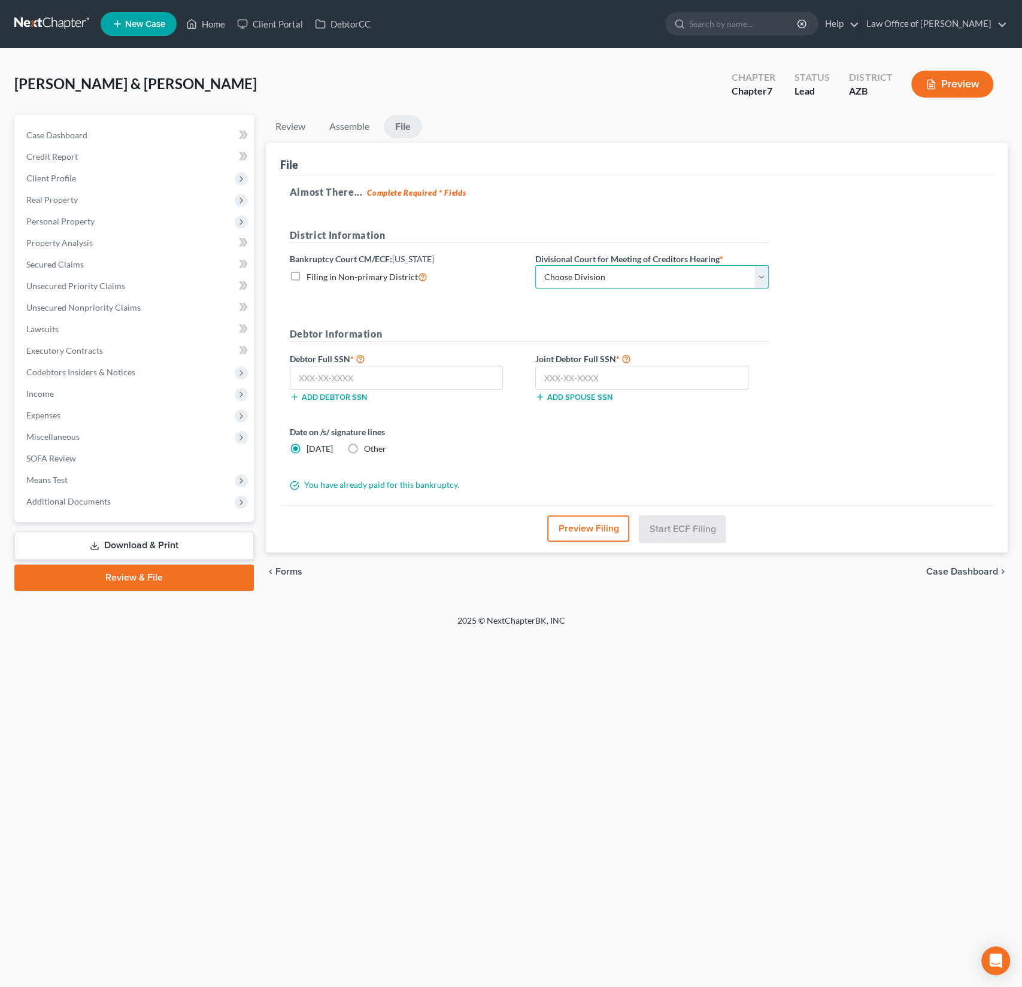
click at [598, 274] on select "Choose Division Phoenix Tucson Yuma Prescott" at bounding box center [651, 277] width 233 height 24
select select "0"
click at [355, 374] on input "text" at bounding box center [396, 378] width 213 height 24
type input "601-61-9796"
click at [602, 369] on input "text" at bounding box center [641, 378] width 213 height 24
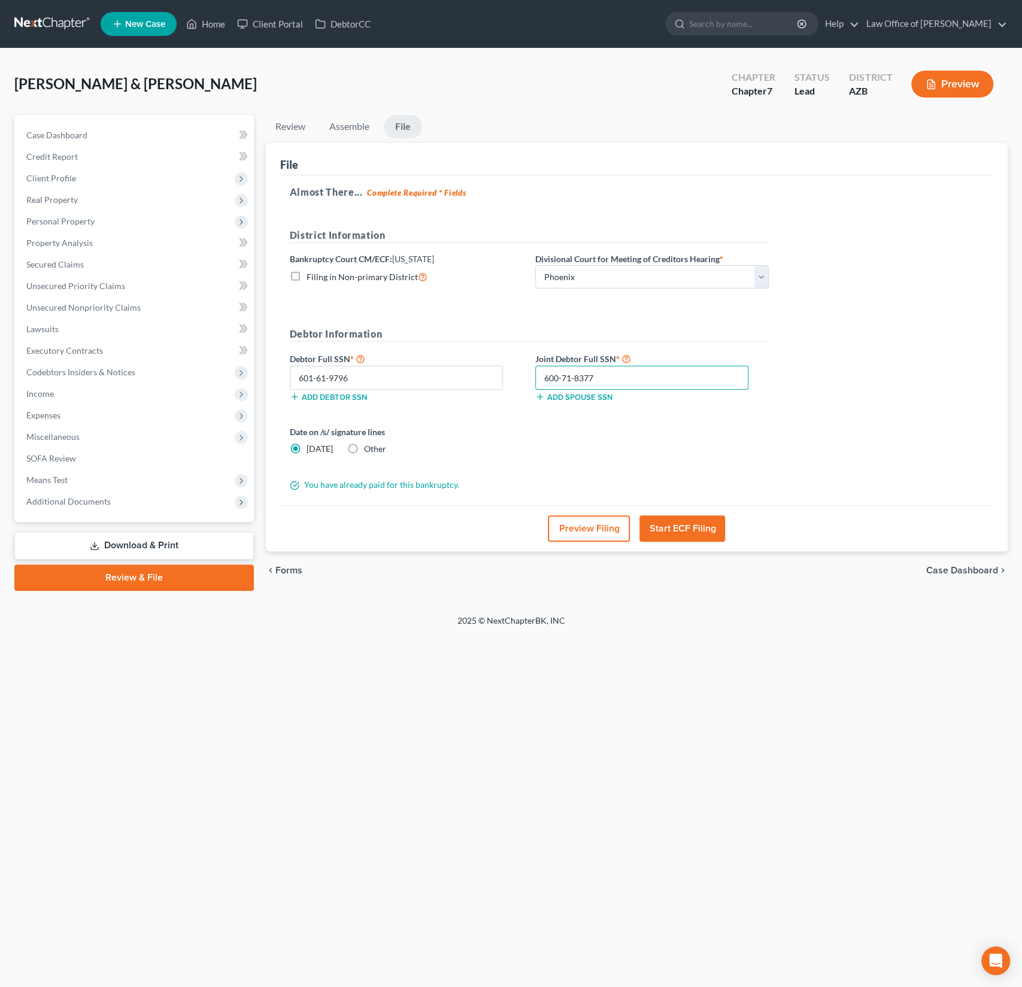
type input "600-71-8377"
click at [582, 530] on button "Preview Filing" at bounding box center [589, 528] width 82 height 26
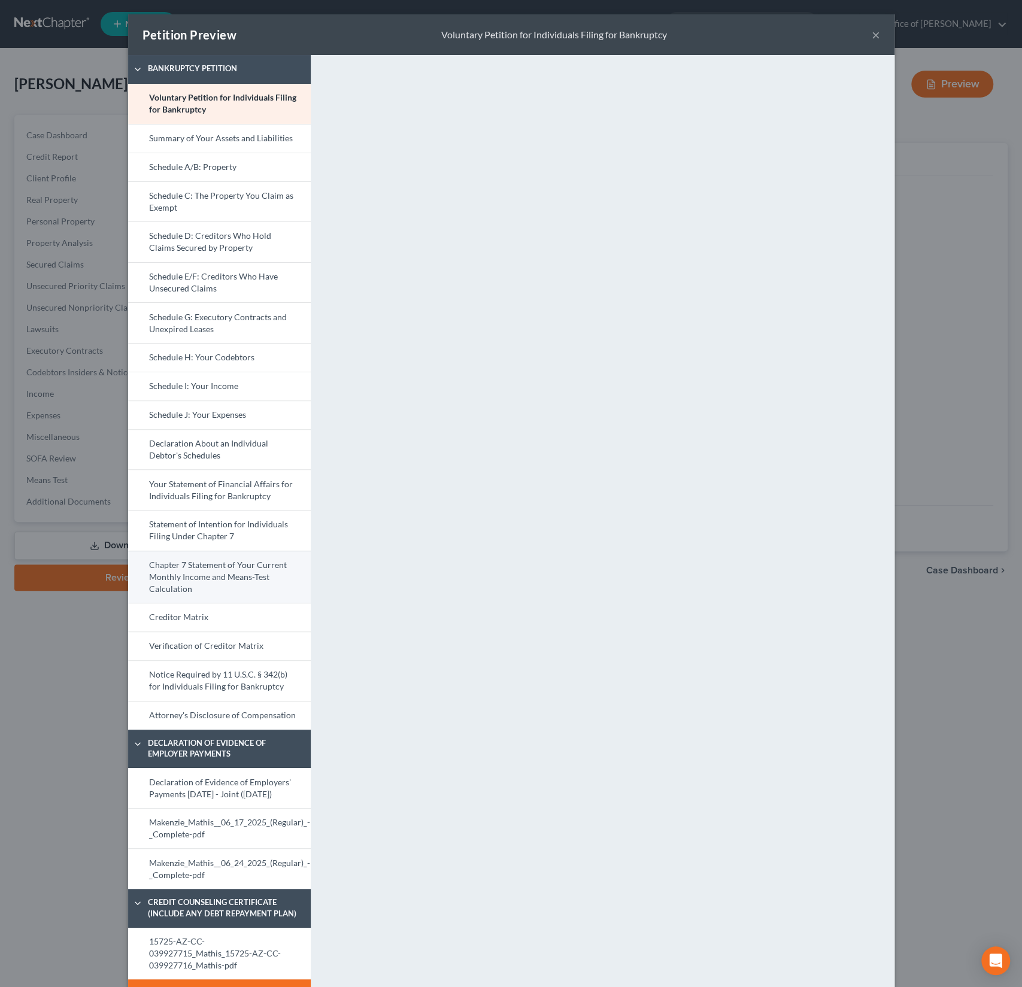
click at [208, 574] on link "Chapter 7 Statement of Your Current Monthly Income and Means-Test Calculation" at bounding box center [219, 577] width 183 height 53
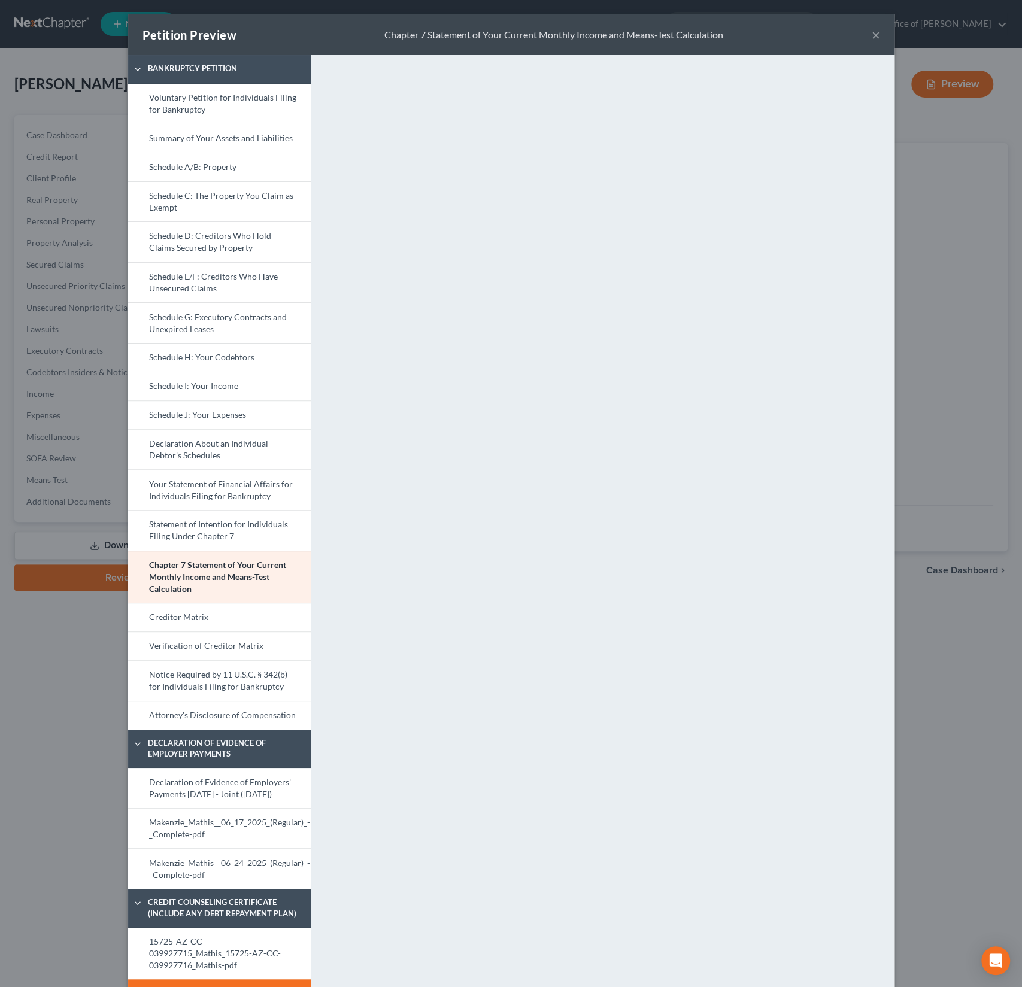
scroll to position [42, 0]
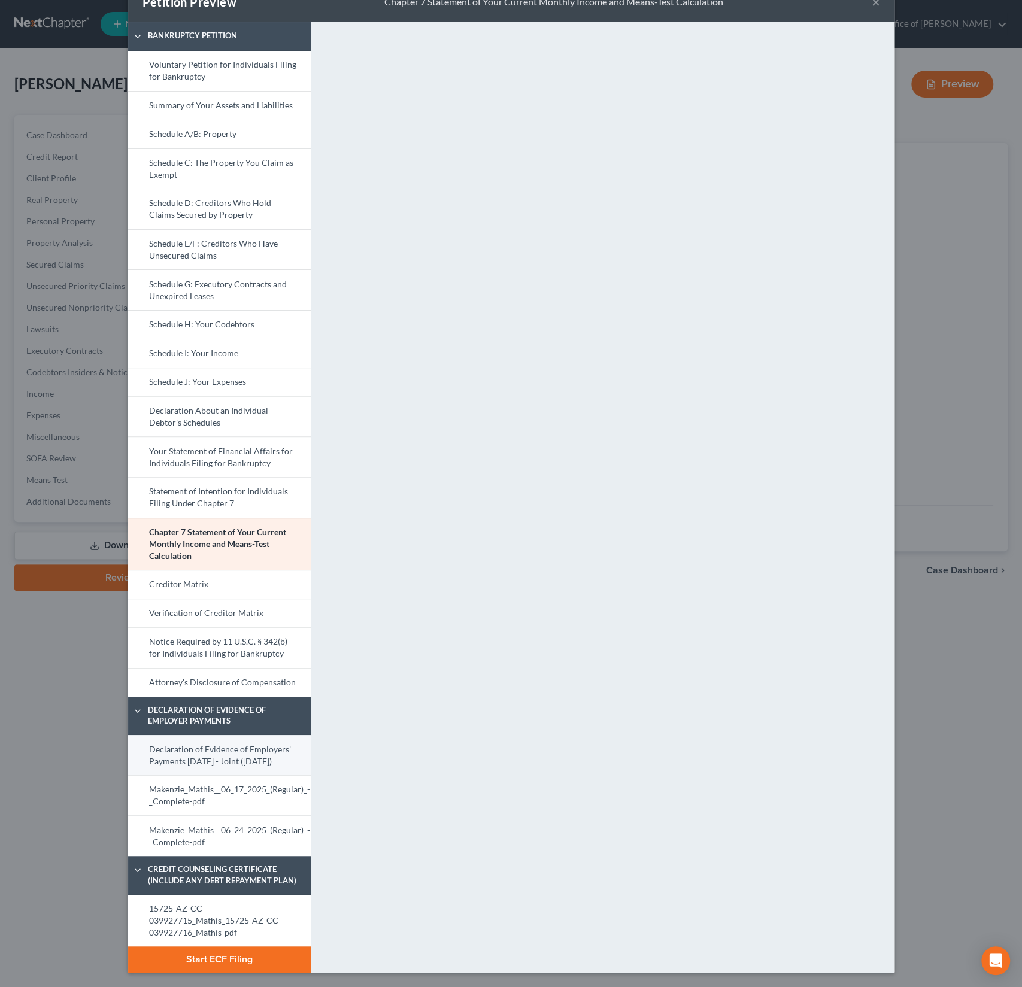
click at [216, 740] on link "Declaration of Evidence of Employers' Payments [DATE] - Joint ([DATE])" at bounding box center [219, 755] width 183 height 40
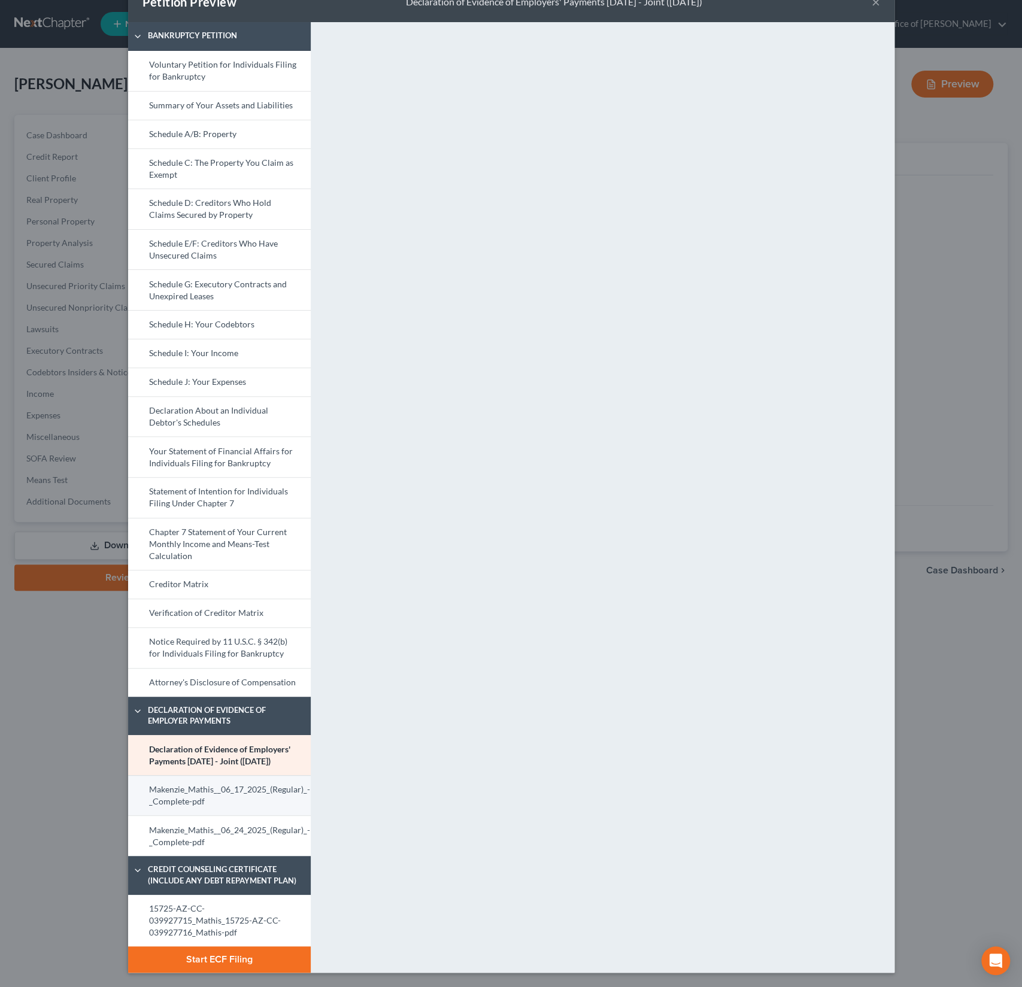
click at [212, 793] on link "Makenzie_Mathis__06_17_2025_(Regular)_-_Complete-pdf" at bounding box center [219, 795] width 183 height 41
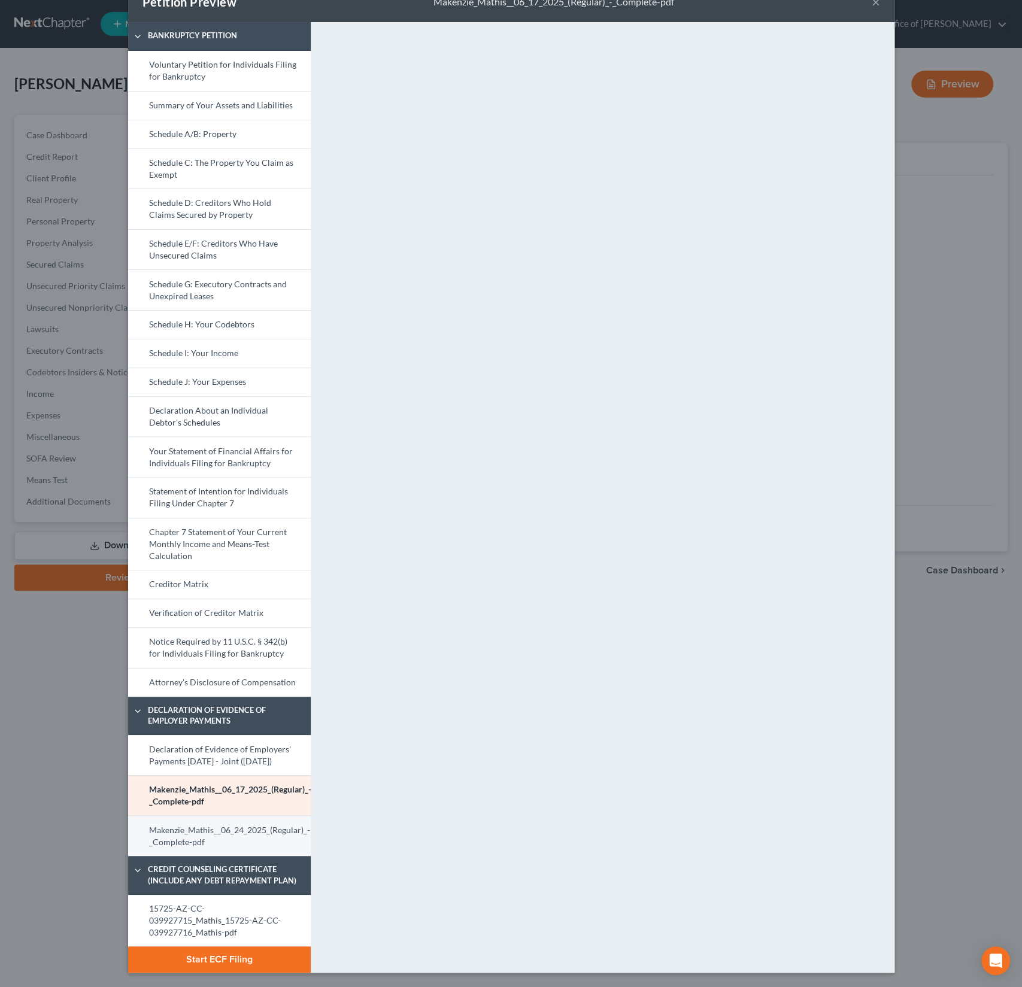
click at [210, 830] on link "Makenzie_Mathis__06_24_2025_(Regular)_-_Complete-pdf" at bounding box center [219, 835] width 183 height 41
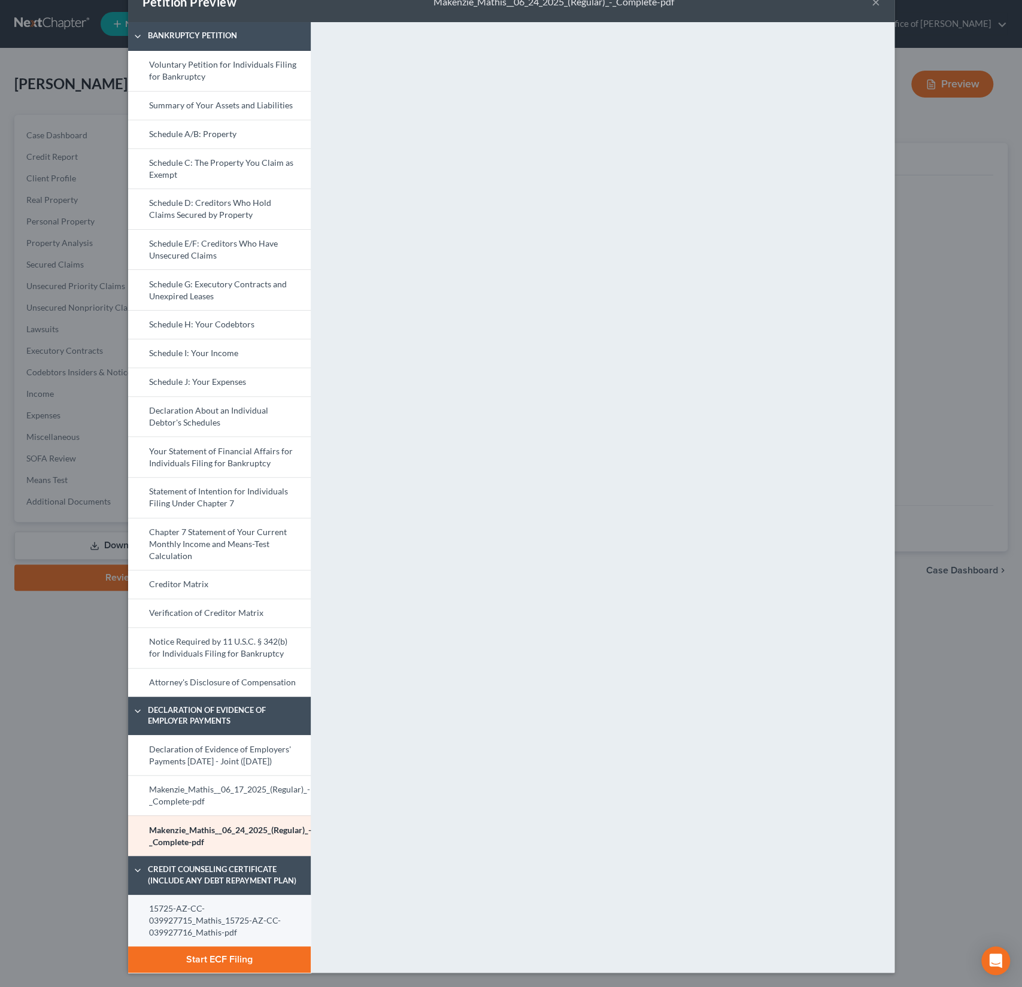
click at [205, 924] on link "15725-AZ-CC-039927715_Mathis_15725-AZ-CC-039927716_Mathis-pdf" at bounding box center [219, 921] width 183 height 52
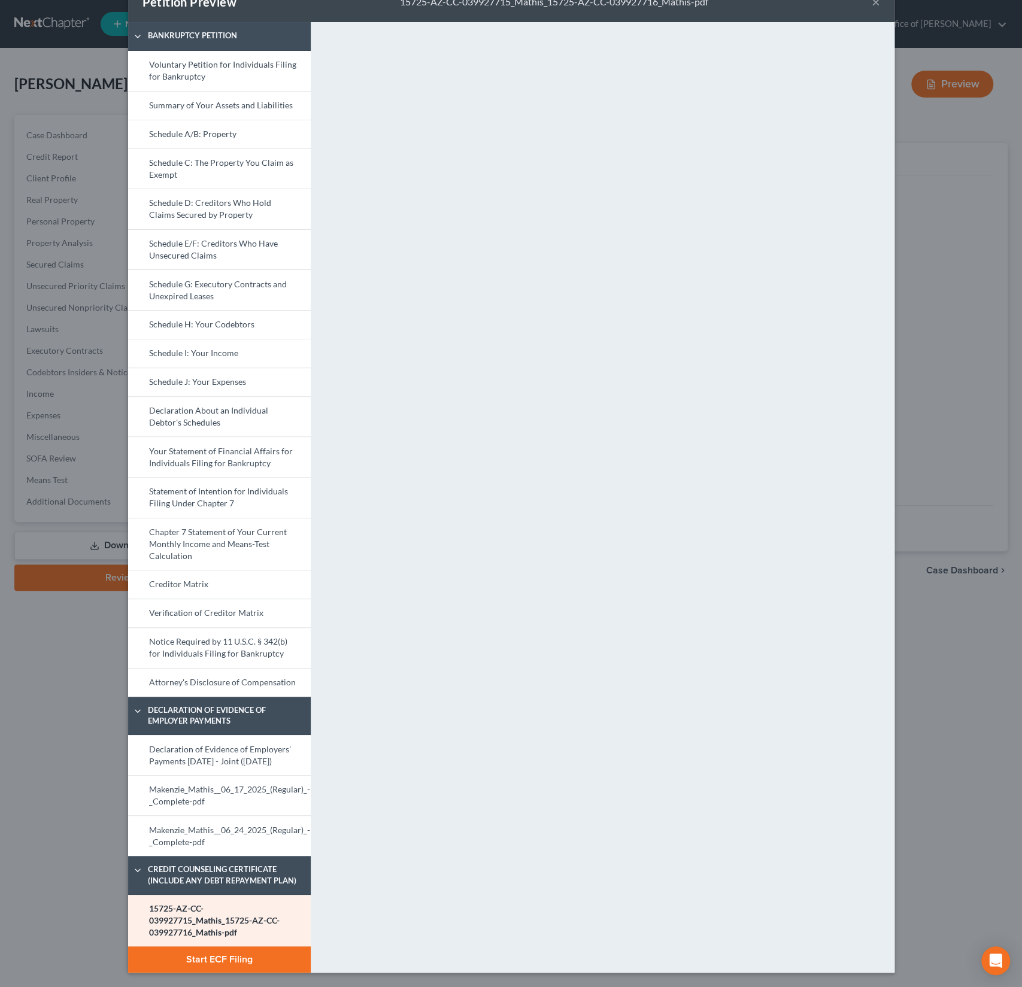
click at [214, 964] on button "Start ECF Filing" at bounding box center [219, 960] width 183 height 26
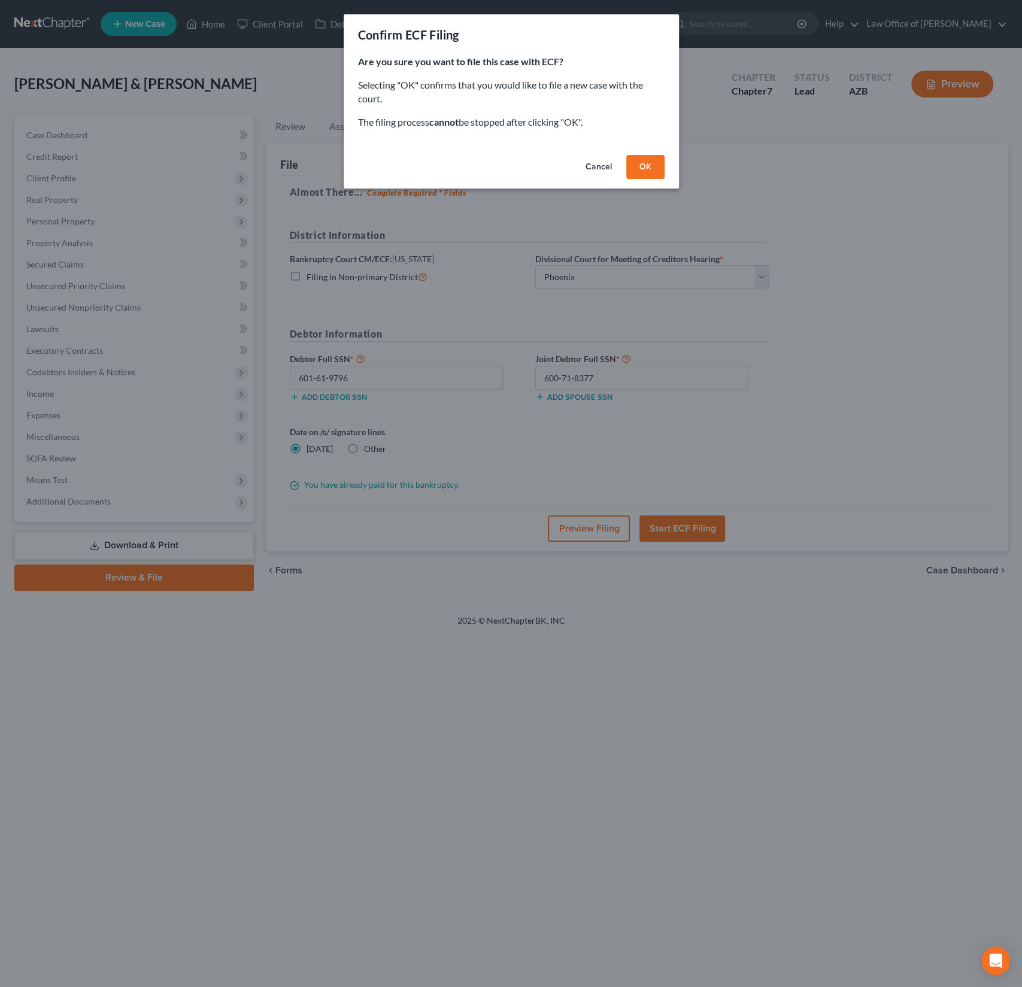
click at [653, 163] on button "OK" at bounding box center [645, 167] width 38 height 24
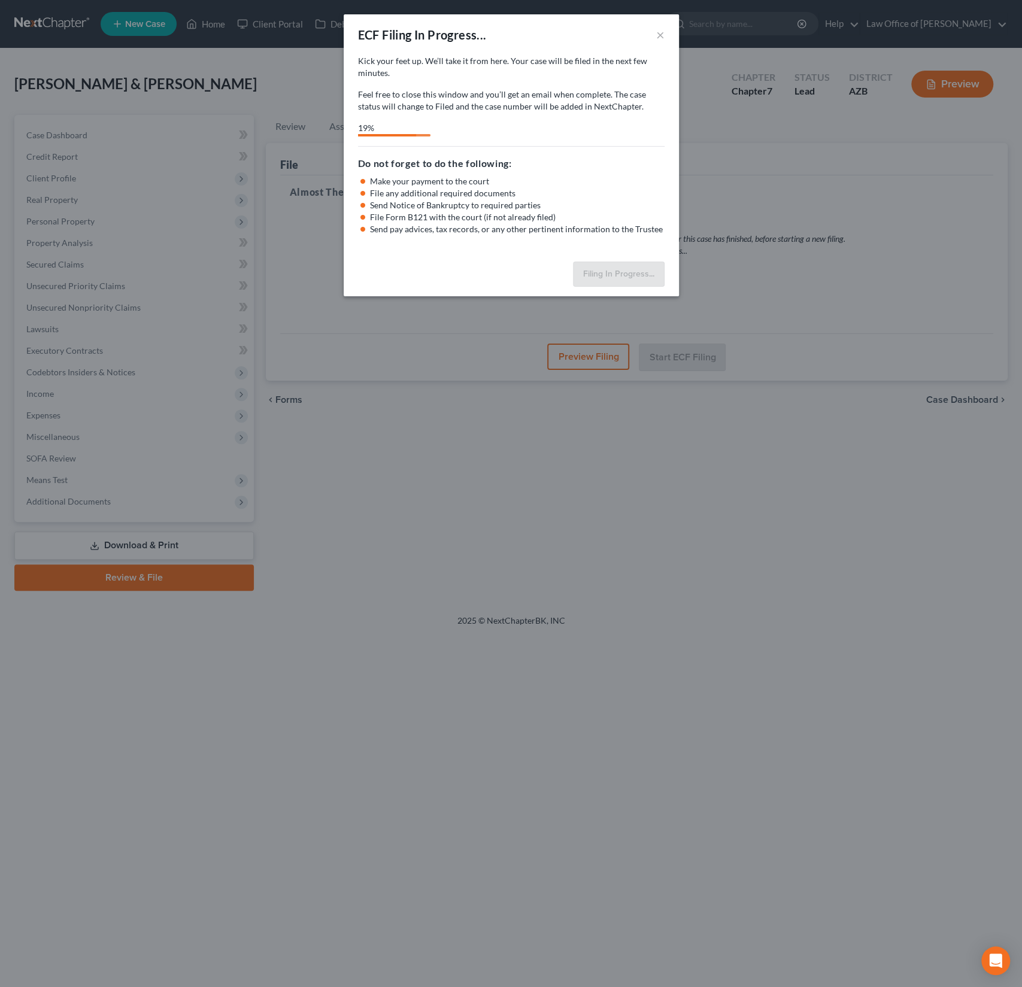
select select "0"
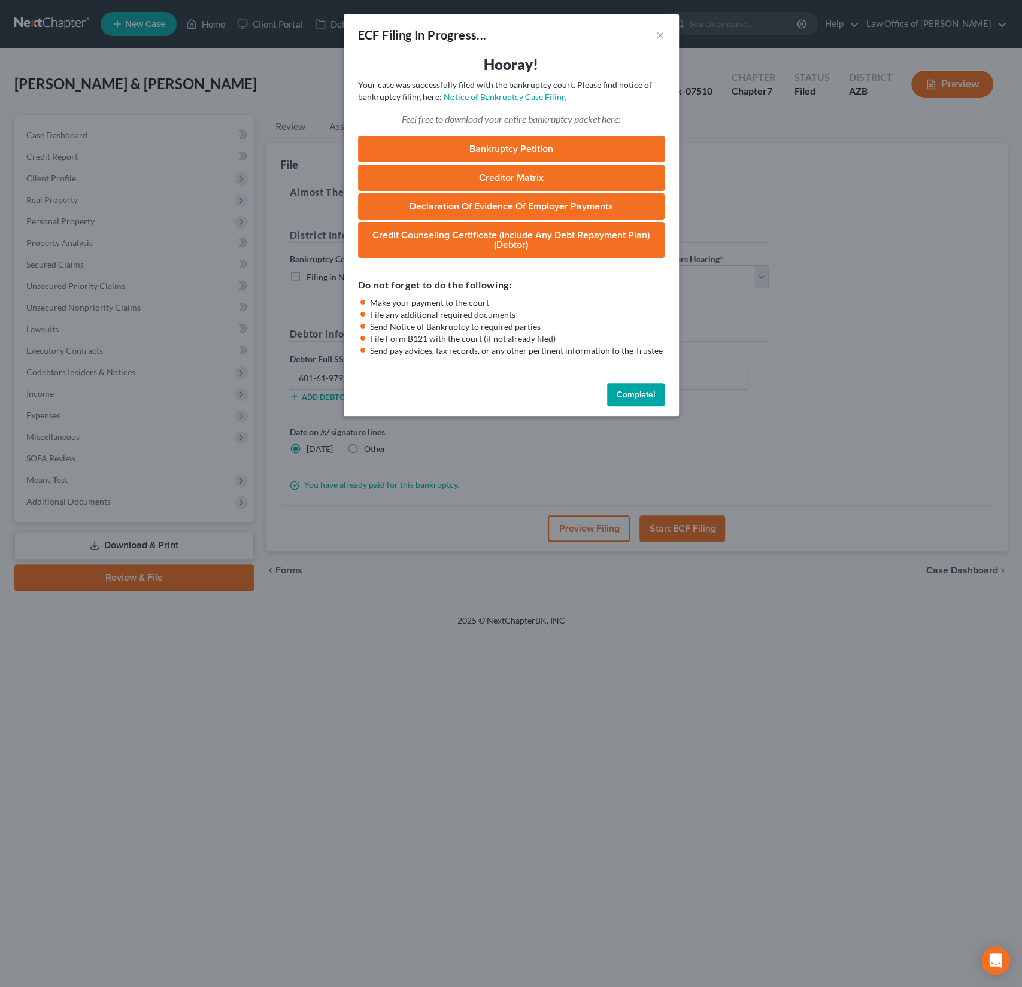
click at [505, 146] on link "Bankruptcy Petition" at bounding box center [511, 149] width 307 height 26
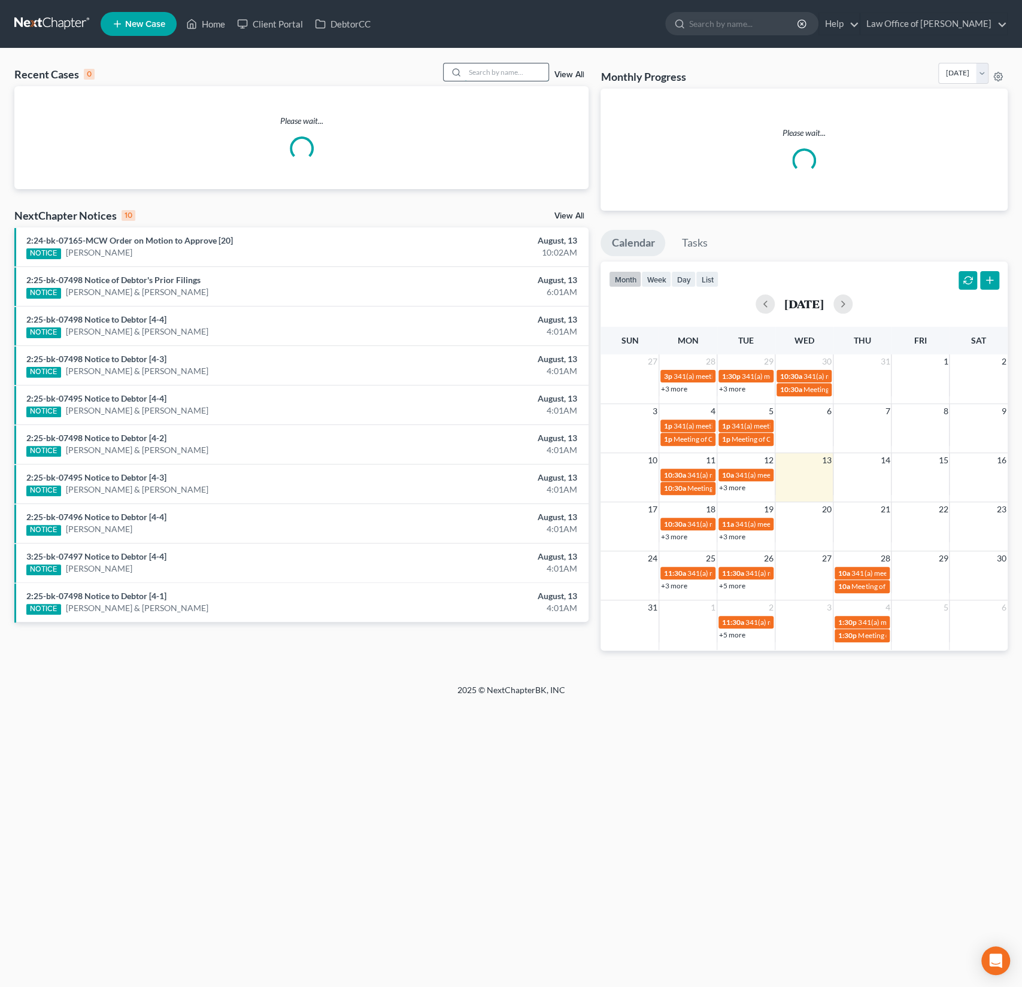
click at [515, 72] on input "search" at bounding box center [507, 71] width 84 height 17
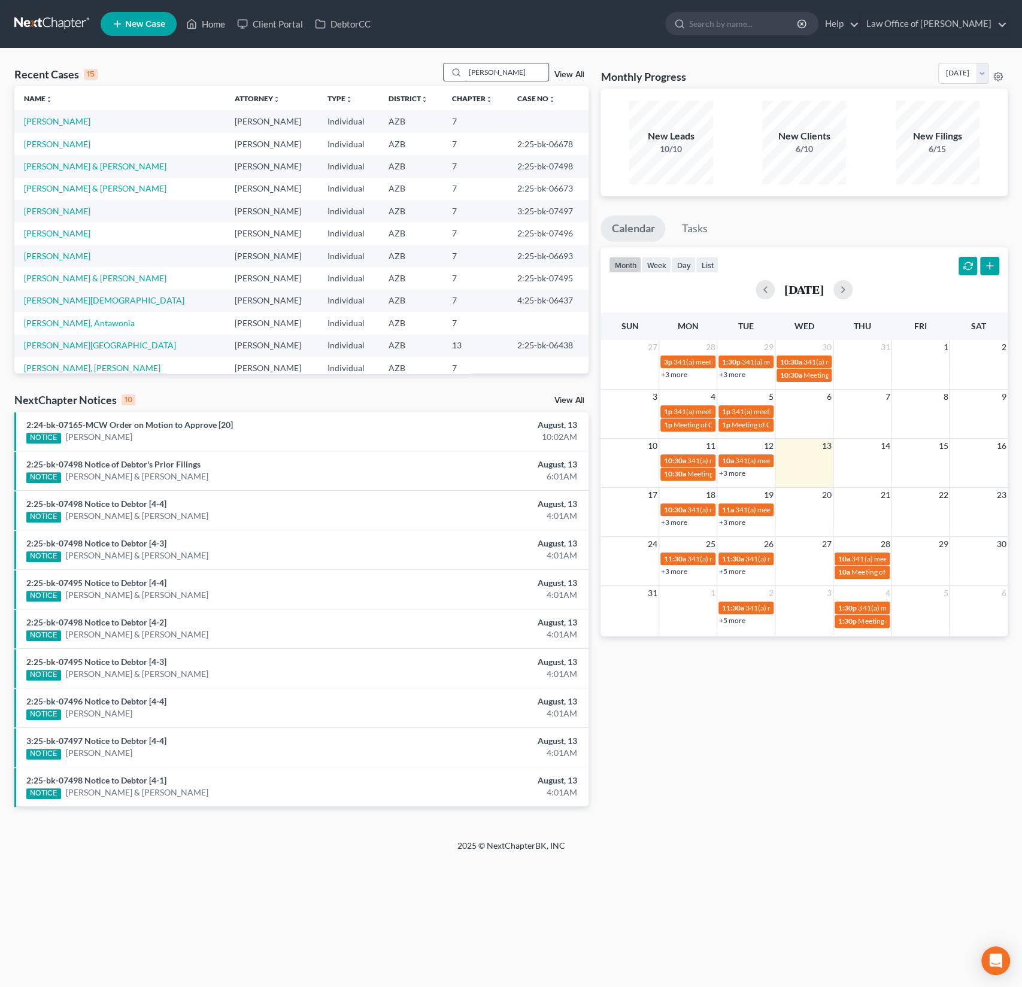
type input "heins"
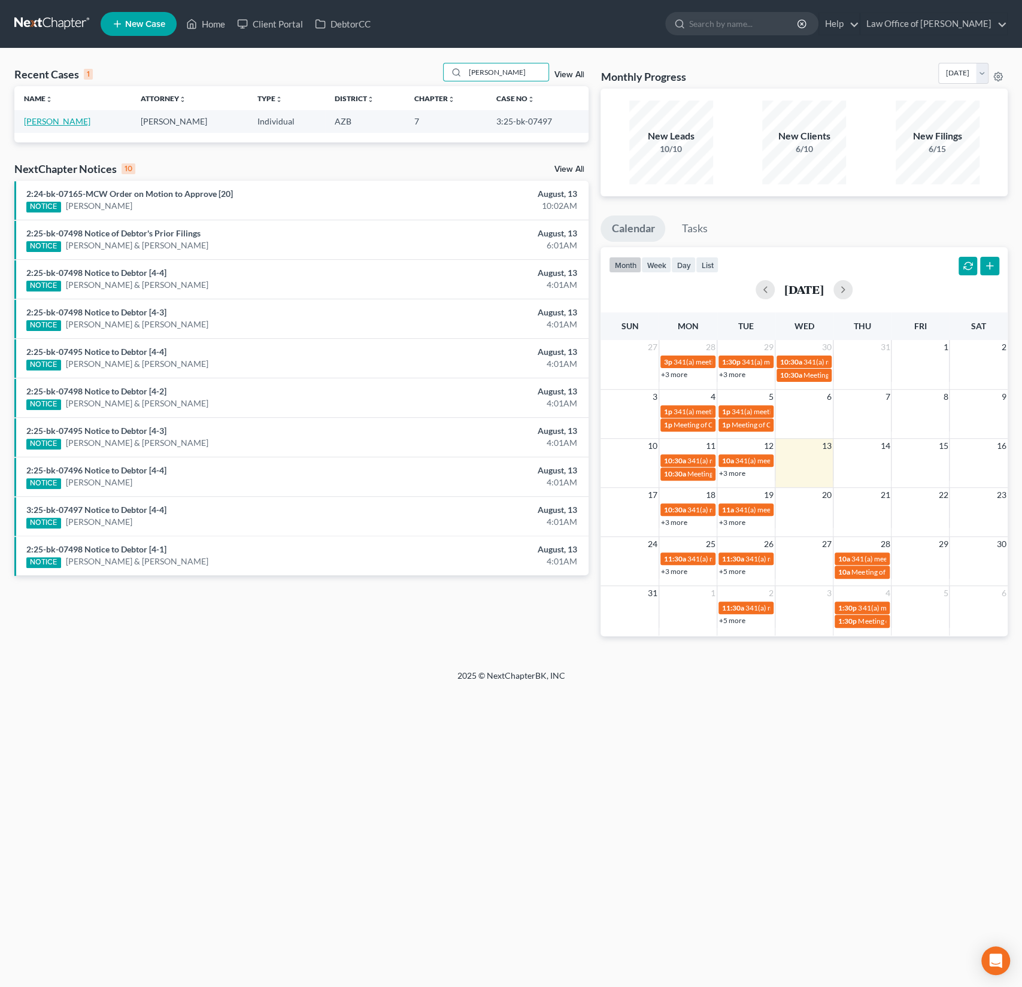
click at [54, 120] on link "[PERSON_NAME]" at bounding box center [57, 121] width 66 height 10
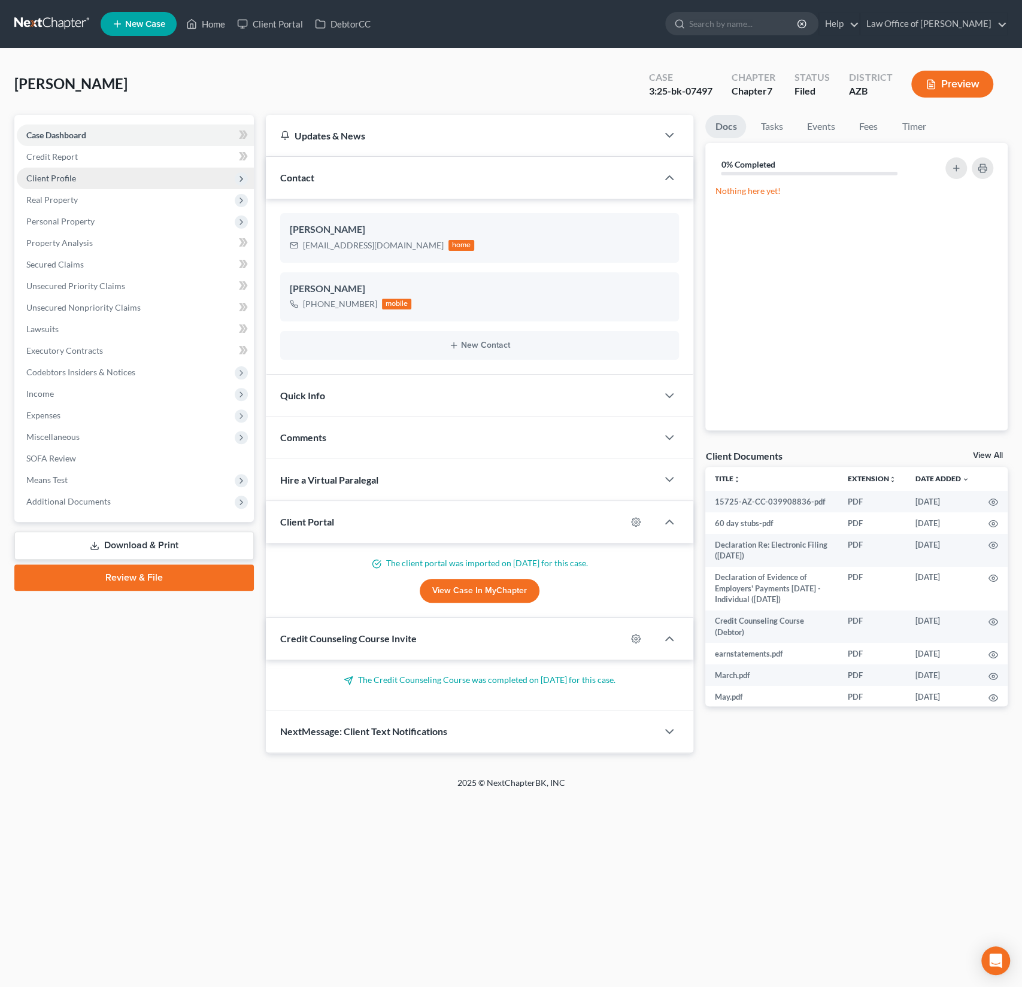
click at [56, 174] on span "Client Profile" at bounding box center [51, 178] width 50 height 10
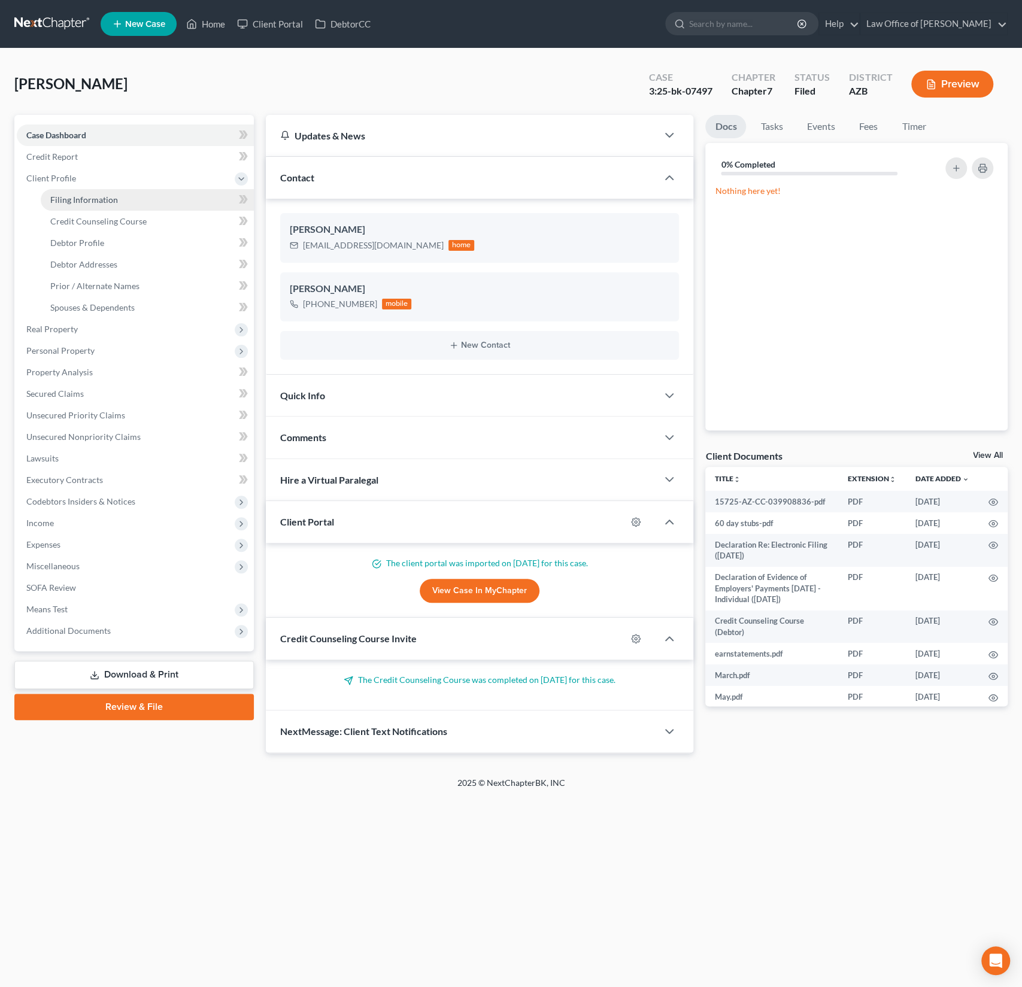
click at [59, 201] on span "Filing Information" at bounding box center [84, 200] width 68 height 10
select select "1"
select select "0"
select select "3"
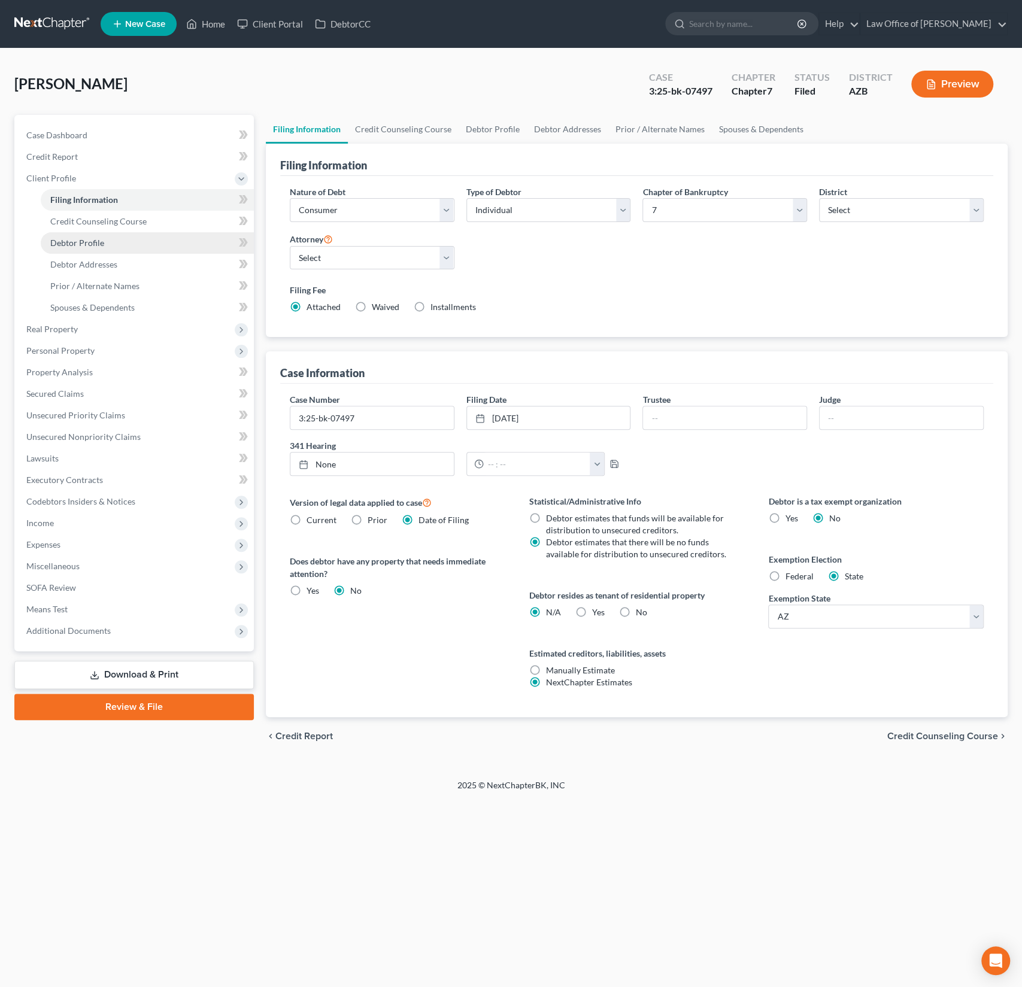
click at [80, 247] on link "Debtor Profile" at bounding box center [147, 243] width 213 height 22
select select "2"
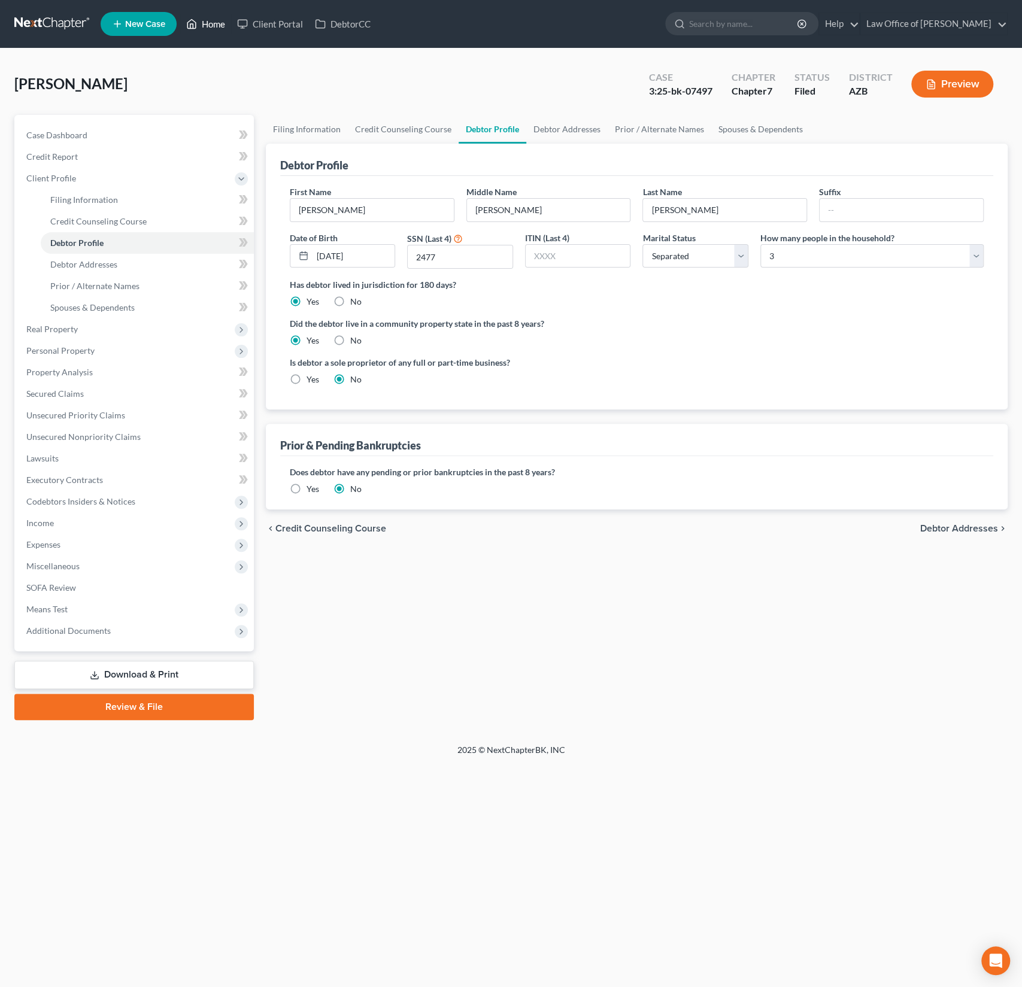
click at [223, 21] on link "Home" at bounding box center [205, 24] width 51 height 22
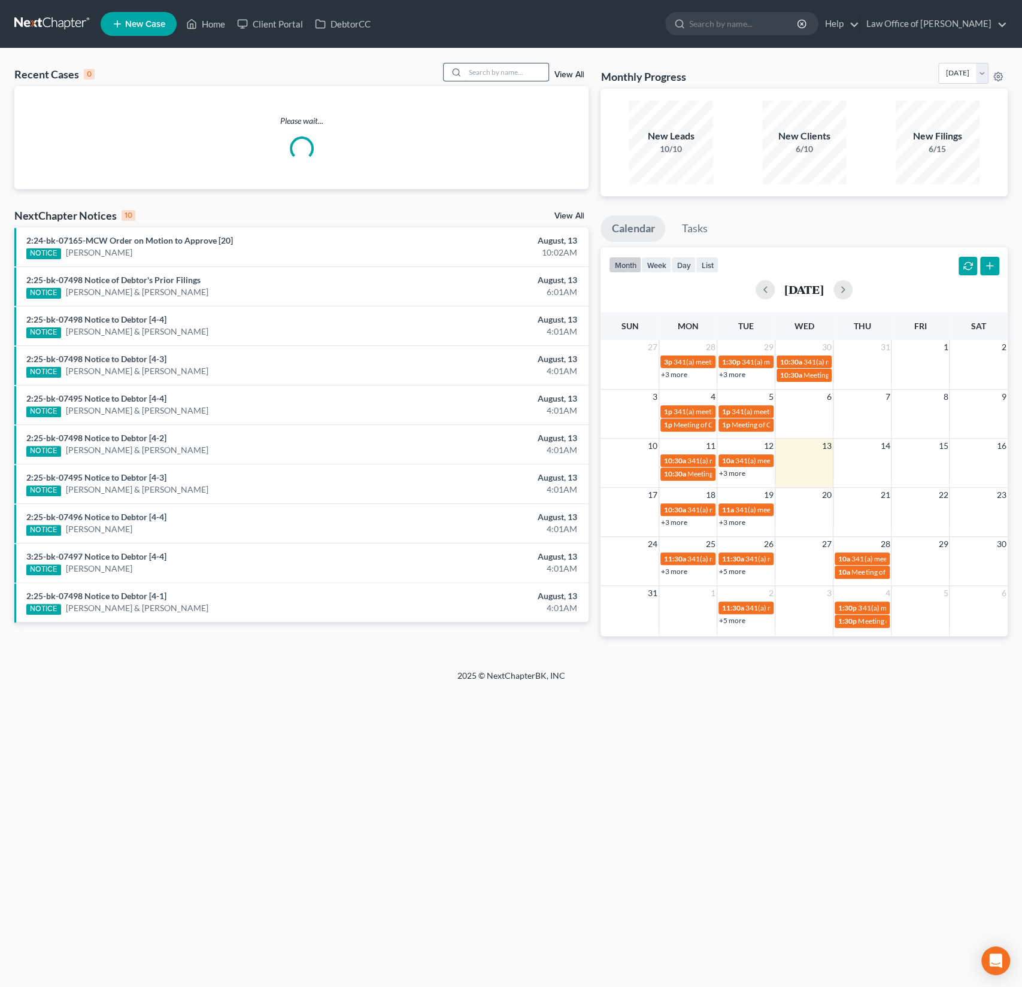
click at [497, 71] on input "search" at bounding box center [507, 71] width 84 height 17
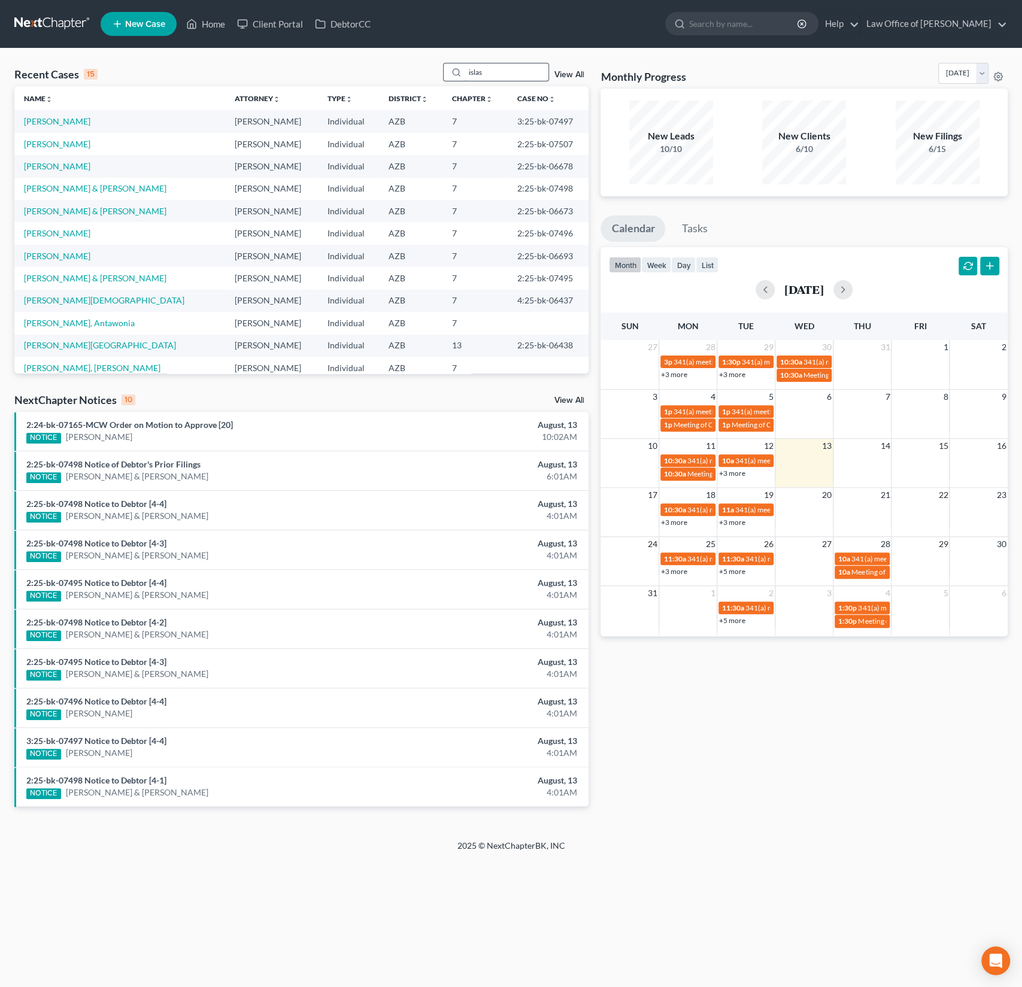
type input "islas"
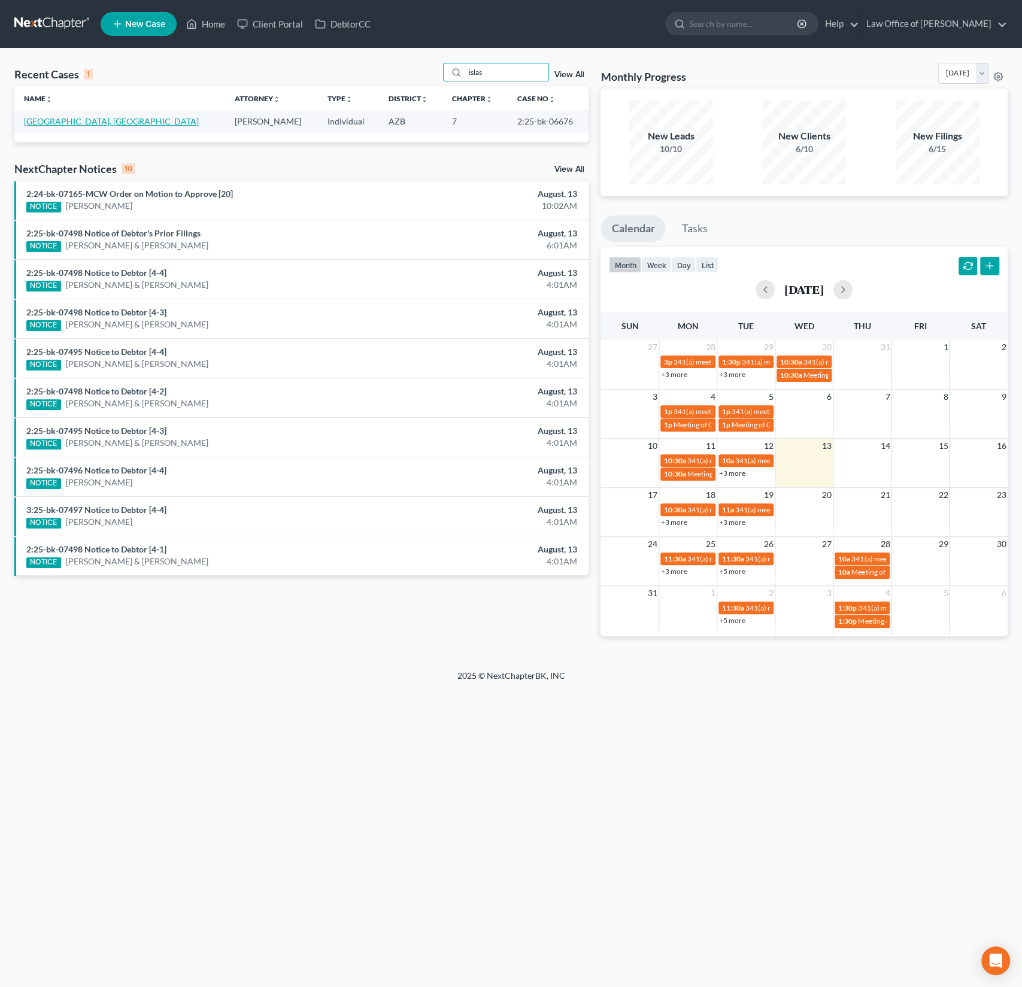
click at [42, 119] on link "[GEOGRAPHIC_DATA], [GEOGRAPHIC_DATA]" at bounding box center [111, 121] width 175 height 10
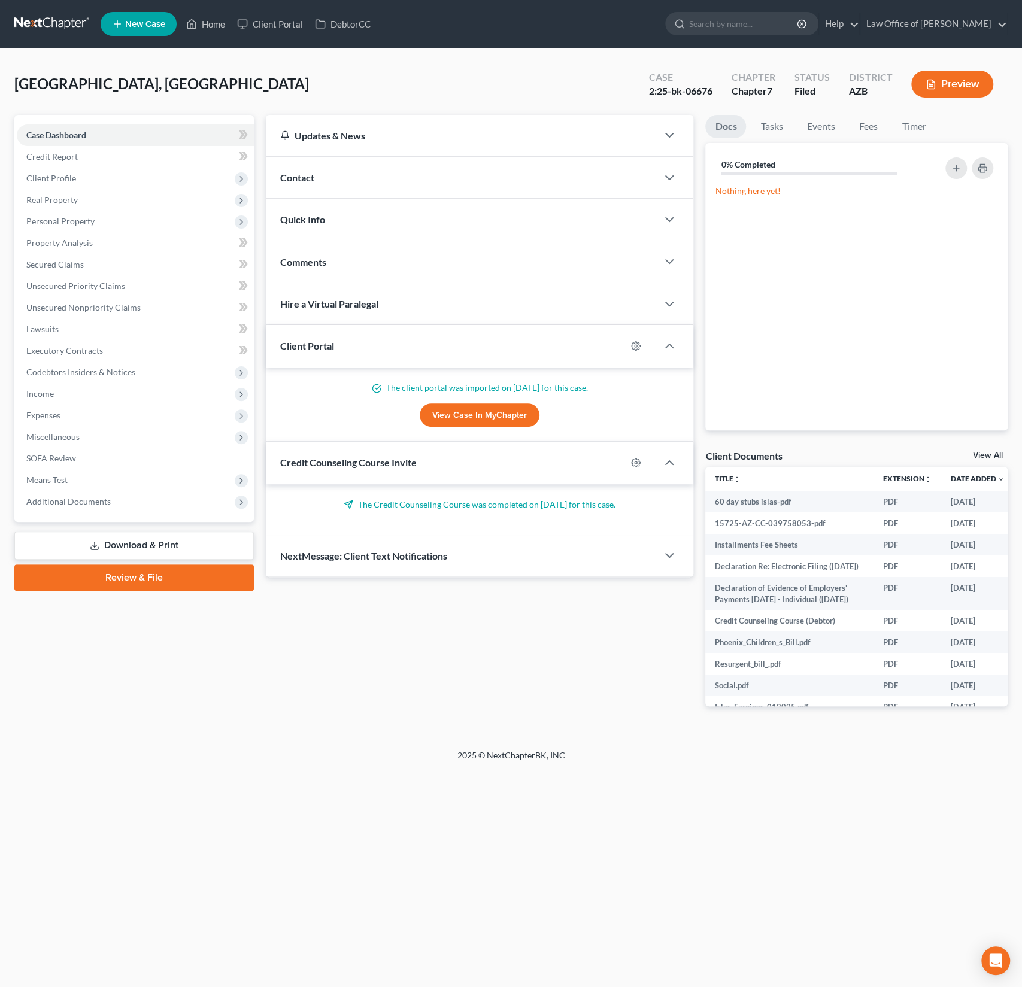
click at [350, 178] on div "Contact" at bounding box center [462, 177] width 392 height 41
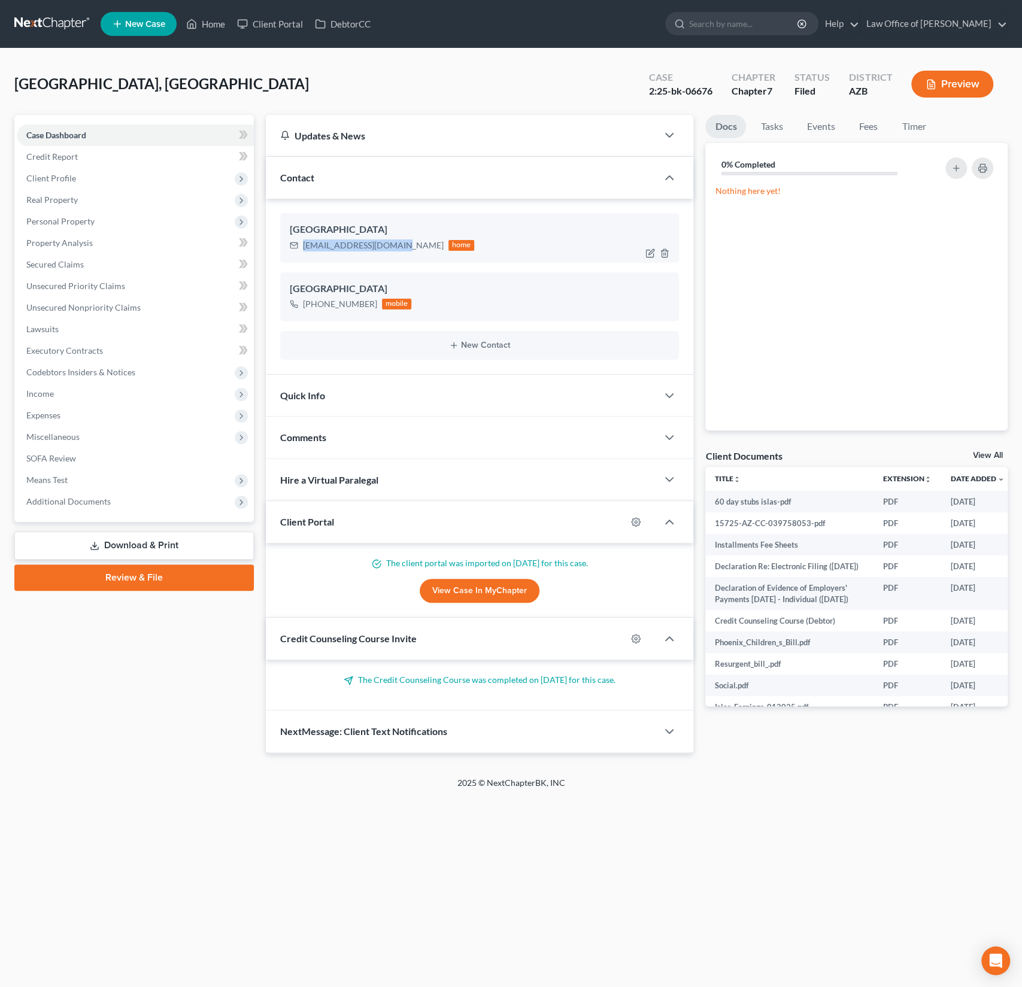
drag, startPoint x: 387, startPoint y: 244, endPoint x: 305, endPoint y: 245, distance: 82.0
click at [305, 245] on div "Mallai.islas@gmail.com home" at bounding box center [382, 246] width 185 height 16
copy div "Mallai.islas@gmail.com"
drag, startPoint x: 372, startPoint y: 305, endPoint x: 305, endPoint y: 305, distance: 66.5
click at [305, 305] on div "+1 (623) 476-6024" at bounding box center [340, 304] width 74 height 12
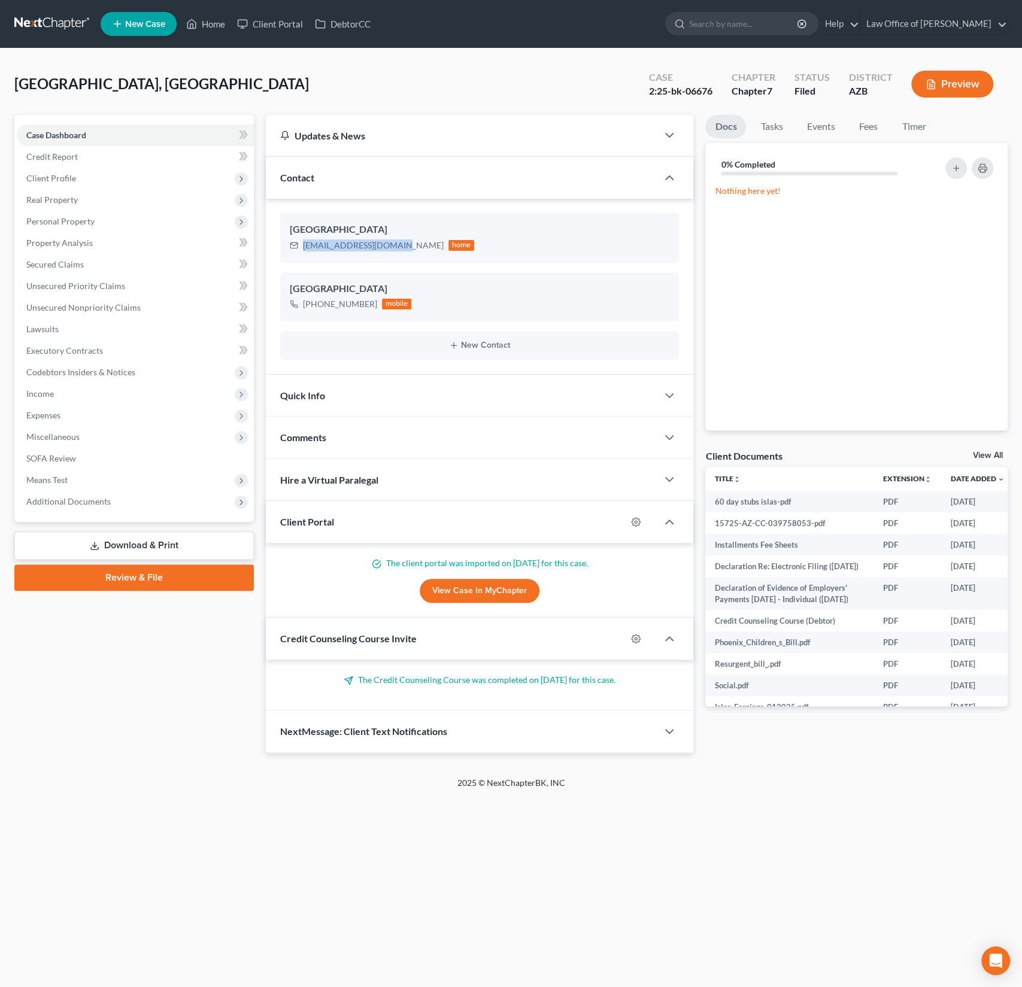
click at [370, 329] on ng-include "Mallai Islas Mallai.islas@gmail.com home Mallai Islas +1 (623) 476-6024 mobile …" at bounding box center [479, 286] width 399 height 147
drag, startPoint x: 369, startPoint y: 304, endPoint x: 354, endPoint y: 304, distance: 15.0
click at [354, 304] on div "+1 (623) 476-6024" at bounding box center [340, 304] width 74 height 12
click at [364, 305] on div "+1 (623) 476-6024" at bounding box center [340, 304] width 74 height 12
drag, startPoint x: 371, startPoint y: 301, endPoint x: 304, endPoint y: 303, distance: 67.7
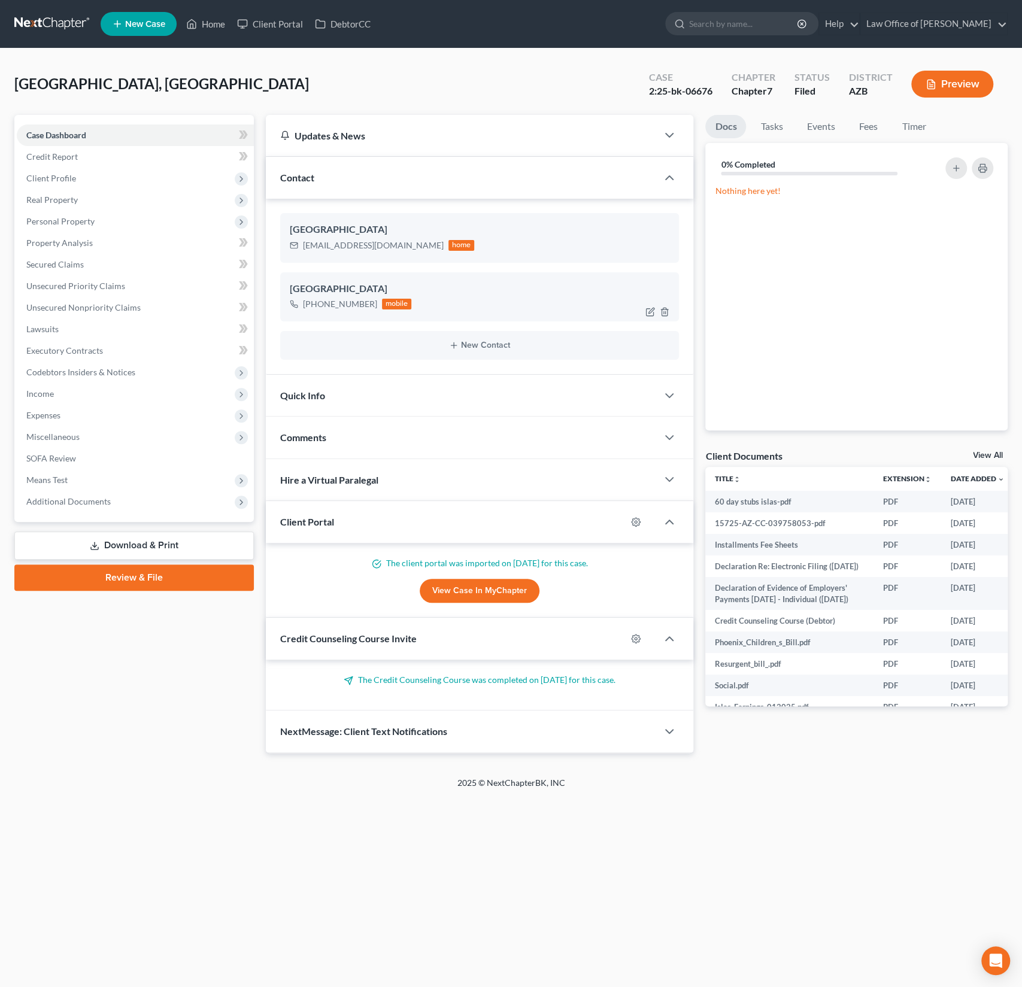
click at [304, 303] on div "+1 (623) 476-6024" at bounding box center [340, 304] width 74 height 12
copy div "+1 (623) 476-6024"
click at [51, 181] on span "Client Profile" at bounding box center [51, 178] width 50 height 10
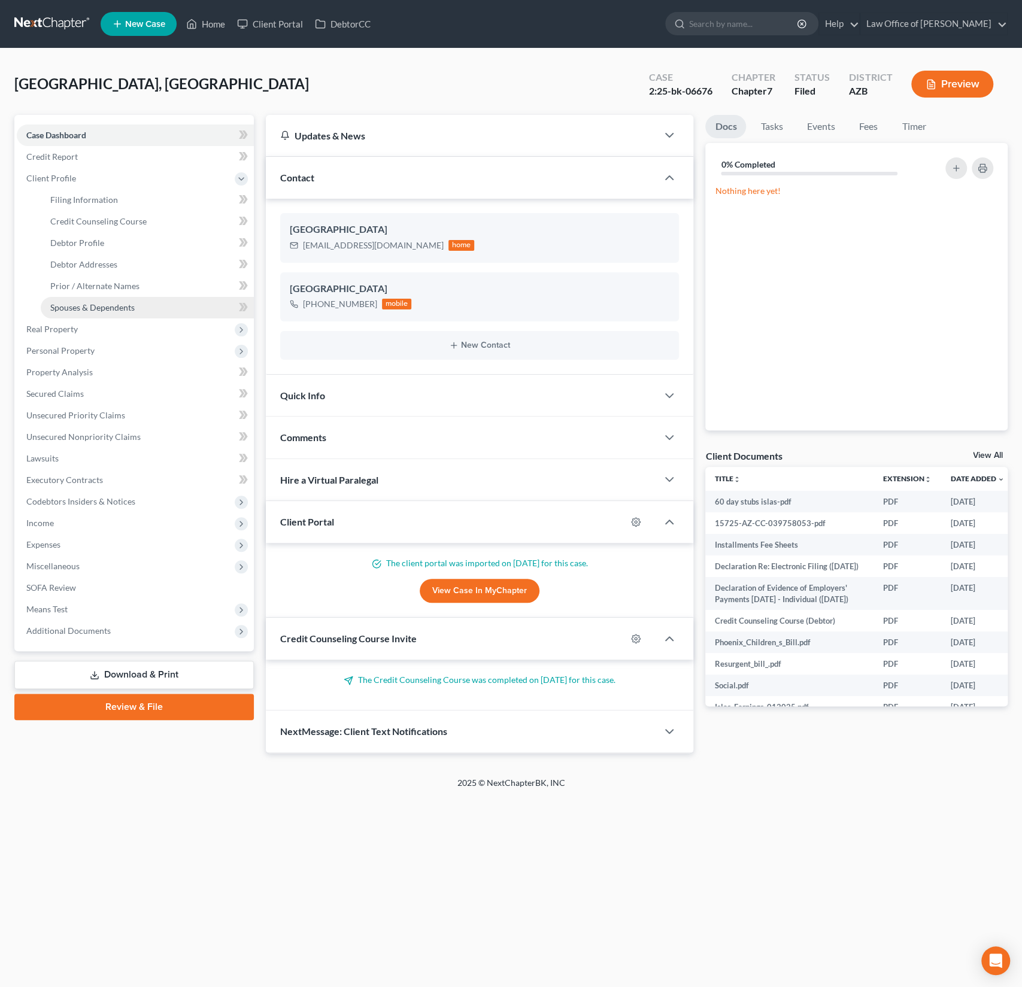
click at [110, 302] on span "Spouses & Dependents" at bounding box center [92, 307] width 84 height 10
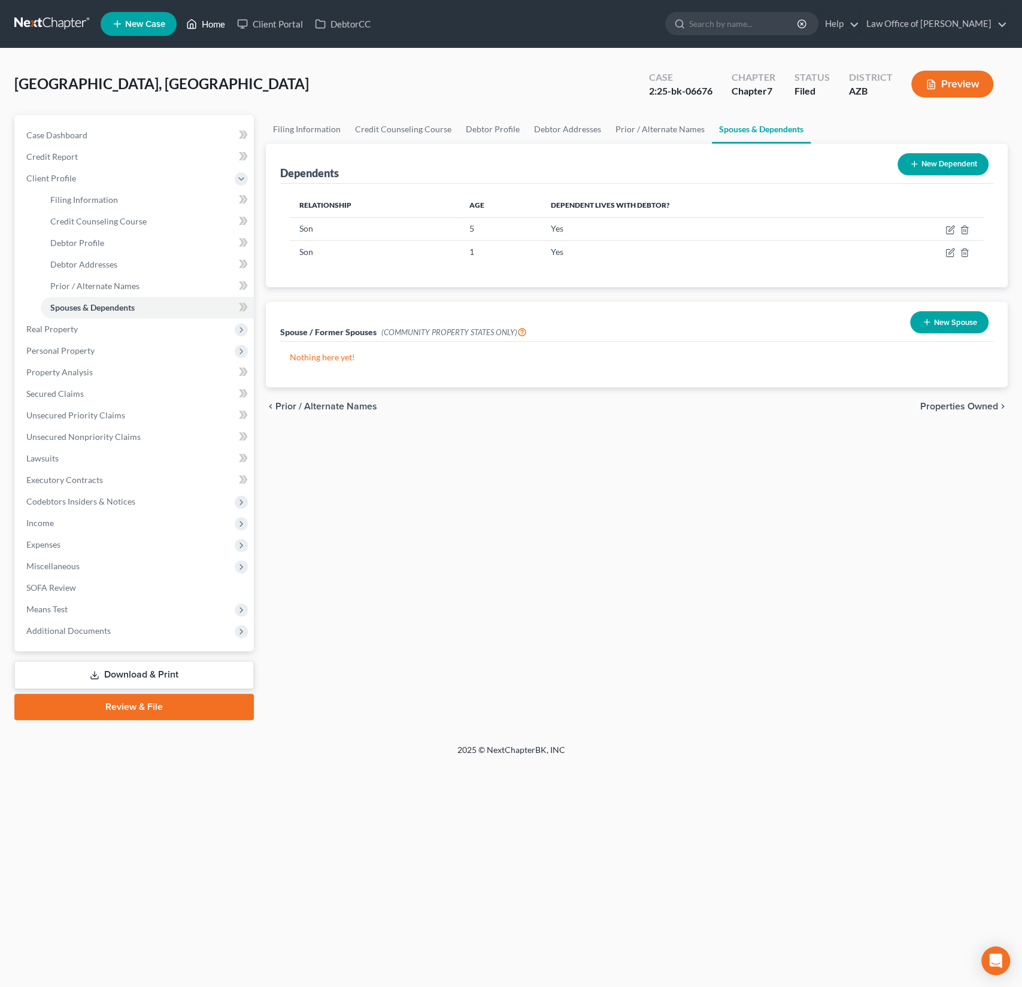
click at [220, 21] on link "Home" at bounding box center [205, 24] width 51 height 22
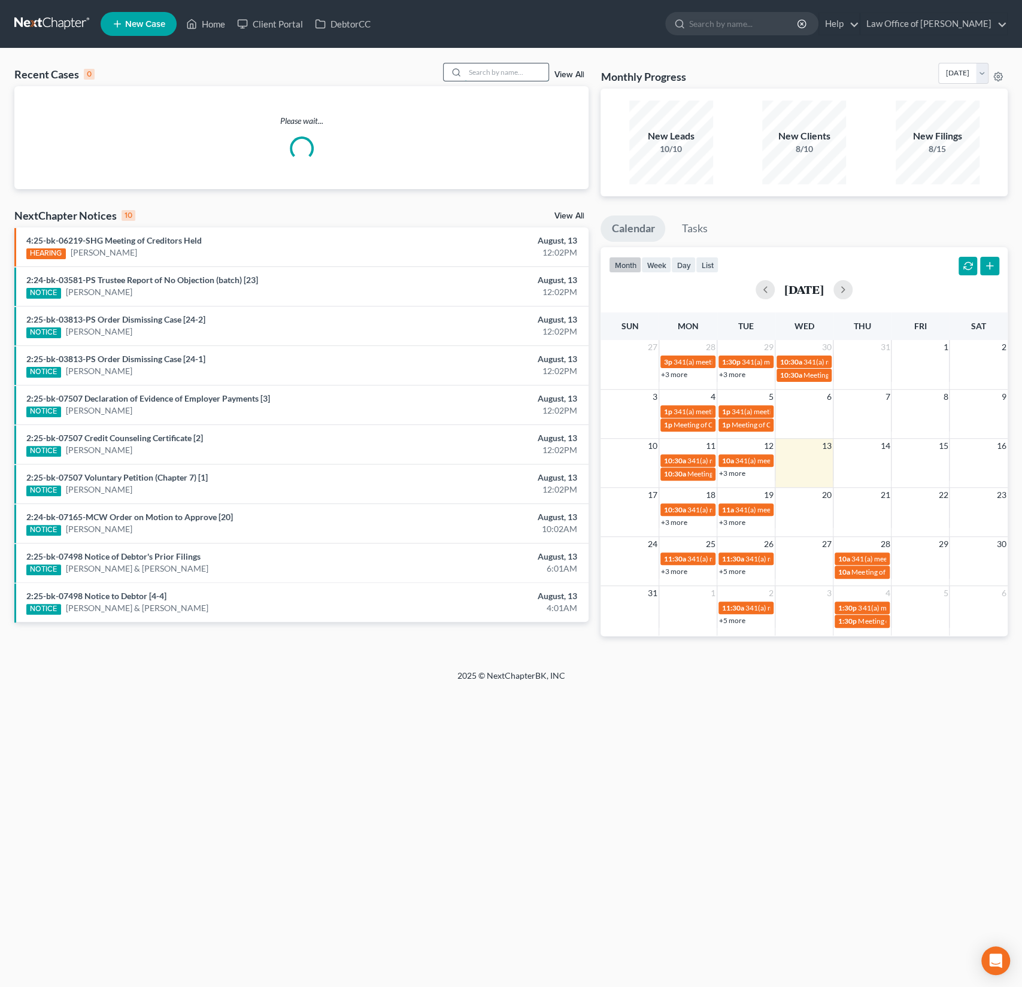
click at [493, 77] on input "search" at bounding box center [507, 71] width 84 height 17
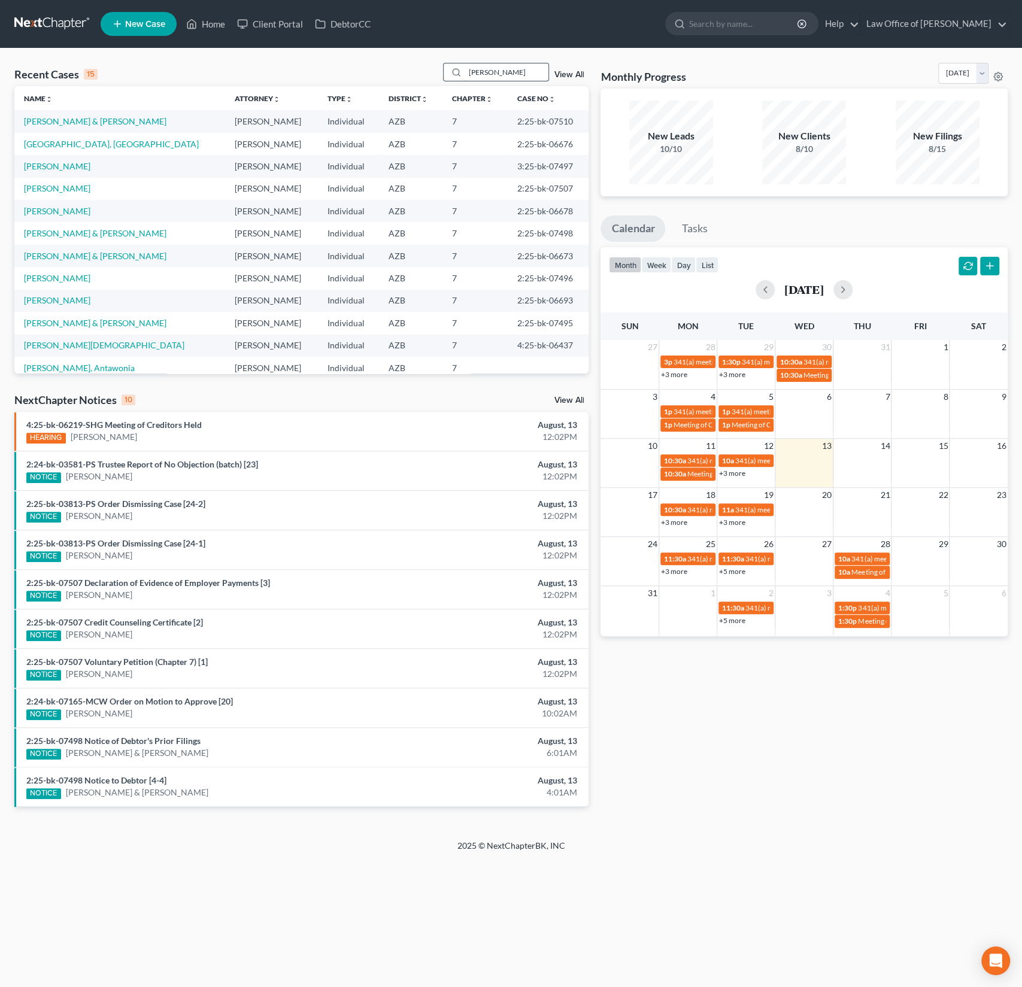
type input "[PERSON_NAME]"
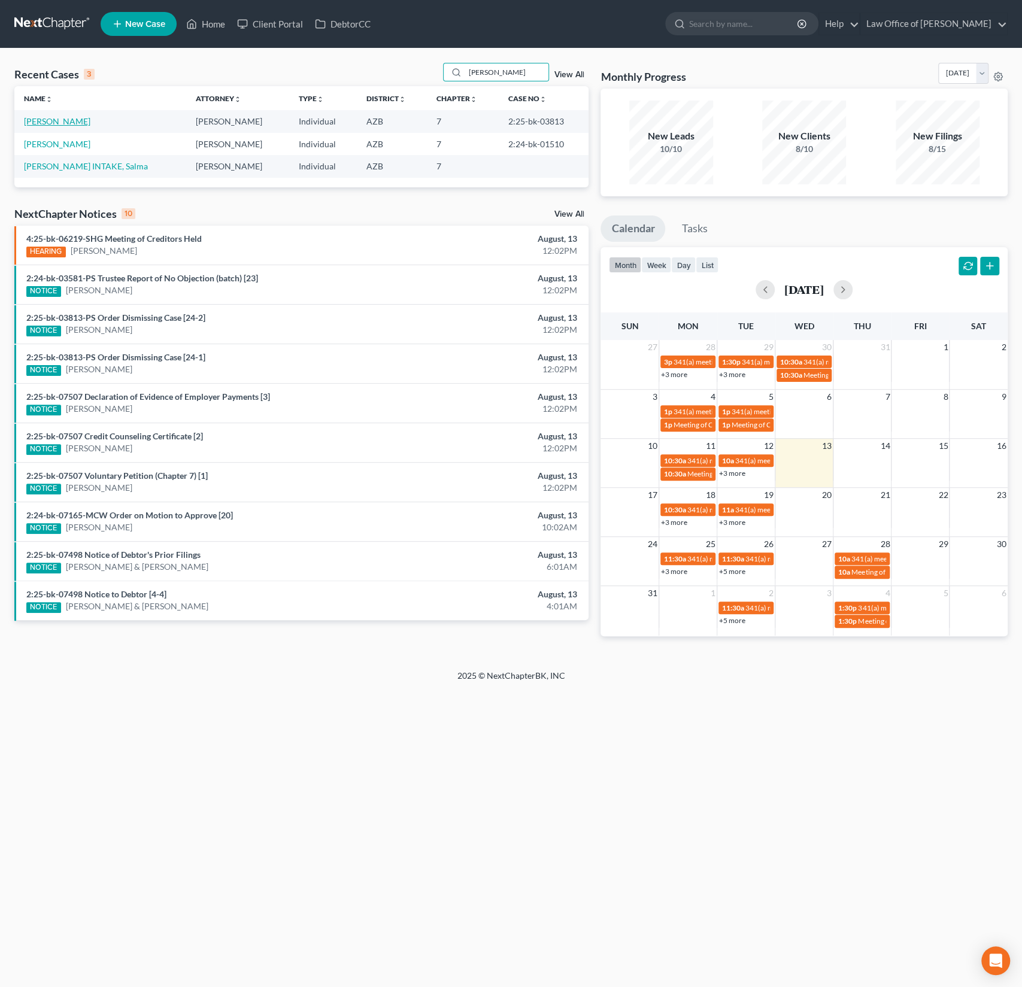
click at [65, 123] on link "[PERSON_NAME]" at bounding box center [57, 121] width 66 height 10
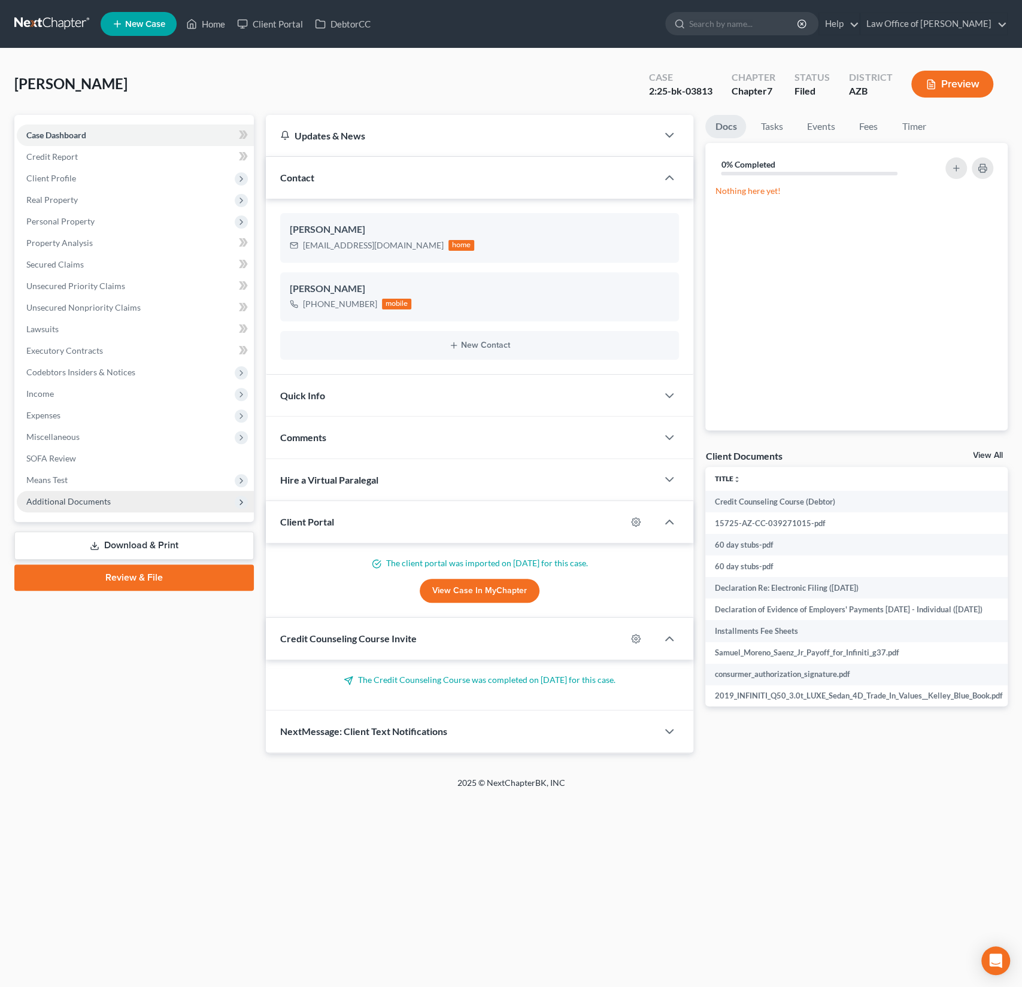
click at [77, 503] on span "Additional Documents" at bounding box center [68, 501] width 84 height 10
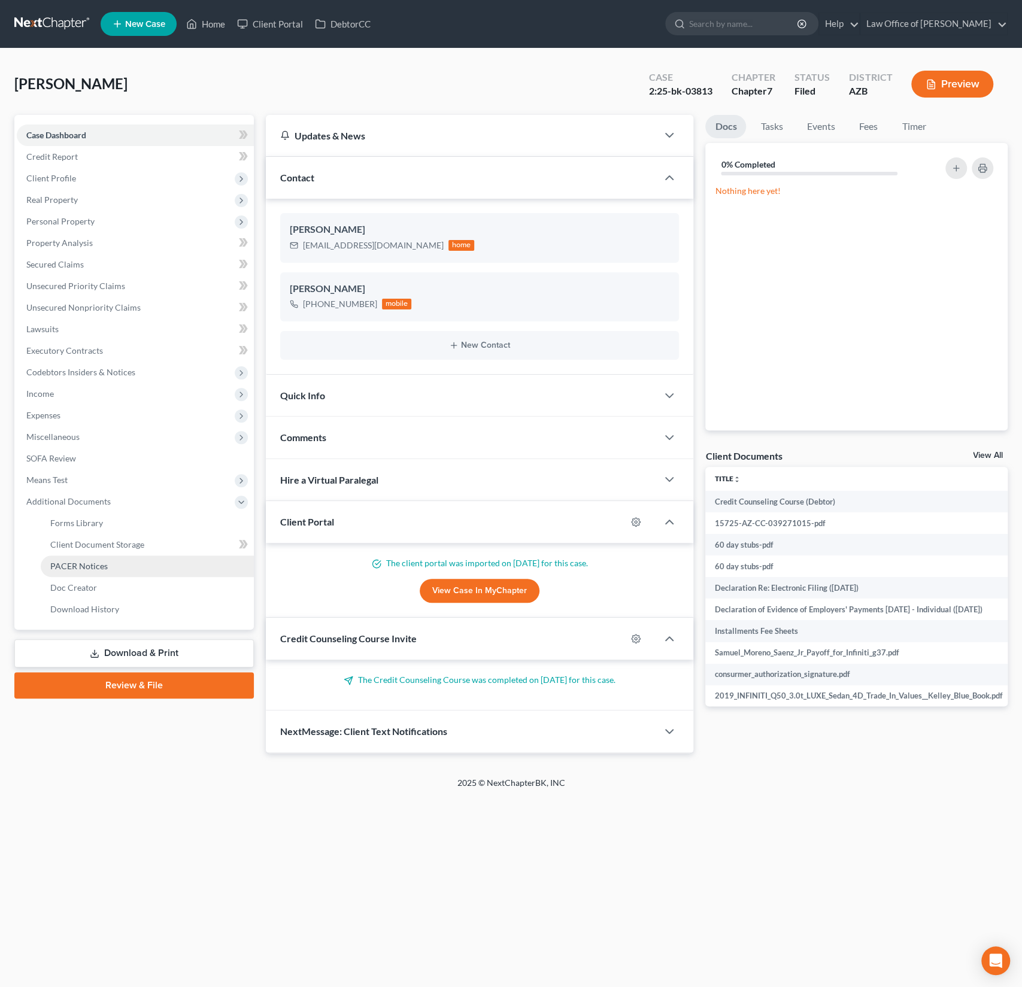
click at [75, 563] on span "PACER Notices" at bounding box center [78, 566] width 57 height 10
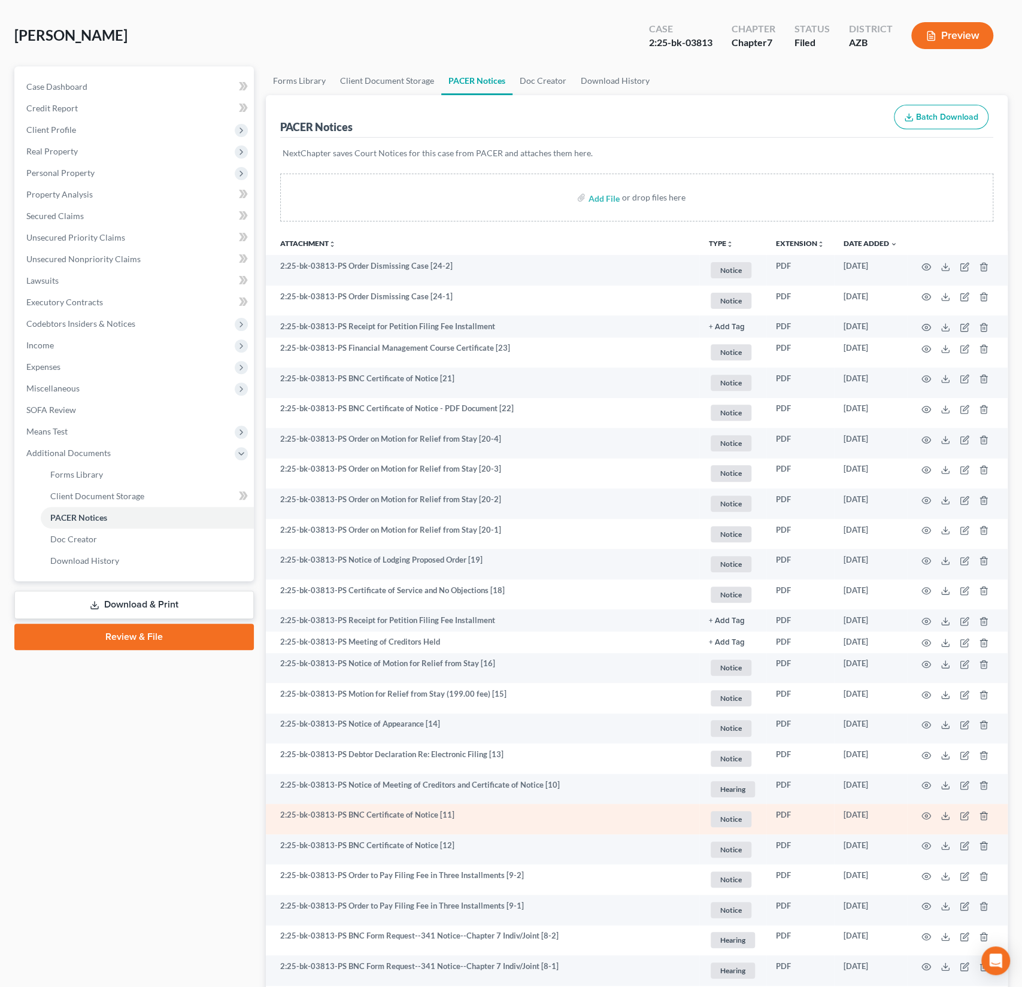
scroll to position [106, 0]
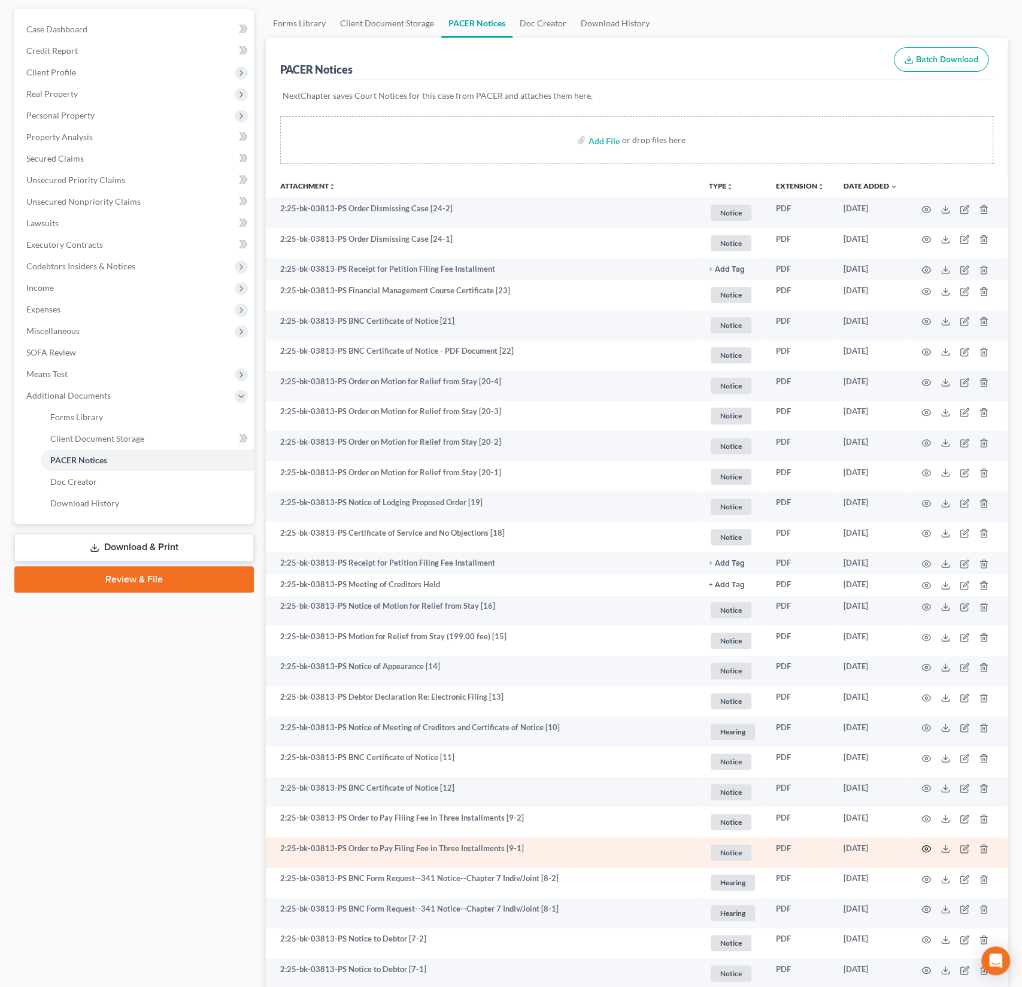
click at [924, 848] on icon "button" at bounding box center [926, 849] width 10 height 10
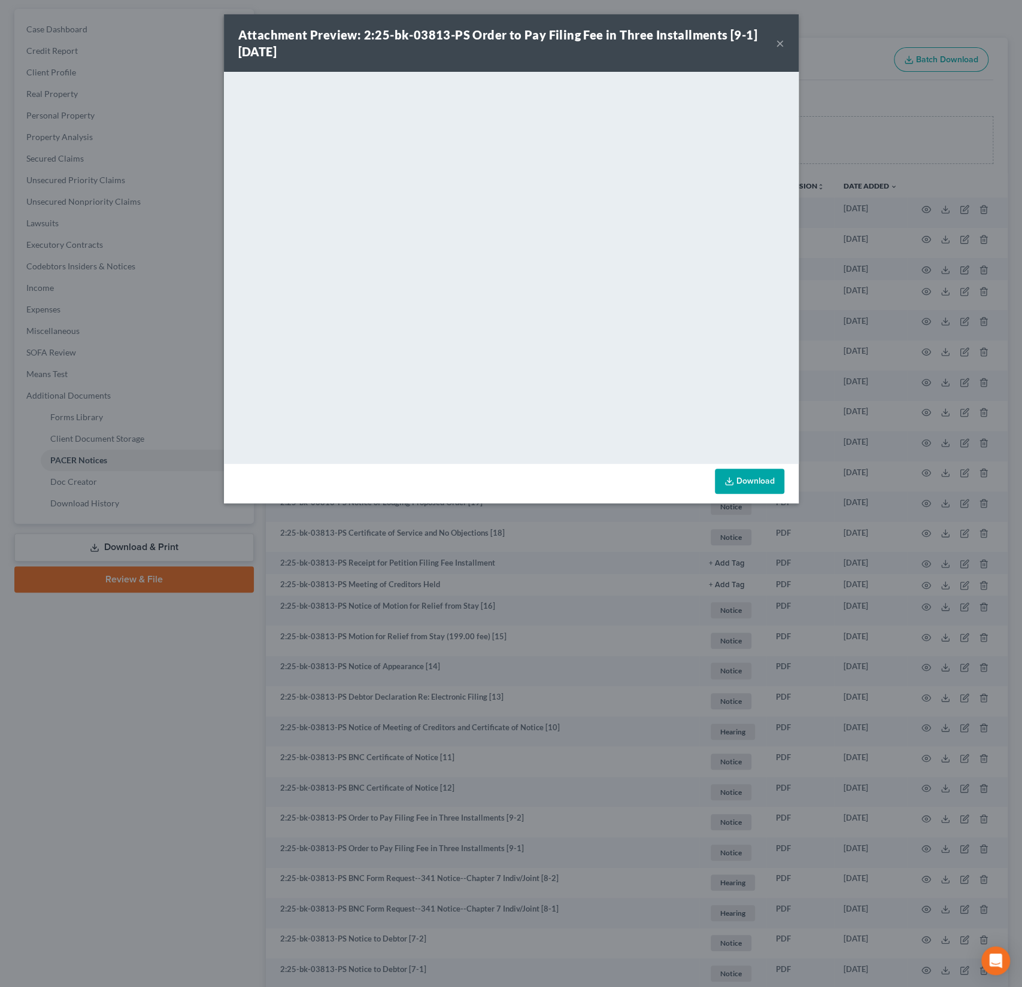
click at [780, 46] on button "×" at bounding box center [780, 43] width 8 height 14
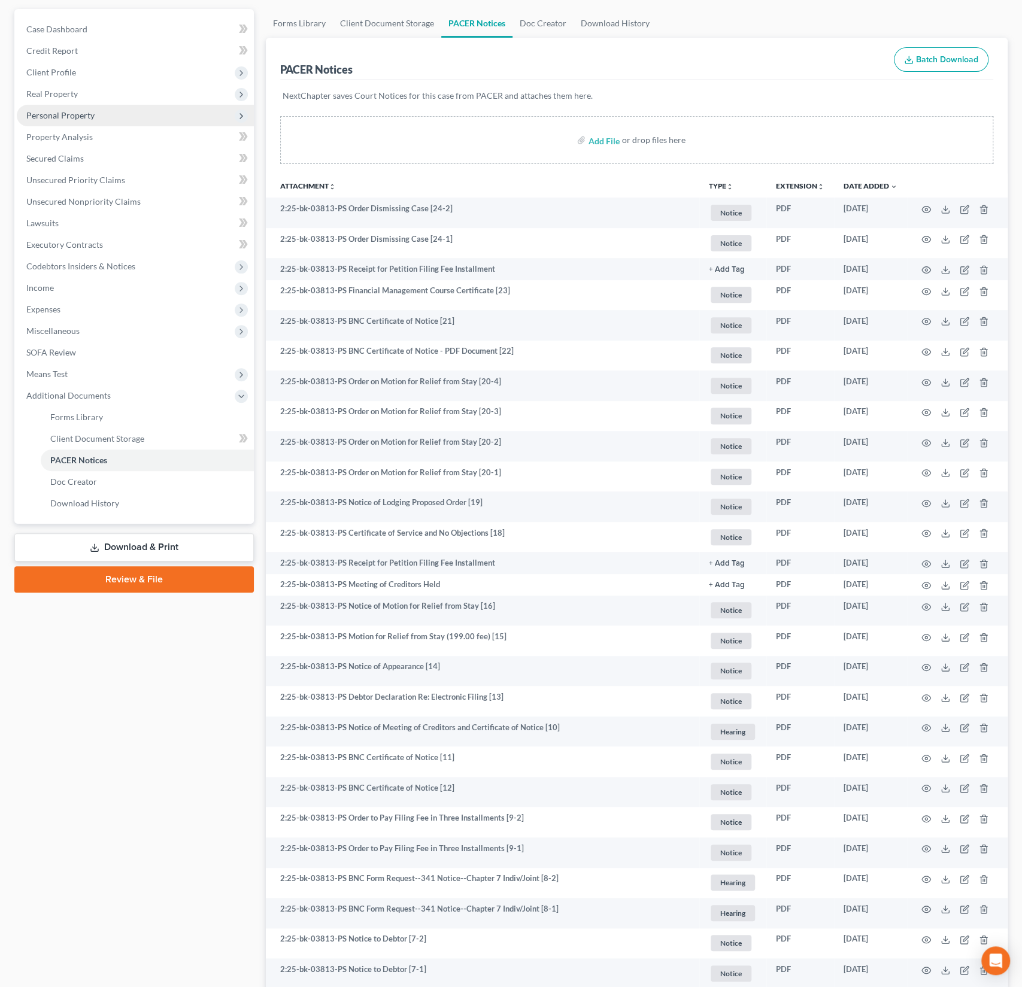
scroll to position [0, 0]
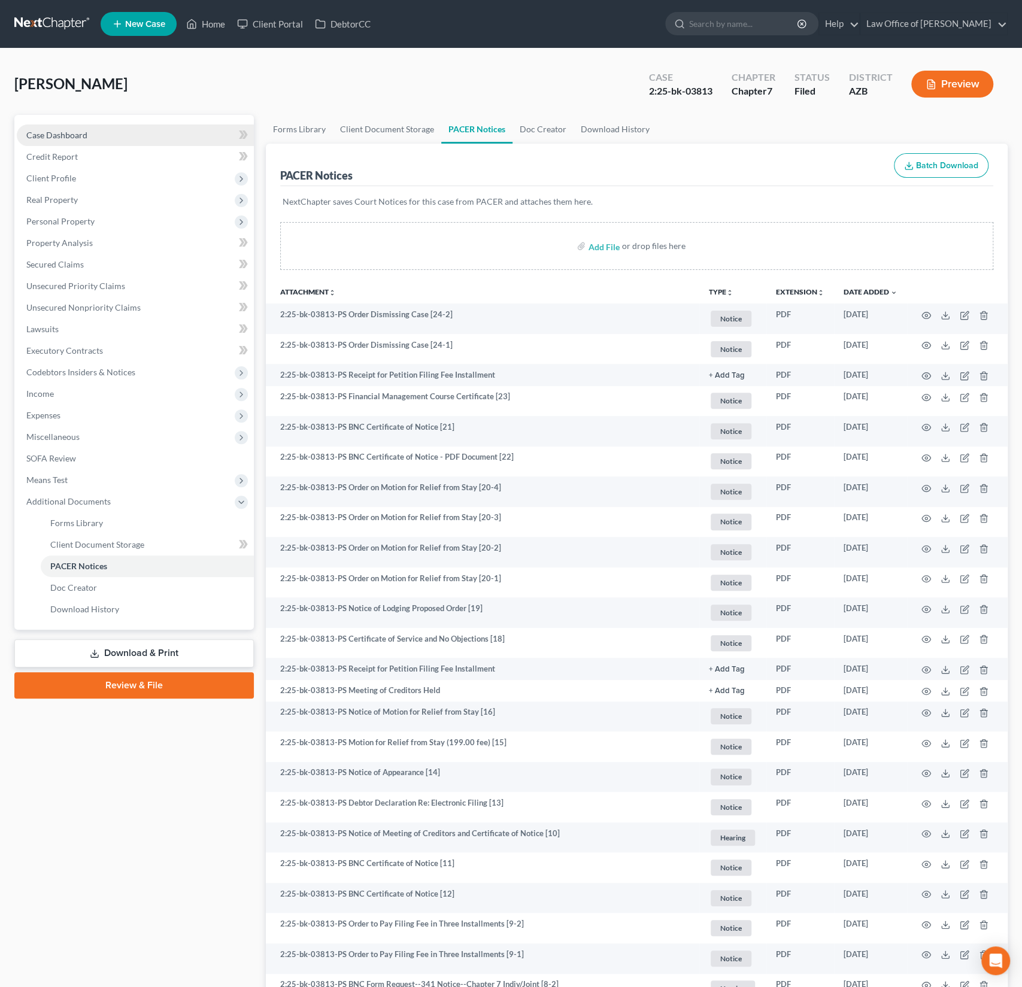
click at [57, 135] on span "Case Dashboard" at bounding box center [56, 135] width 61 height 10
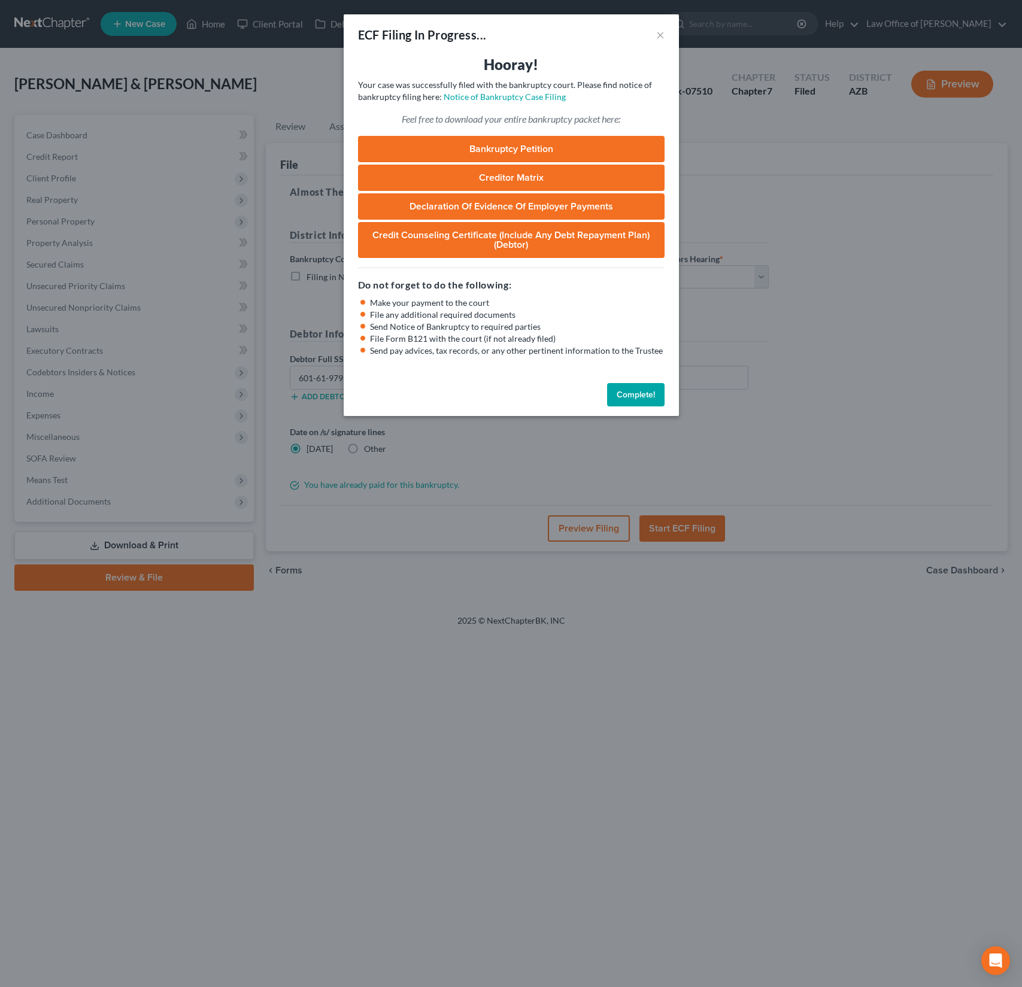
select select "0"
click at [637, 398] on button "Complete!" at bounding box center [635, 395] width 57 height 24
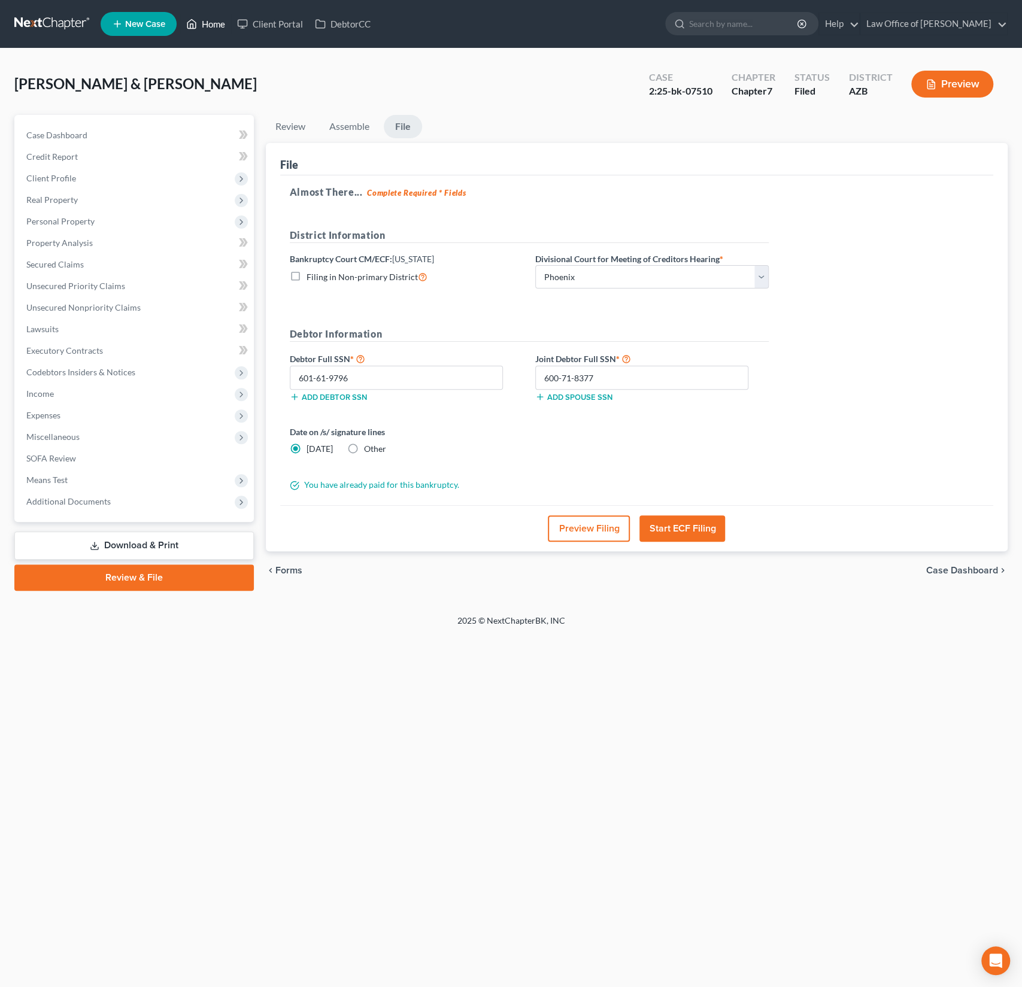
click at [222, 29] on link "Home" at bounding box center [205, 24] width 51 height 22
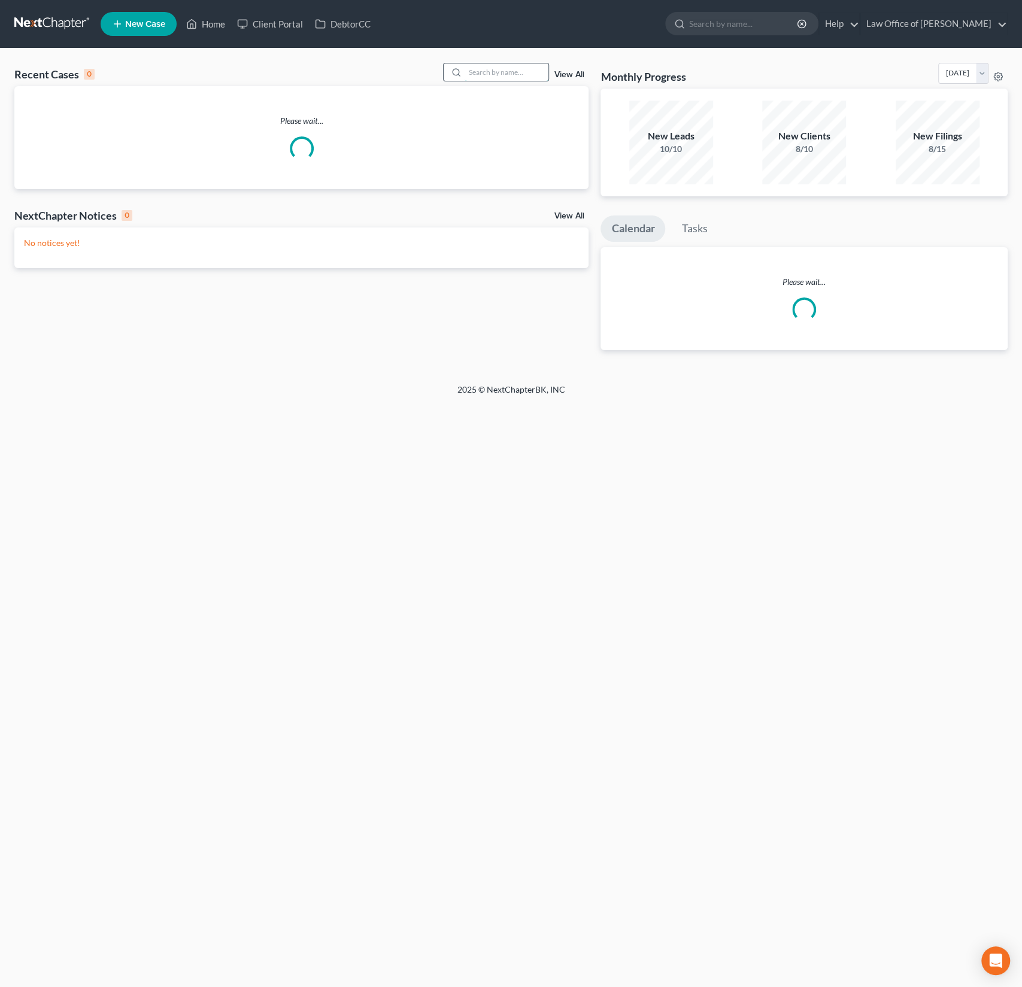
click at [509, 79] on input "search" at bounding box center [507, 71] width 84 height 17
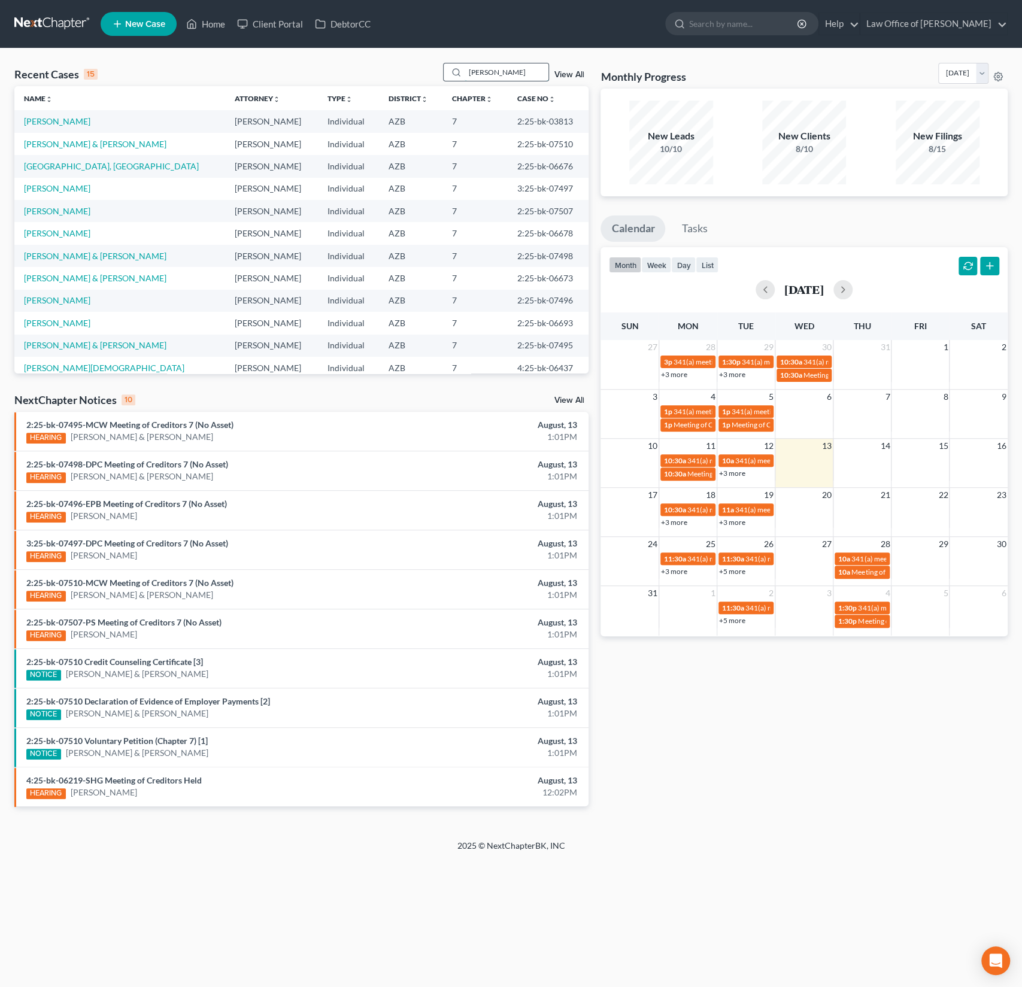
type input "[PERSON_NAME]"
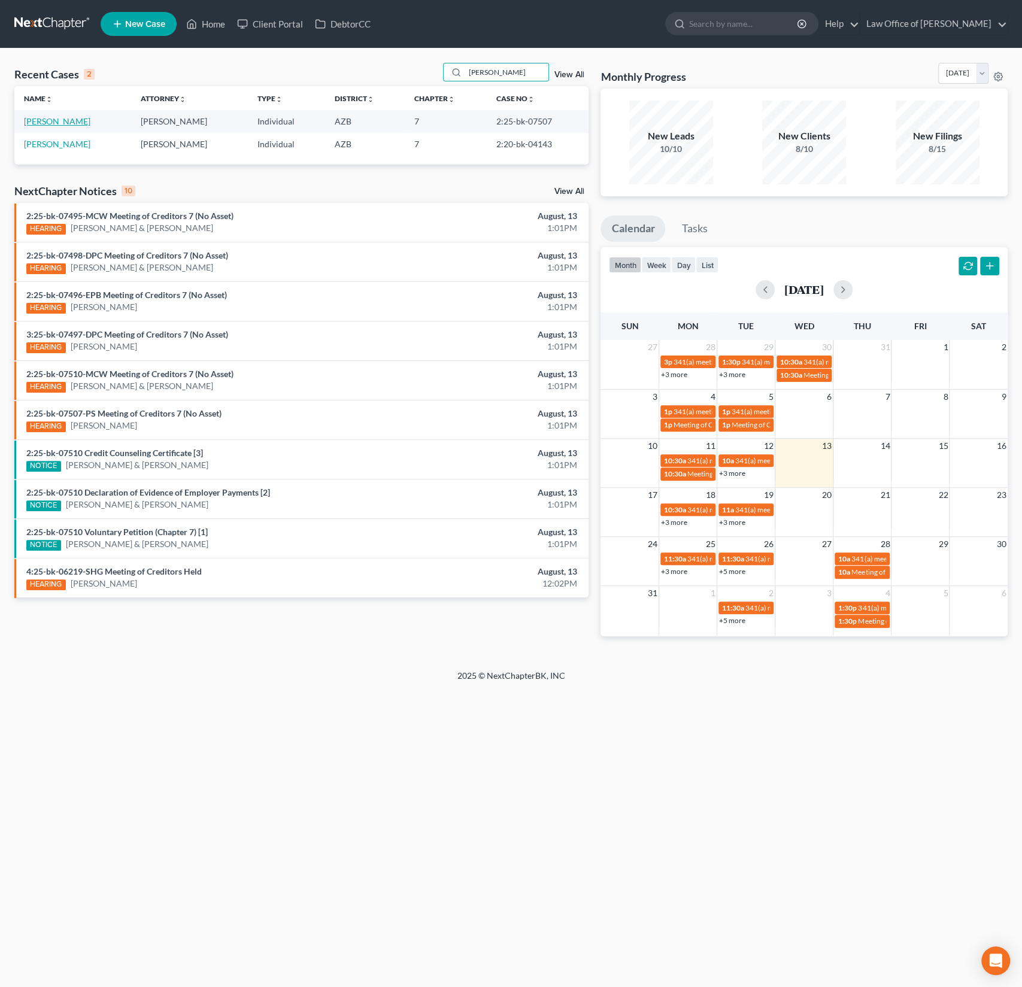
click at [69, 122] on link "[PERSON_NAME]" at bounding box center [57, 121] width 66 height 10
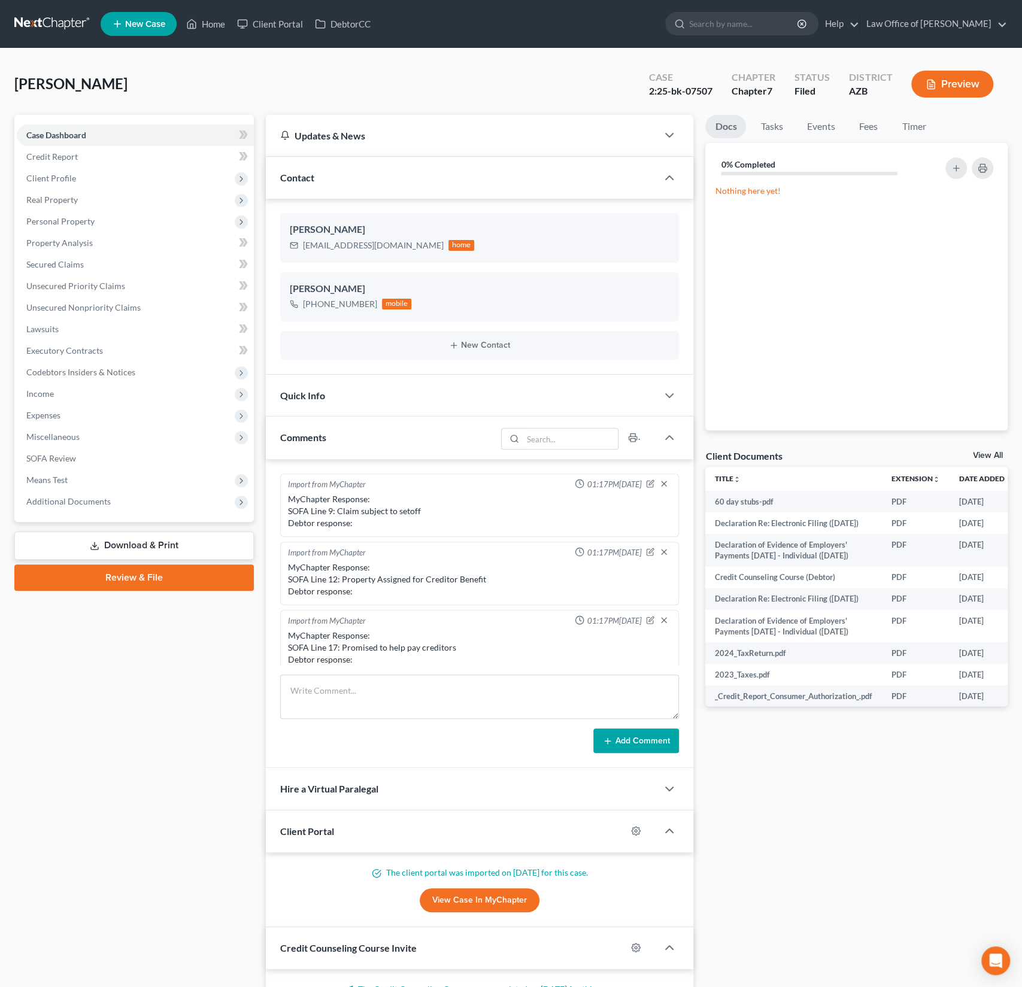
scroll to position [211, 0]
